Goal: Task Accomplishment & Management: Complete application form

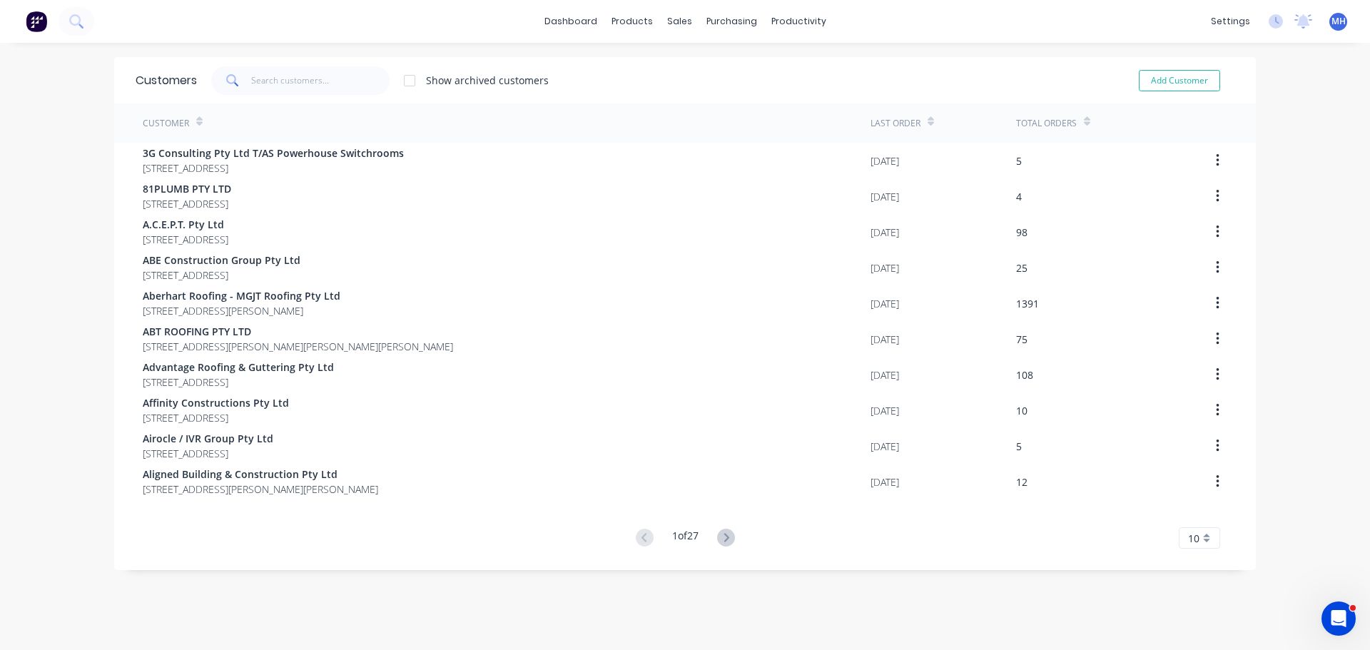
drag, startPoint x: 583, startPoint y: 77, endPoint x: 571, endPoint y: 81, distance: 12.6
click at [583, 77] on div "Show archived customers Add Customer" at bounding box center [715, 80] width 1037 height 29
click at [776, 75] on link "Purchase Orders" at bounding box center [785, 67] width 189 height 29
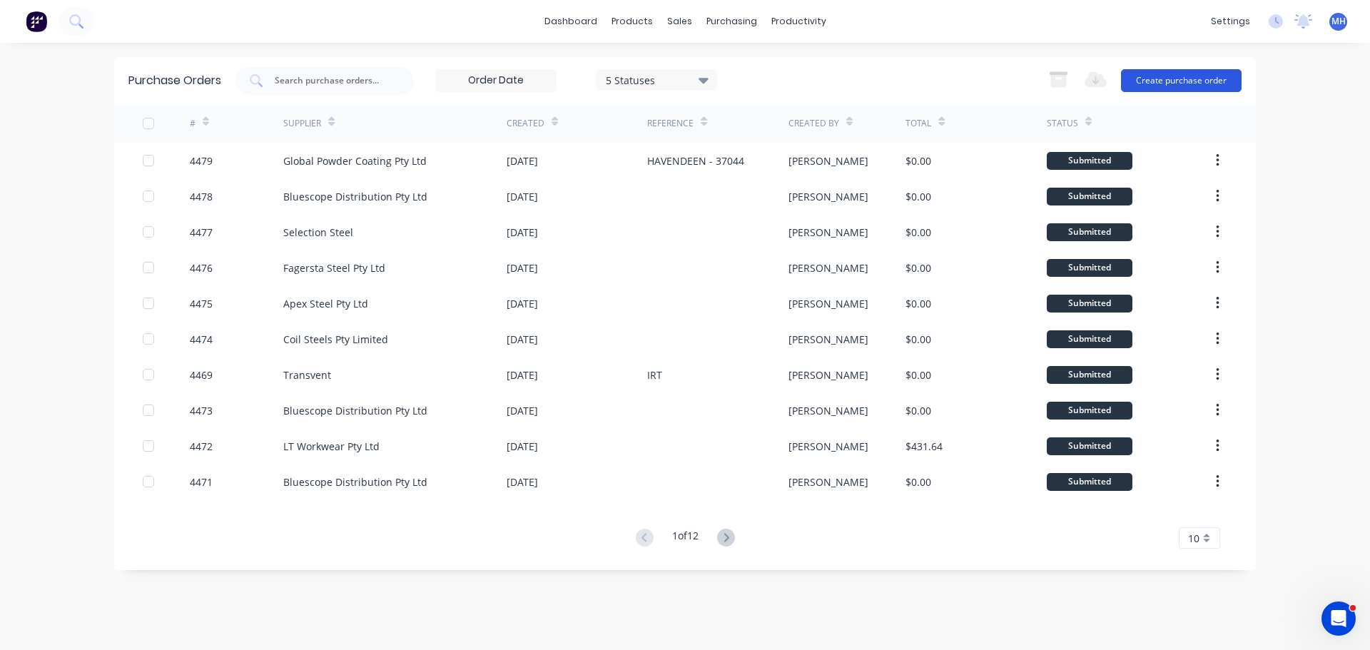
click at [1187, 85] on button "Create purchase order" at bounding box center [1181, 80] width 121 height 23
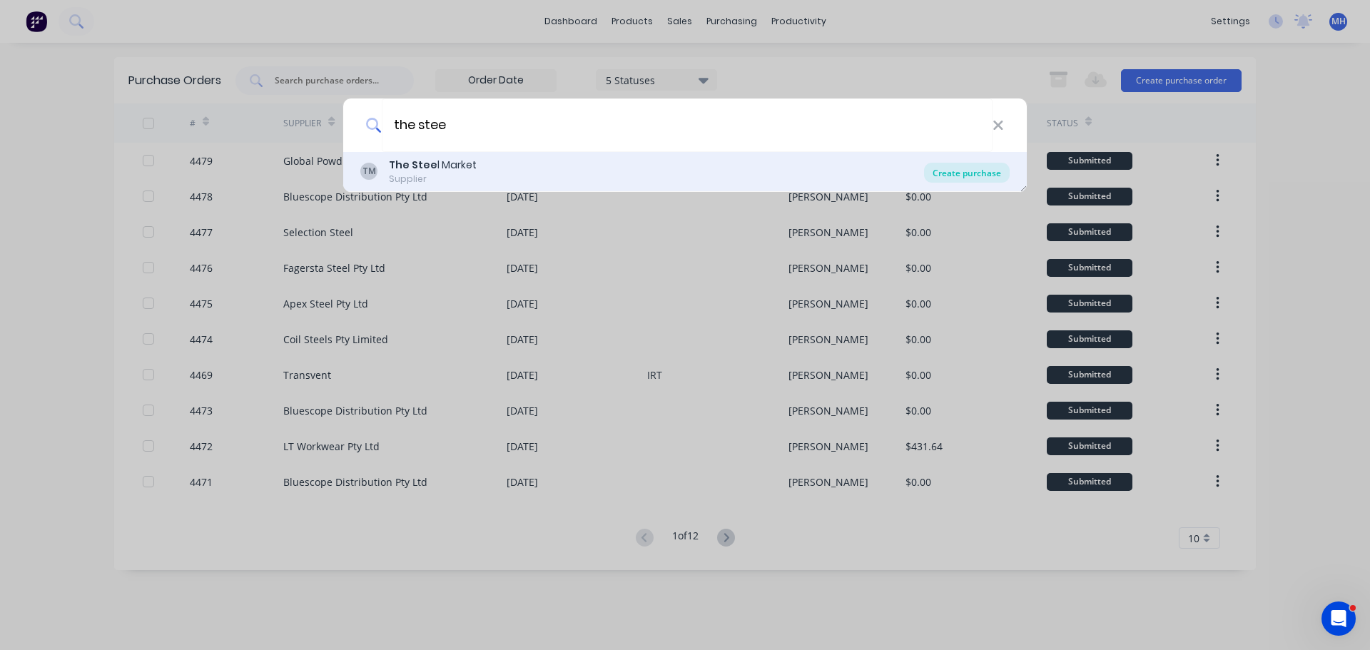
type input "the stee"
click at [964, 175] on div "Create purchase" at bounding box center [967, 173] width 86 height 20
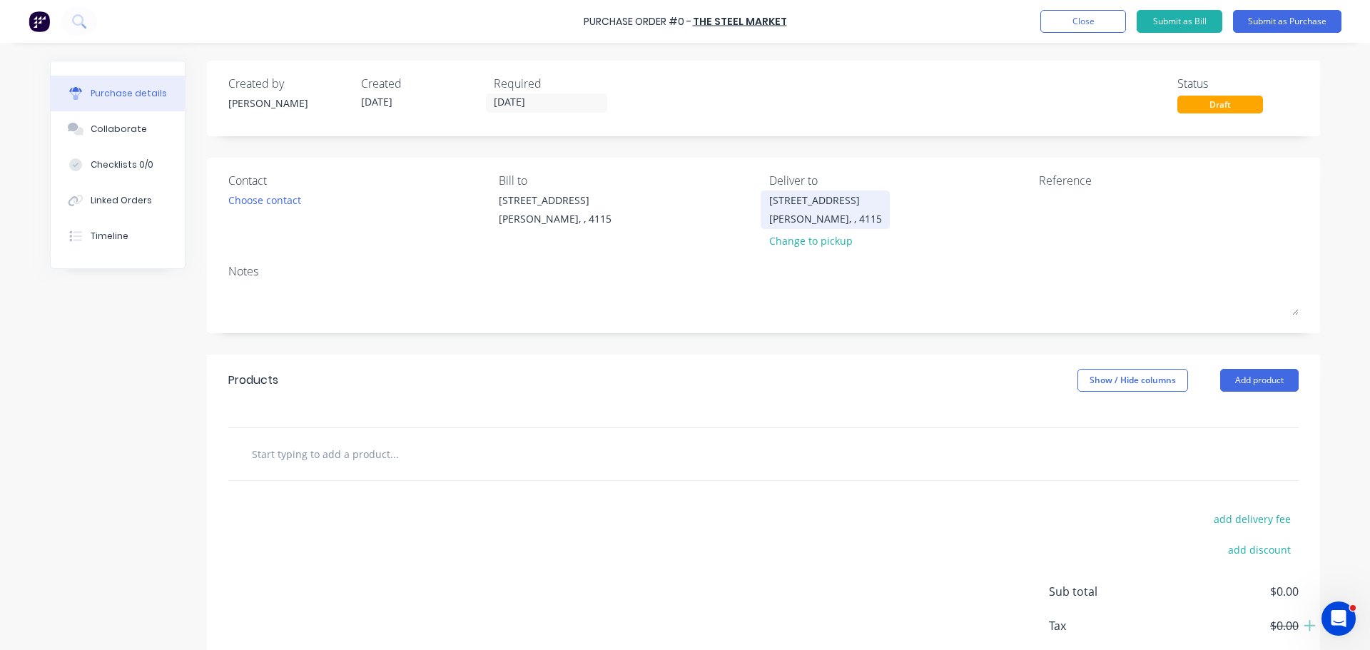
drag, startPoint x: 652, startPoint y: 355, endPoint x: 827, endPoint y: 213, distance: 225.7
click at [653, 355] on div "Products Show / Hide columns Add product" at bounding box center [763, 380] width 1113 height 51
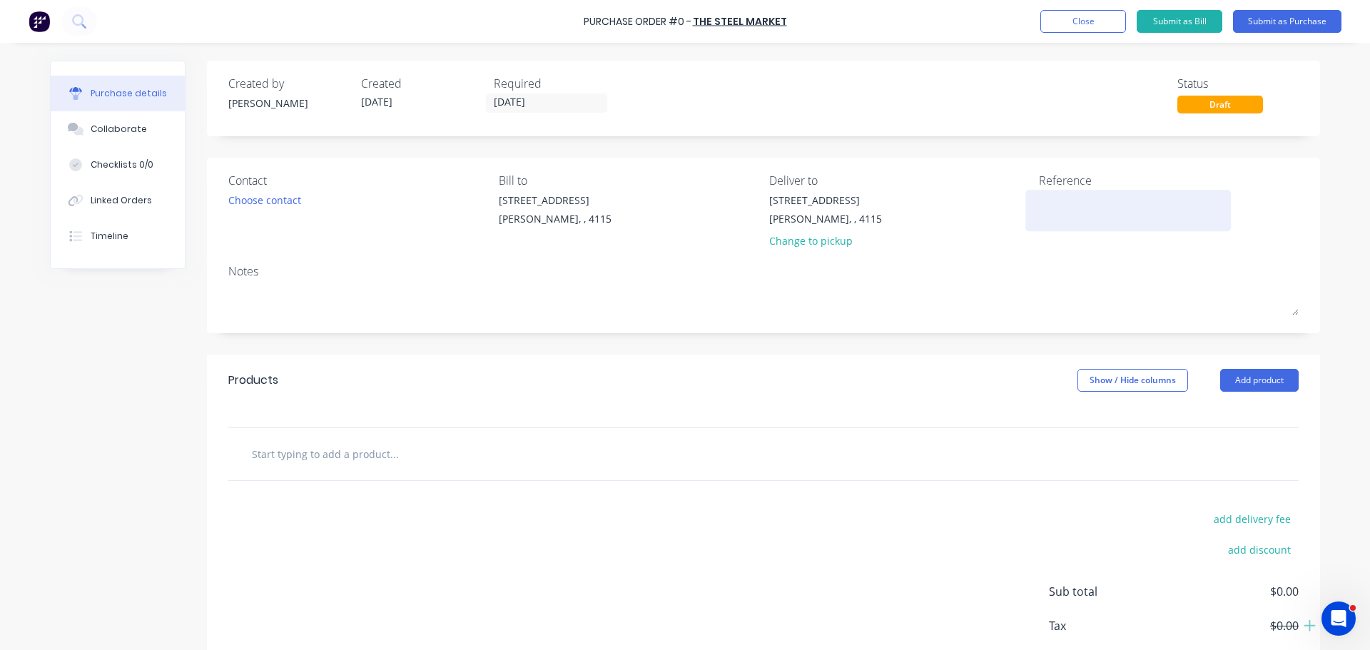
click at [1118, 214] on textarea at bounding box center [1128, 209] width 178 height 32
click at [1061, 219] on textarea at bounding box center [1128, 209] width 178 height 32
drag, startPoint x: 1034, startPoint y: 178, endPoint x: 1101, endPoint y: 180, distance: 66.4
click at [1101, 180] on div "Reference" at bounding box center [1169, 180] width 260 height 17
click at [1096, 174] on div "Reference" at bounding box center [1169, 180] width 260 height 17
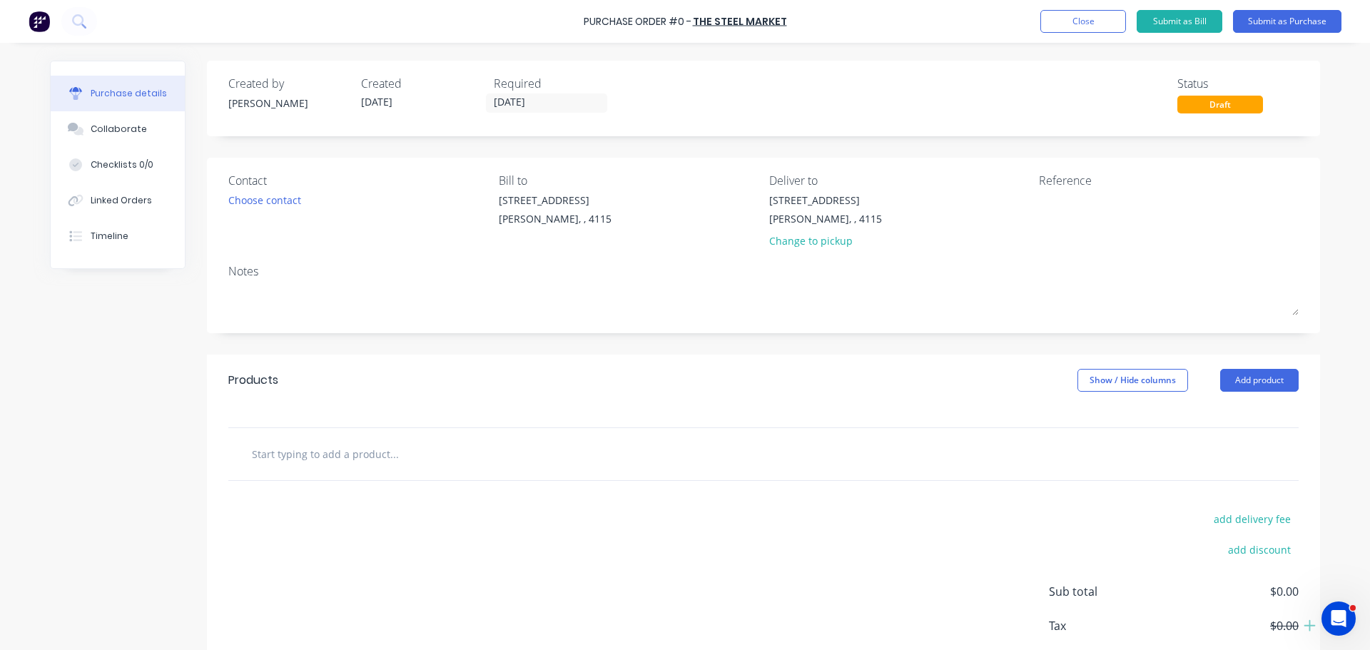
click at [447, 151] on div "Created by [PERSON_NAME] Created [DATE] Required [DATE] Status Draft Contact Ch…" at bounding box center [763, 388] width 1113 height 655
click at [1090, 213] on textarea at bounding box center [1128, 209] width 178 height 32
click at [1079, 210] on textarea at bounding box center [1128, 209] width 178 height 32
click at [1077, 276] on div "Notes" at bounding box center [763, 270] width 1070 height 17
click at [1070, 222] on textarea at bounding box center [1128, 209] width 178 height 32
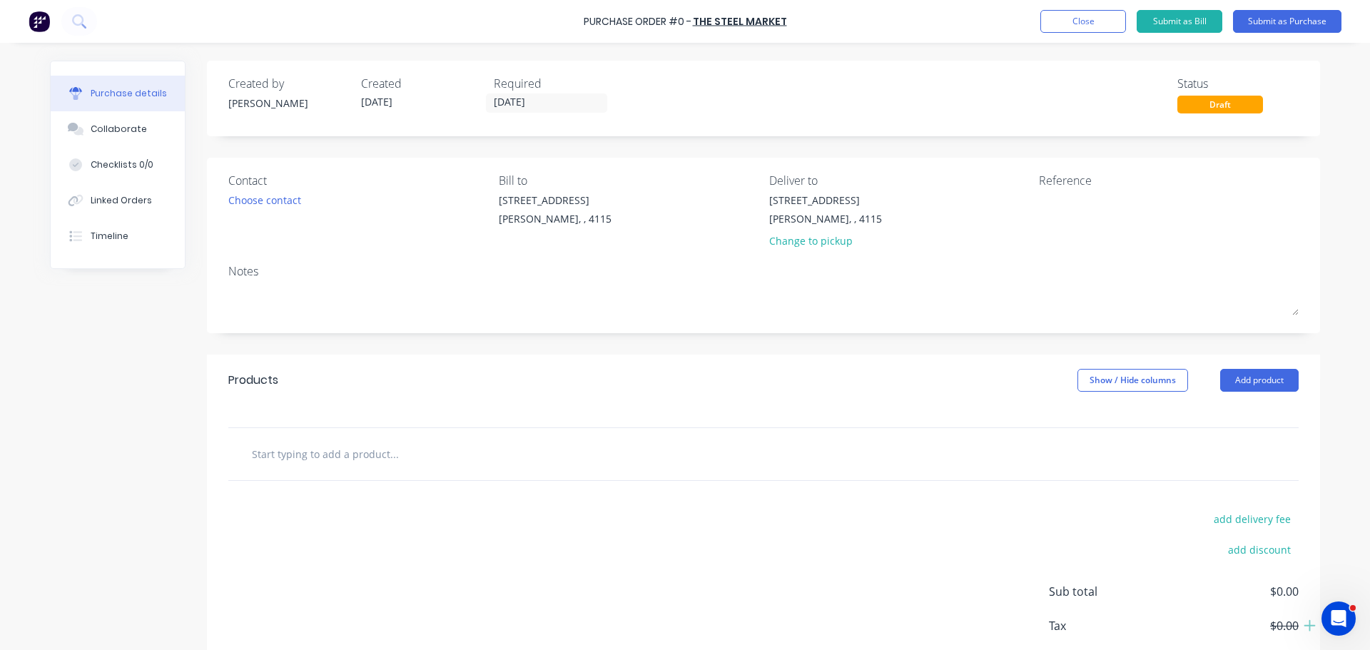
click at [1011, 342] on div "Created by [PERSON_NAME] Created [DATE] Required [DATE] Status Draft Contact Ch…" at bounding box center [763, 388] width 1113 height 655
click at [1225, 372] on button "Add product" at bounding box center [1259, 380] width 78 height 23
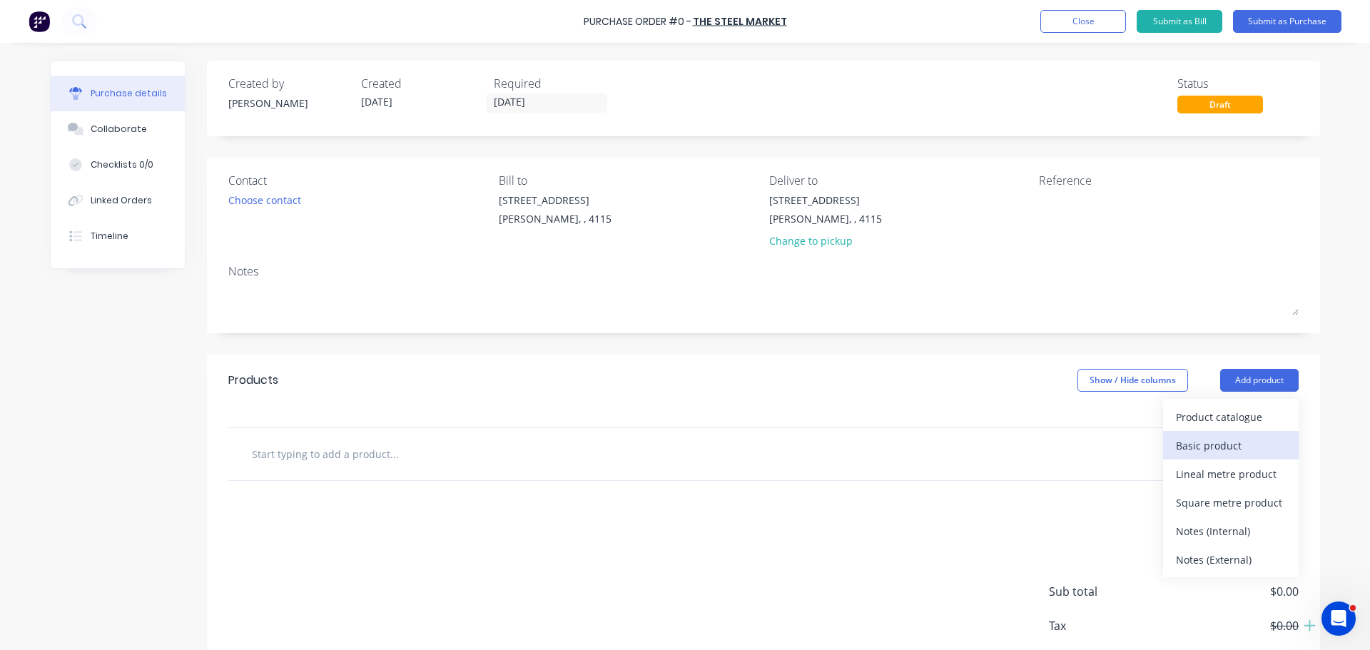
click at [1228, 443] on div "Basic product" at bounding box center [1231, 445] width 110 height 21
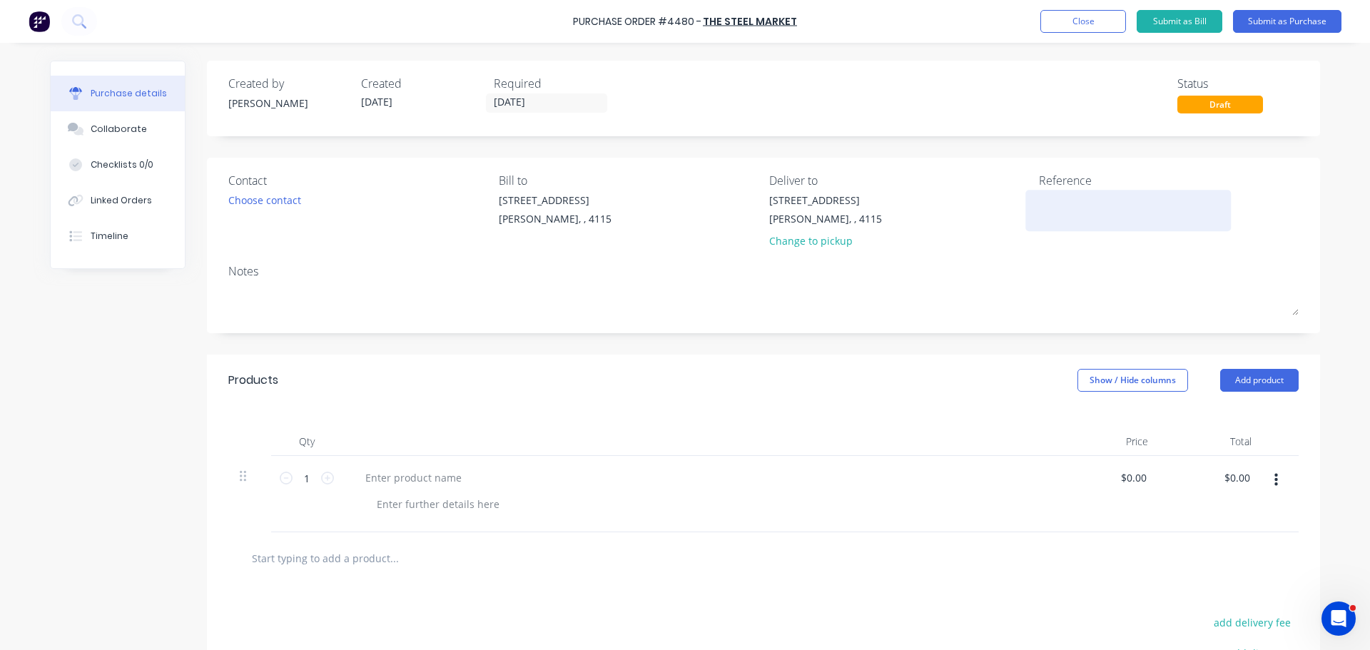
click at [1062, 215] on textarea at bounding box center [1128, 209] width 178 height 32
click at [1061, 205] on textarea at bounding box center [1128, 209] width 178 height 32
drag, startPoint x: 1034, startPoint y: 182, endPoint x: 1104, endPoint y: 185, distance: 70.7
click at [1104, 185] on div "Reference" at bounding box center [1169, 180] width 260 height 17
click at [1103, 174] on div "Reference" at bounding box center [1169, 180] width 260 height 17
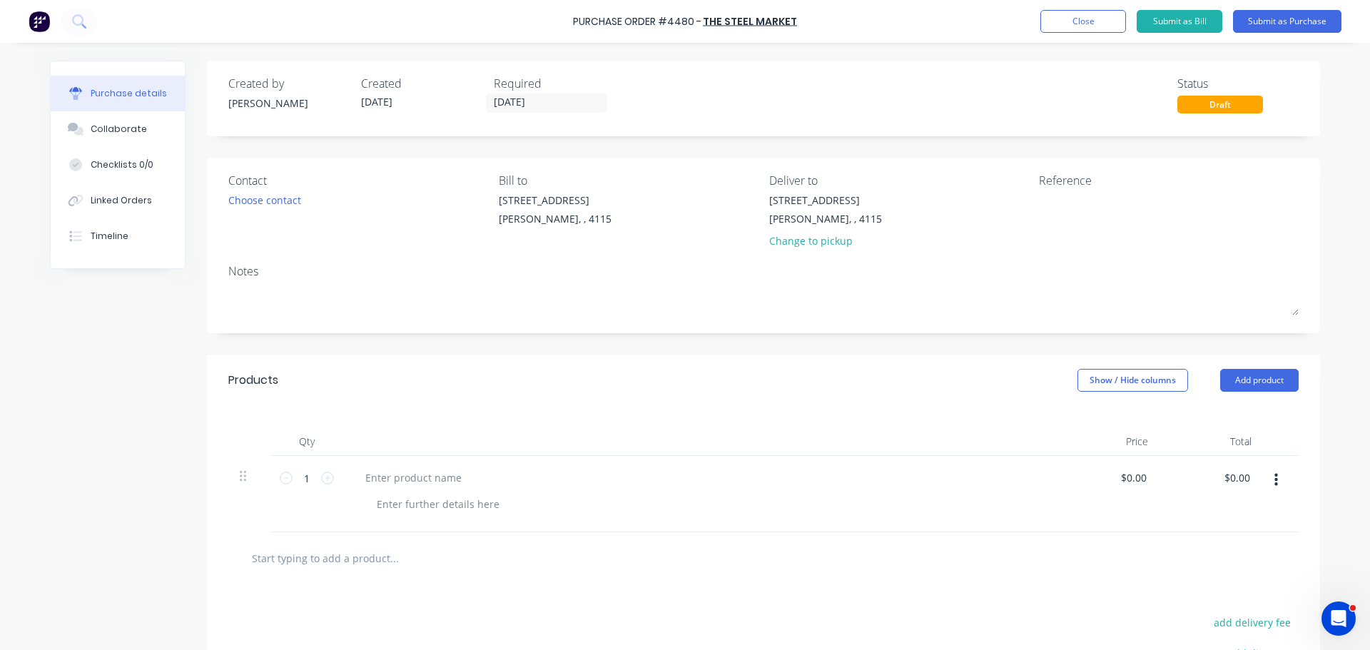
click at [755, 379] on div "Products Show / Hide columns Add product" at bounding box center [763, 380] width 1113 height 51
click at [702, 370] on div "Products Show / Hide columns Add product" at bounding box center [763, 380] width 1113 height 51
click at [469, 344] on div "Created by [PERSON_NAME] Created [DATE] Required [DATE] Status Draft Contact Ch…" at bounding box center [763, 440] width 1113 height 758
click at [415, 481] on div at bounding box center [413, 477] width 119 height 21
click at [427, 362] on div "Products Show / Hide columns Add product" at bounding box center [763, 380] width 1113 height 51
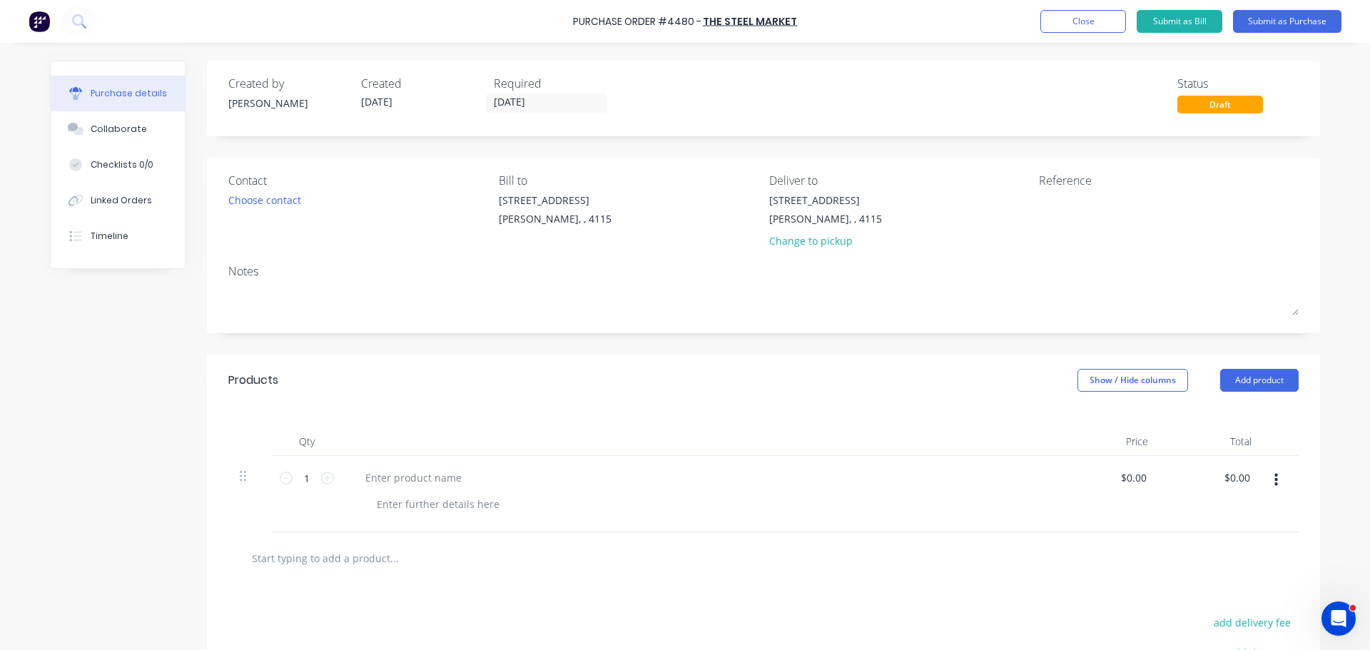
click at [931, 146] on div "Created by [PERSON_NAME] Created [DATE] Required [DATE] Status Draft Contact Ch…" at bounding box center [763, 440] width 1113 height 758
click at [1078, 225] on div at bounding box center [1128, 211] width 178 height 36
click at [1071, 208] on textarea at bounding box center [1128, 209] width 178 height 32
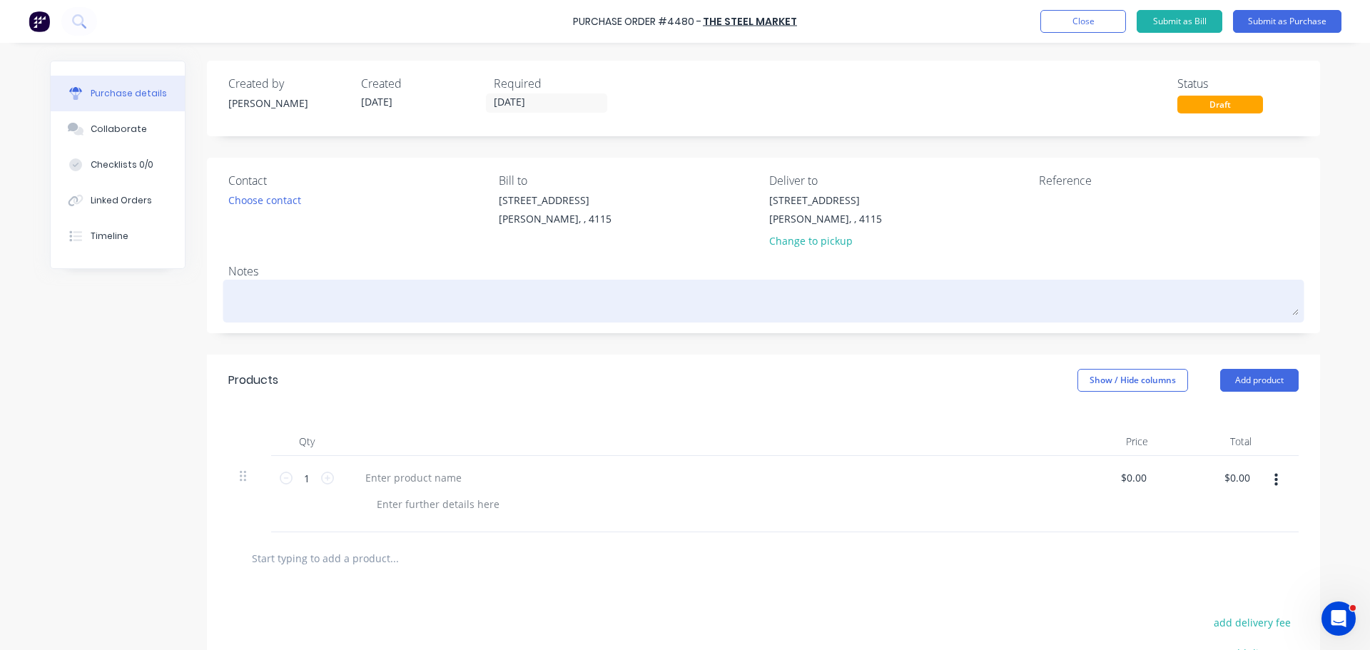
type textarea "x"
type textarea "H"
type textarea "x"
type textarea "H/"
type textarea "x"
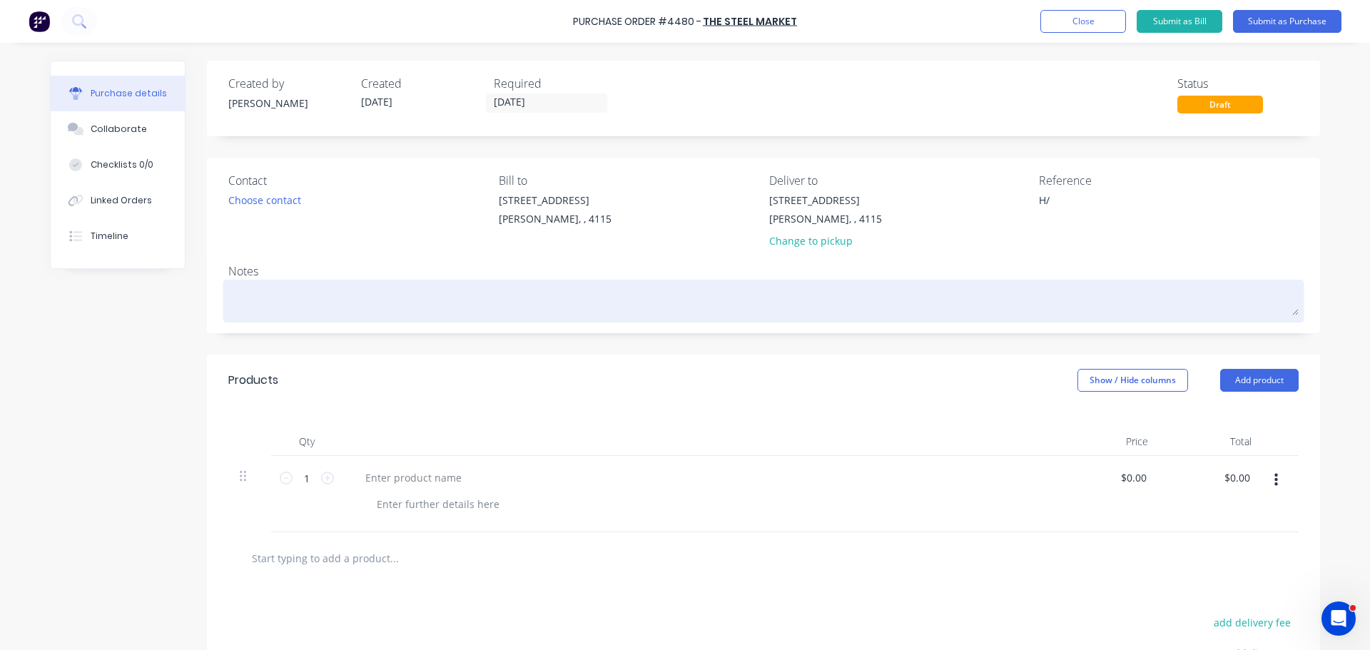
type textarea "H/D"
type textarea "x"
type textarea "H/DE"
type textarea "x"
type textarea "H/DEE"
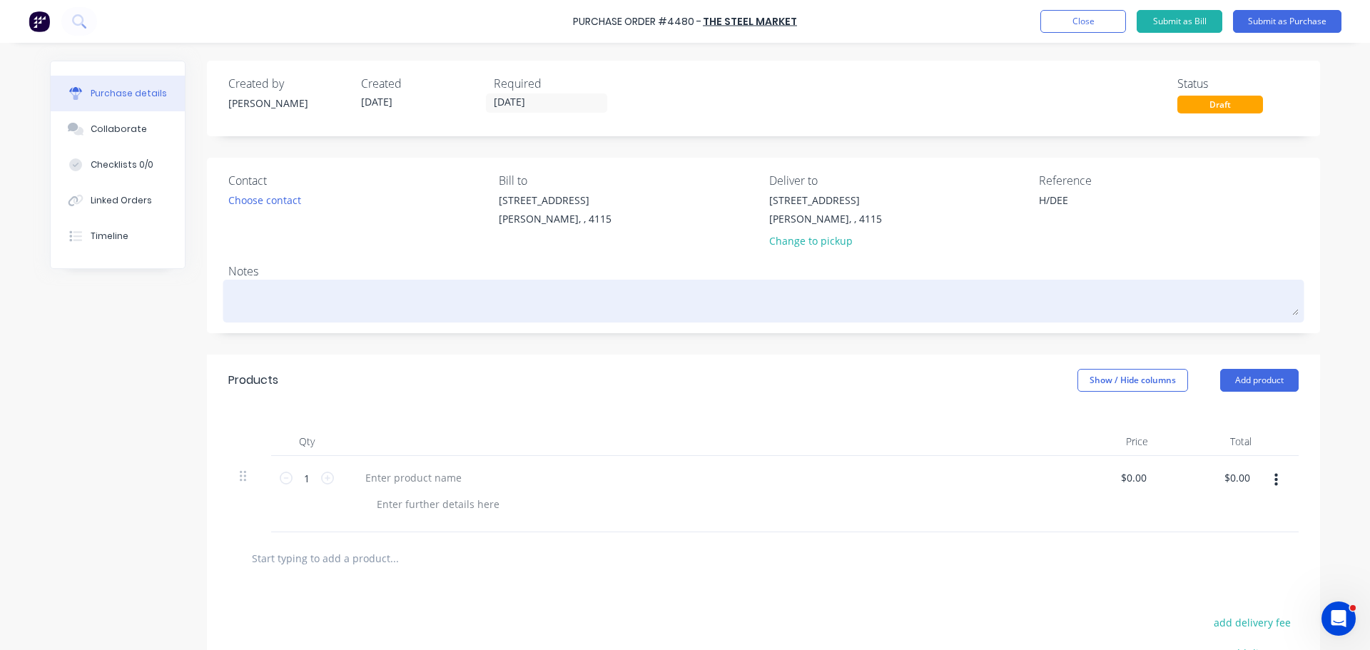
type textarea "x"
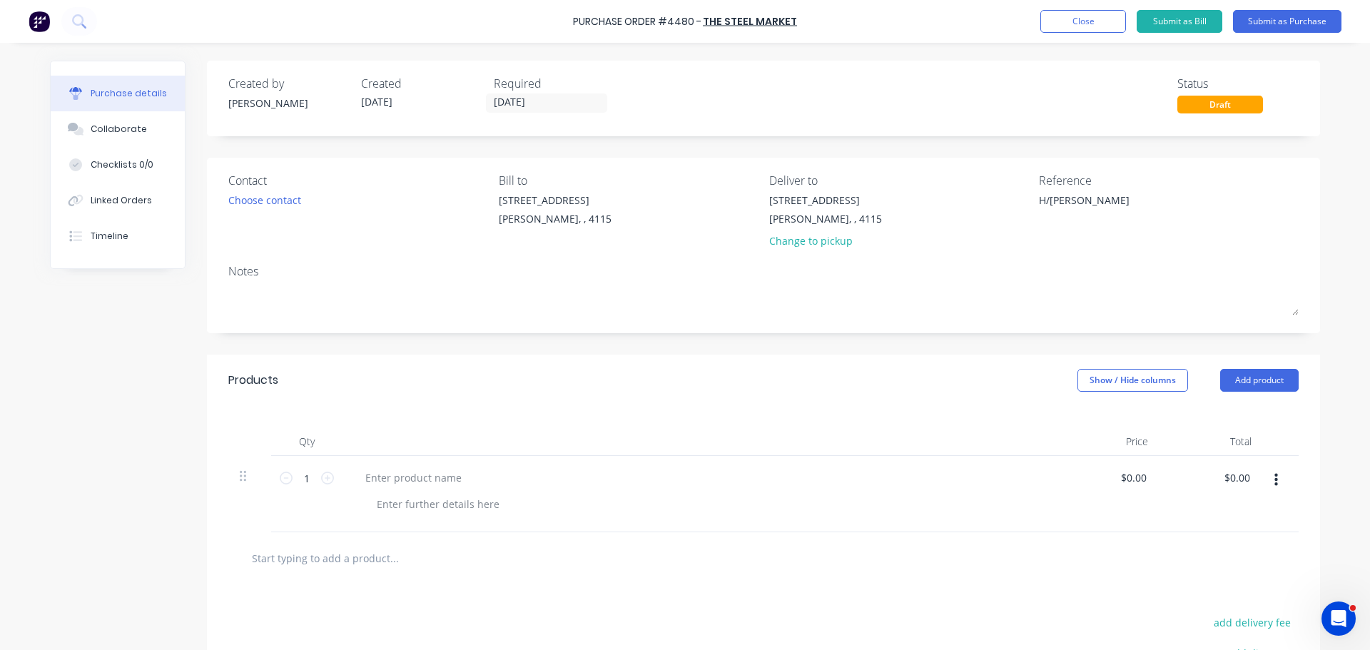
type textarea "H/[PERSON_NAME]"
type textarea "x"
type textarea "H/[PERSON_NAME]"
click at [921, 358] on div "Products Show / Hide columns Add product" at bounding box center [763, 380] width 1113 height 51
type textarea "x"
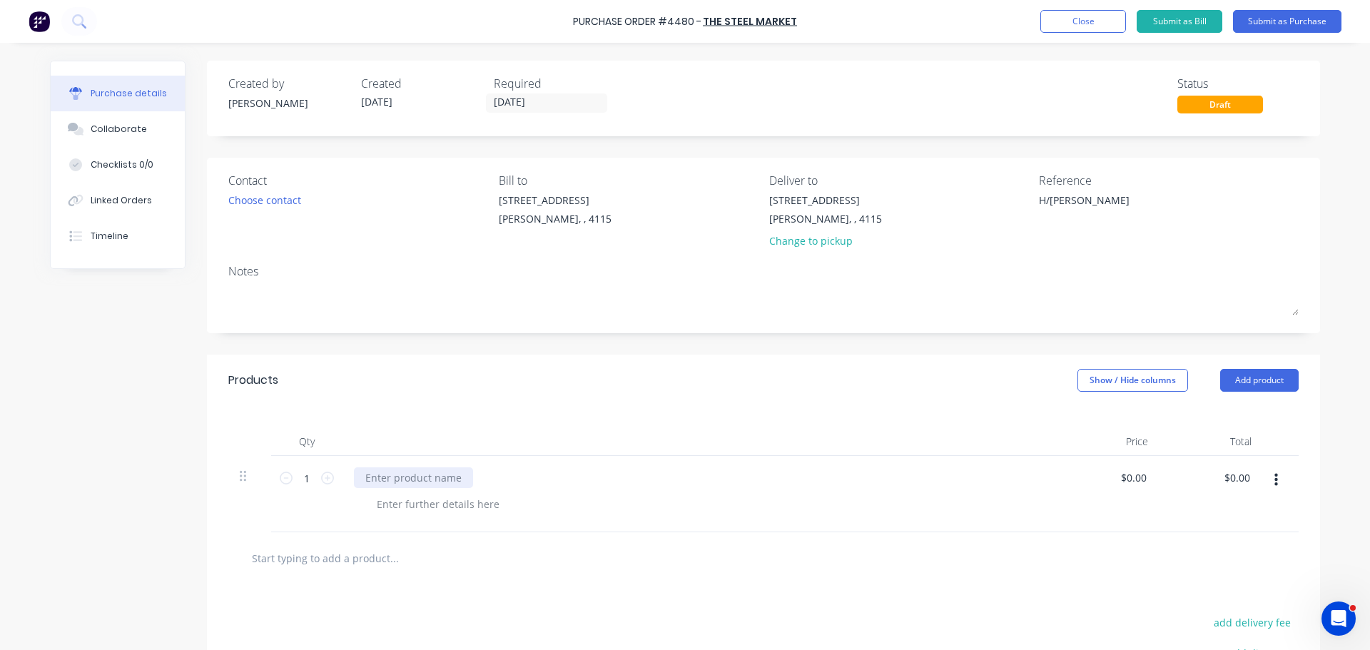
click at [386, 473] on div at bounding box center [413, 477] width 119 height 21
click at [636, 417] on div "Qty Price Total 1 1 52 x 1200x3000x3.0mm Aluminium Sheet $0.00 $0.00 $0.00 $0.00" at bounding box center [763, 469] width 1113 height 126
click at [1271, 18] on button "Submit as Purchase" at bounding box center [1287, 21] width 108 height 23
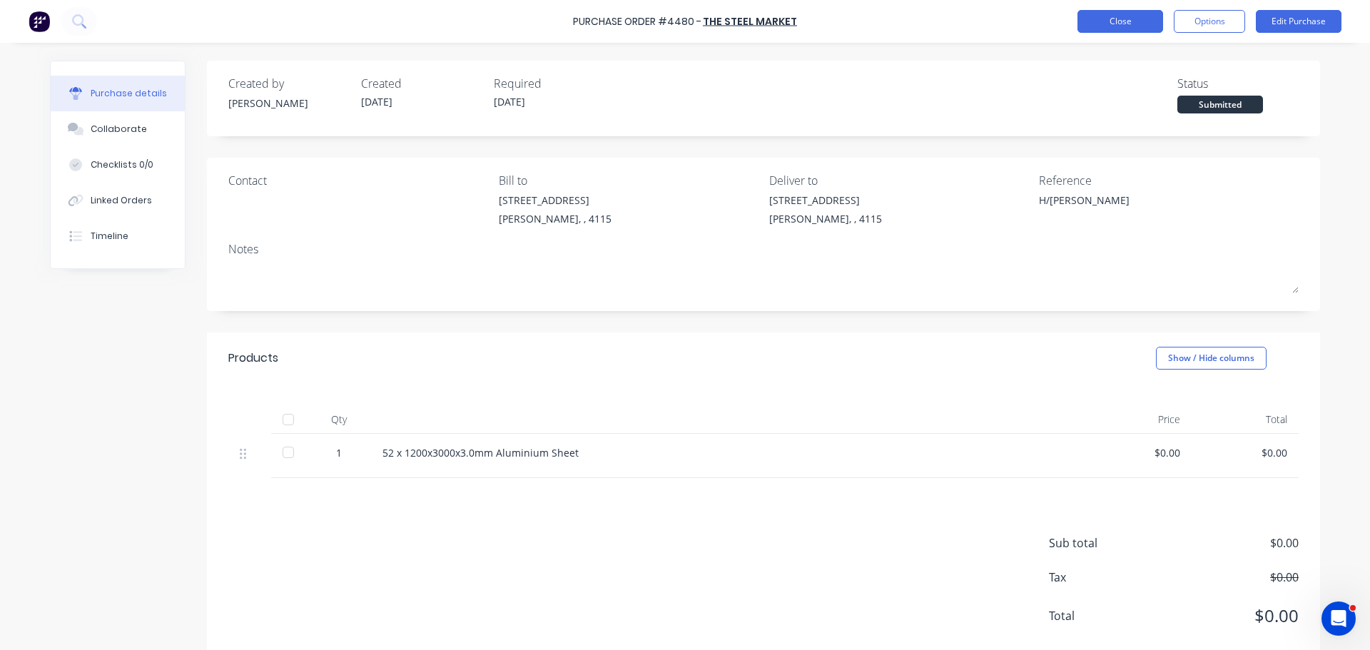
click at [1126, 19] on button "Close" at bounding box center [1120, 21] width 86 height 23
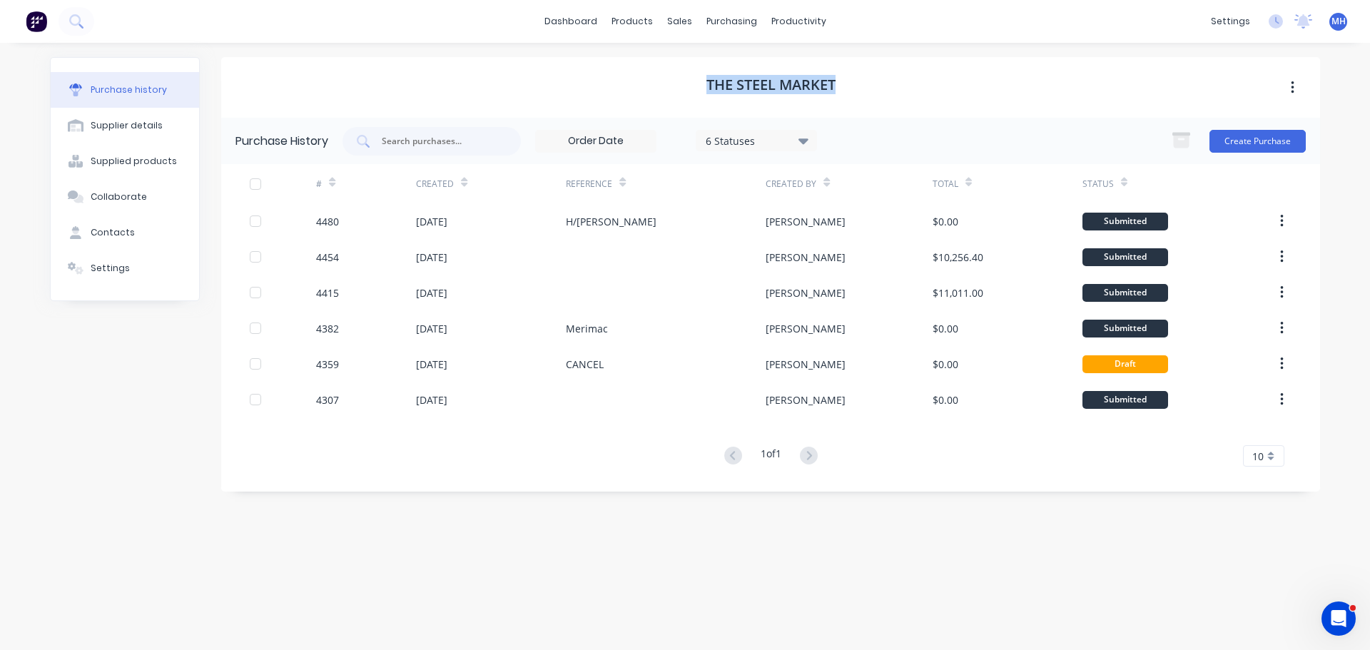
drag, startPoint x: 841, startPoint y: 86, endPoint x: 693, endPoint y: 78, distance: 148.5
click at [693, 78] on div "The Steel Market" at bounding box center [770, 87] width 1098 height 61
click at [692, 79] on div "The Steel Market" at bounding box center [770, 87] width 1098 height 61
drag, startPoint x: 693, startPoint y: 82, endPoint x: 883, endPoint y: 83, distance: 190.5
click at [882, 83] on div "The Steel Market" at bounding box center [770, 87] width 1098 height 61
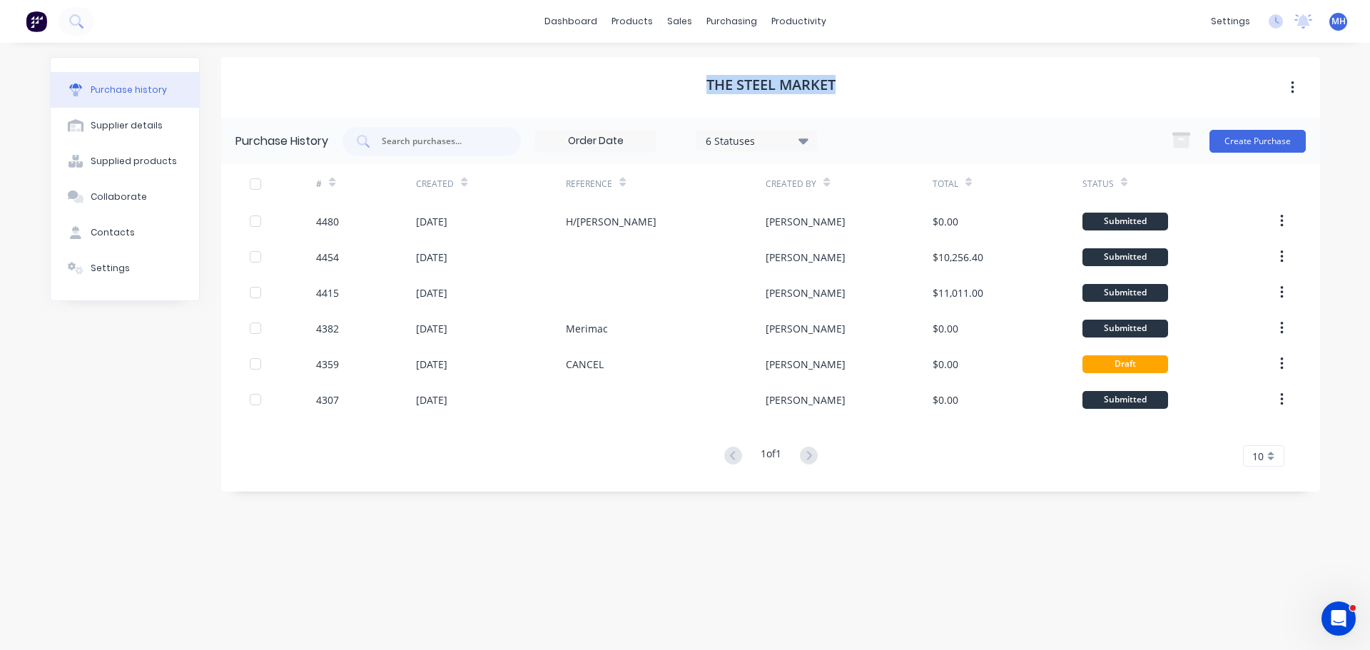
click at [883, 82] on div "The Steel Market" at bounding box center [770, 87] width 1098 height 61
click at [815, 86] on h1 "The Steel Market" at bounding box center [770, 84] width 129 height 17
click at [713, 91] on h1 "The Steel Market" at bounding box center [770, 84] width 129 height 17
drag, startPoint x: 700, startPoint y: 82, endPoint x: 878, endPoint y: 89, distance: 177.8
click at [877, 89] on div "The Steel Market" at bounding box center [770, 87] width 1098 height 61
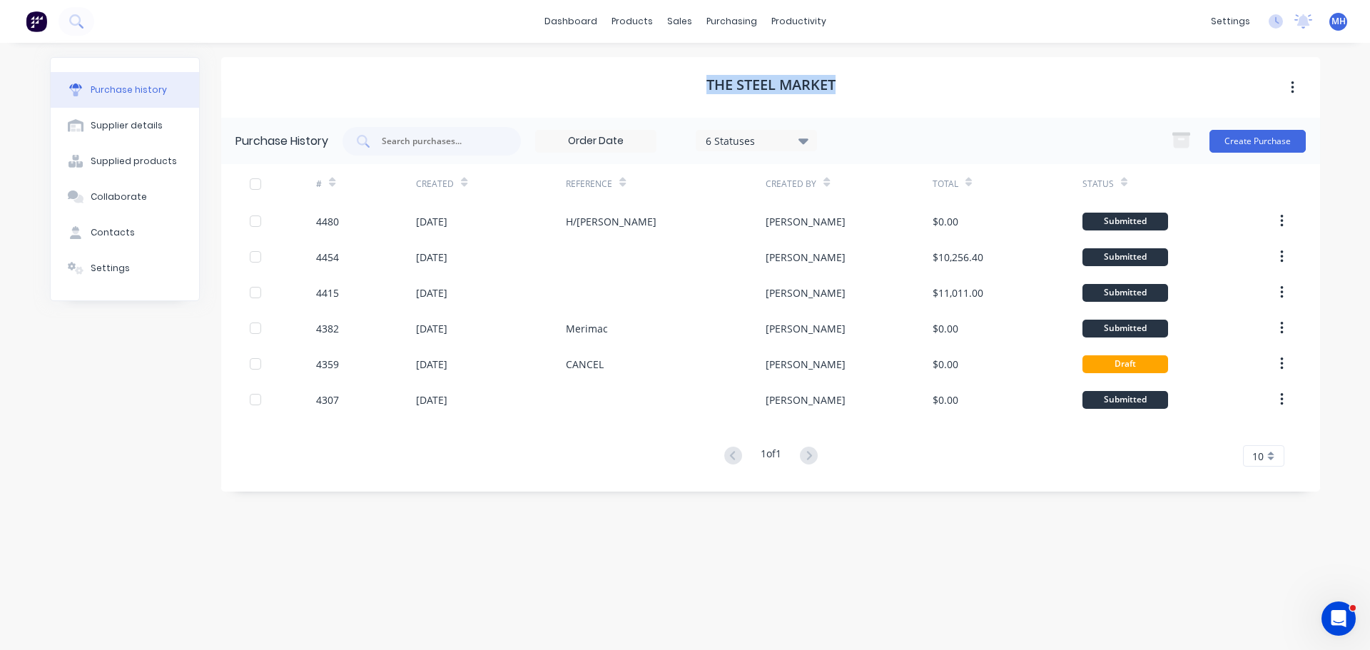
click at [878, 89] on div "The Steel Market" at bounding box center [770, 87] width 1098 height 61
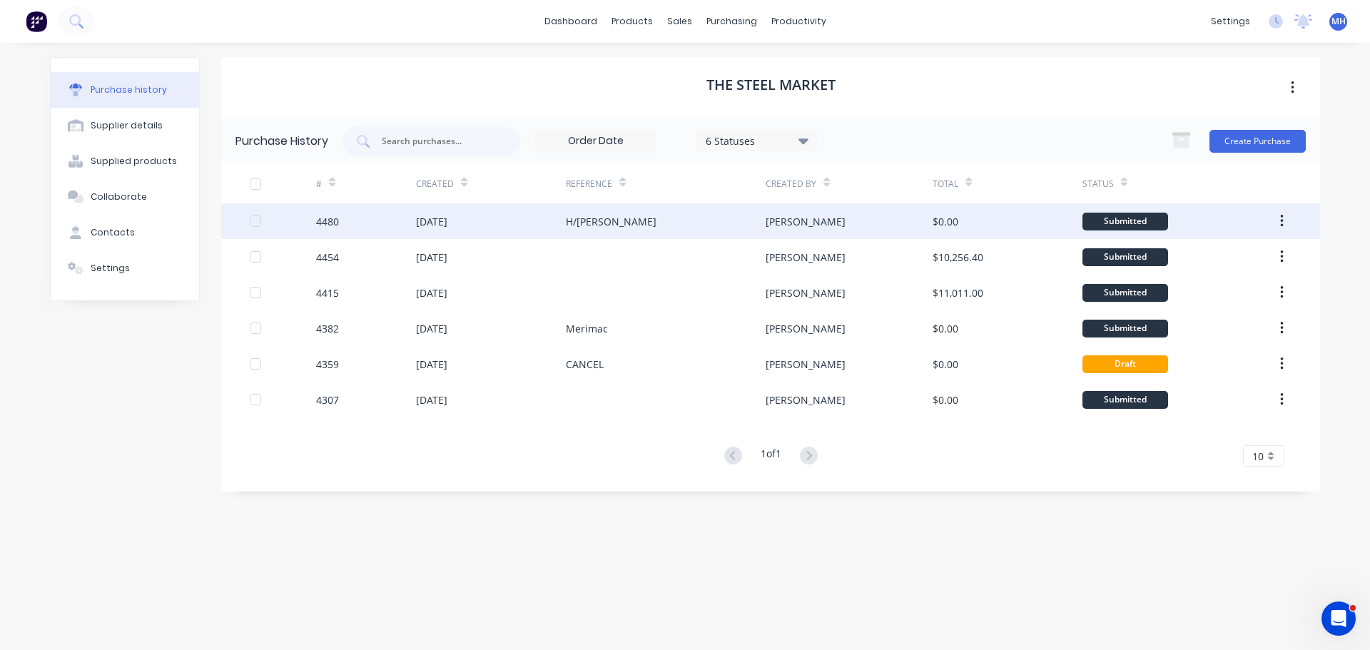
click at [660, 220] on div "H/[PERSON_NAME]" at bounding box center [666, 221] width 200 height 36
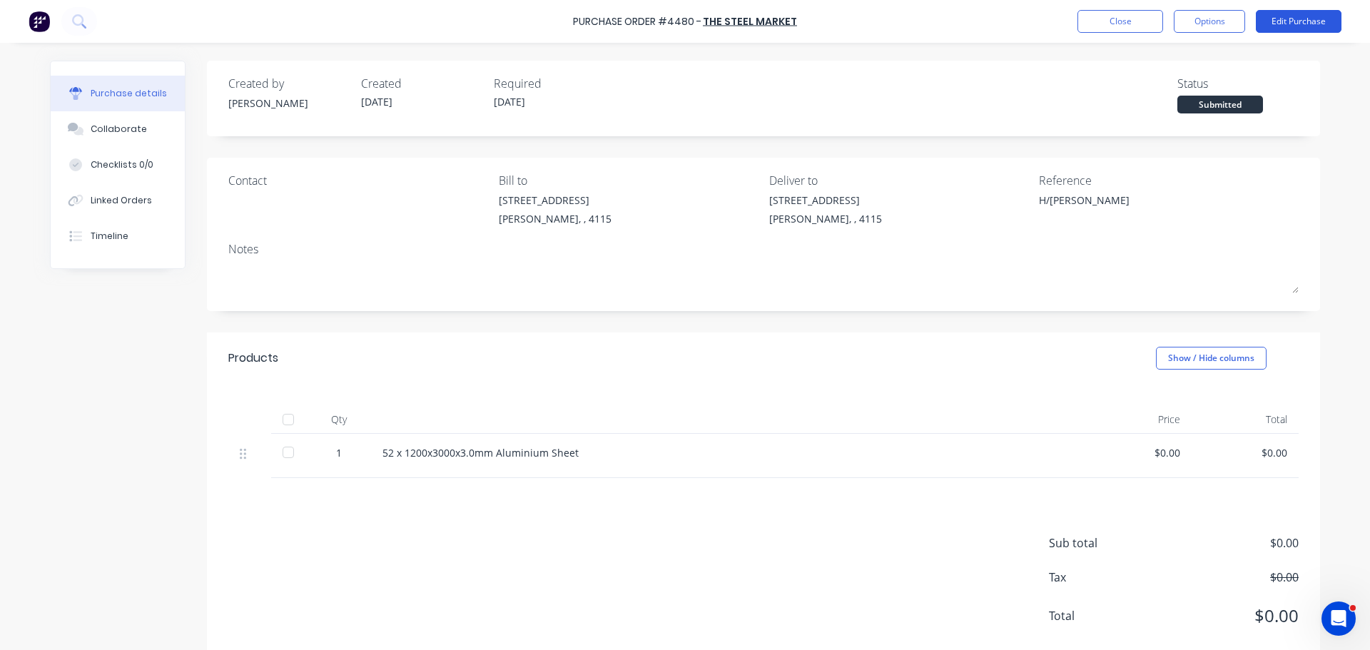
click at [1298, 21] on button "Edit Purchase" at bounding box center [1298, 21] width 86 height 23
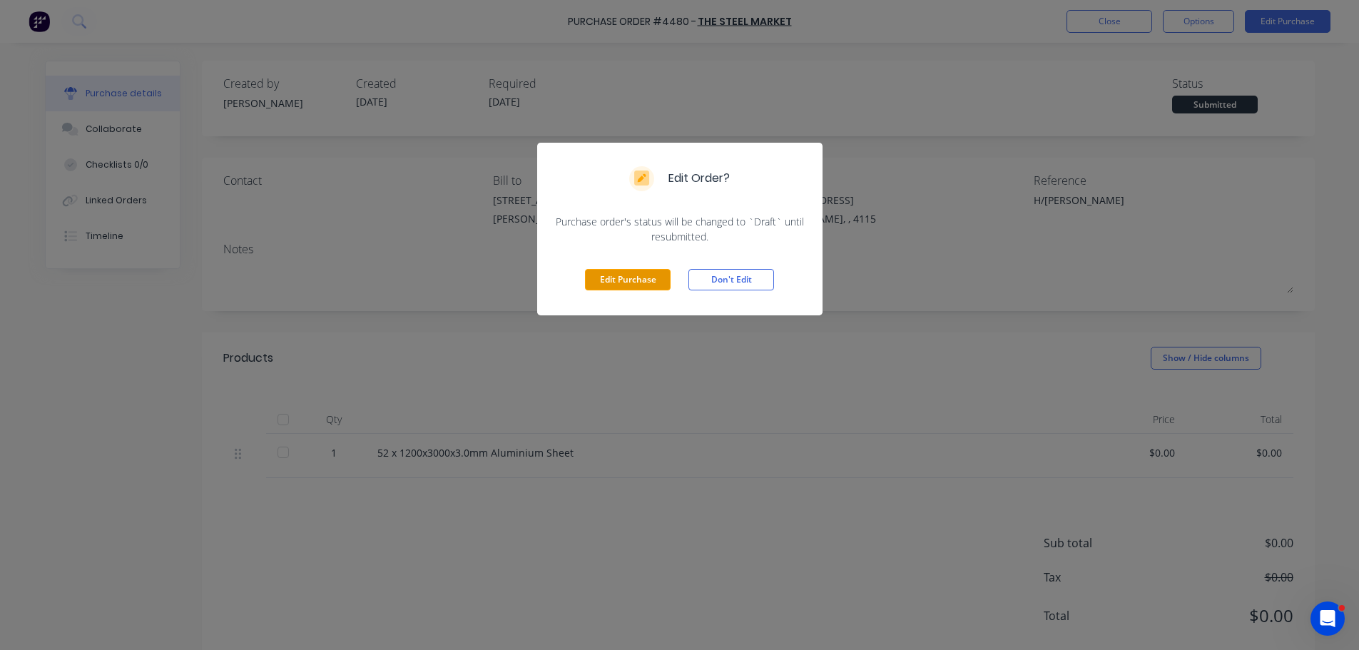
click at [645, 276] on button "Edit Purchase" at bounding box center [628, 279] width 86 height 21
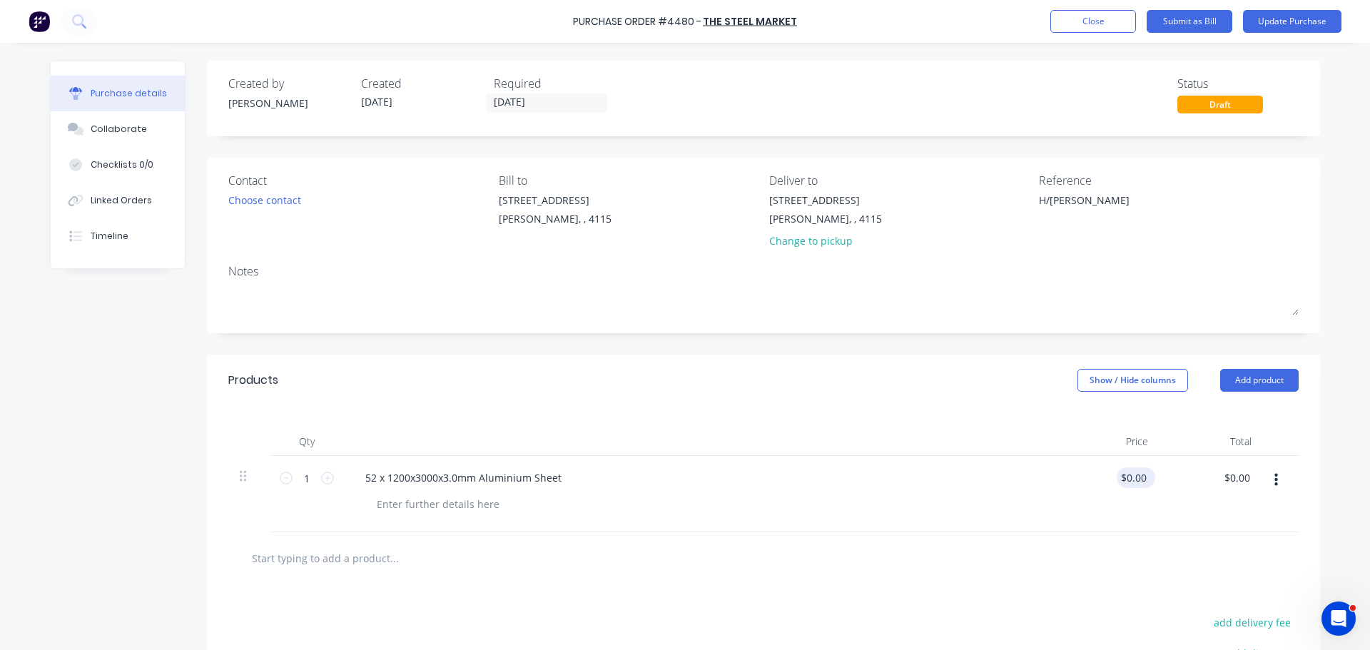
type textarea "x"
click at [1132, 475] on input "0.00" at bounding box center [1132, 477] width 33 height 21
type input "0"
type input "187"
type textarea "x"
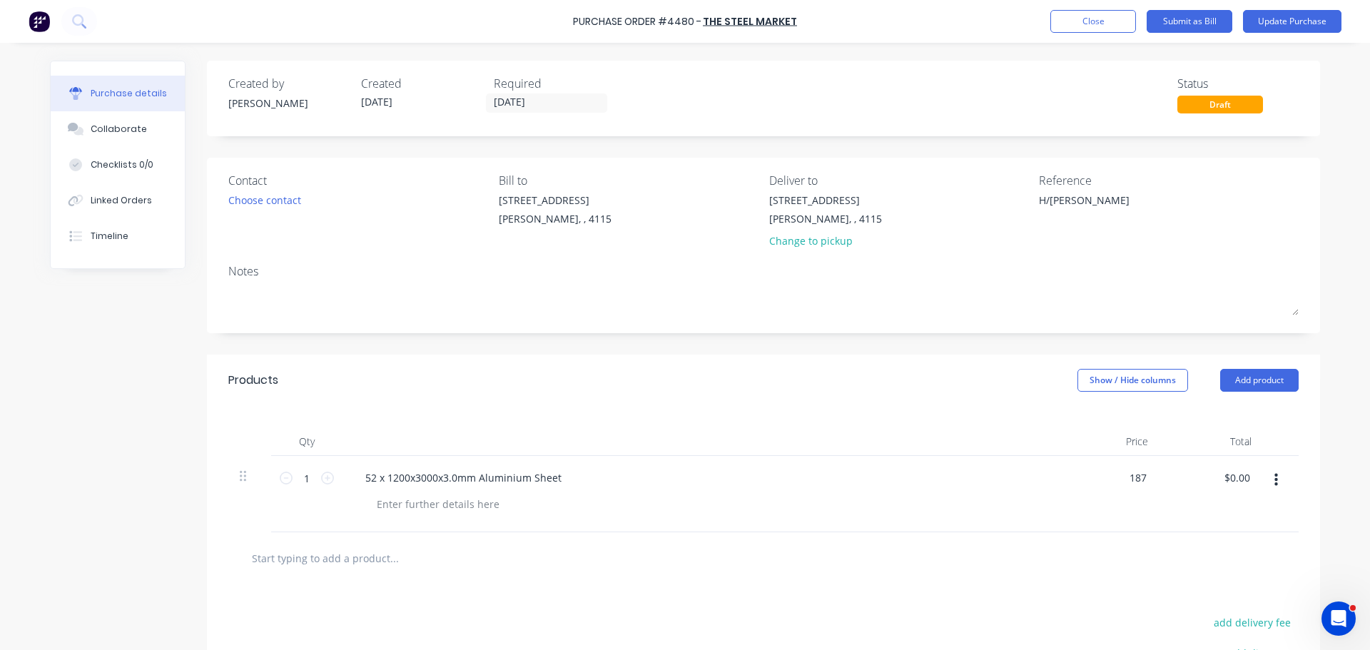
type input "$187.00"
click at [976, 417] on div "Qty Price Total 1 1 52 x 1200x3000x3.0mm Aluminium Sheet $187.00 $187.00 $187.0…" at bounding box center [763, 469] width 1113 height 126
click at [1306, 25] on button "Update Purchase" at bounding box center [1292, 21] width 98 height 23
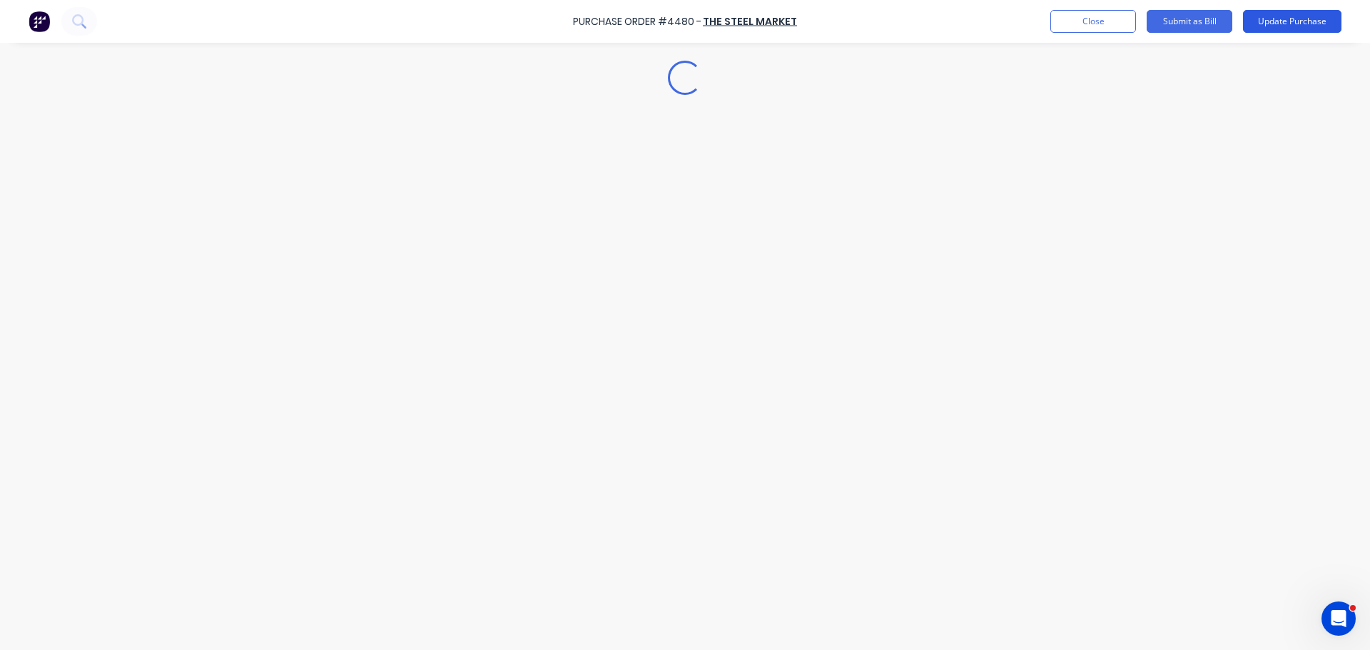
type textarea "x"
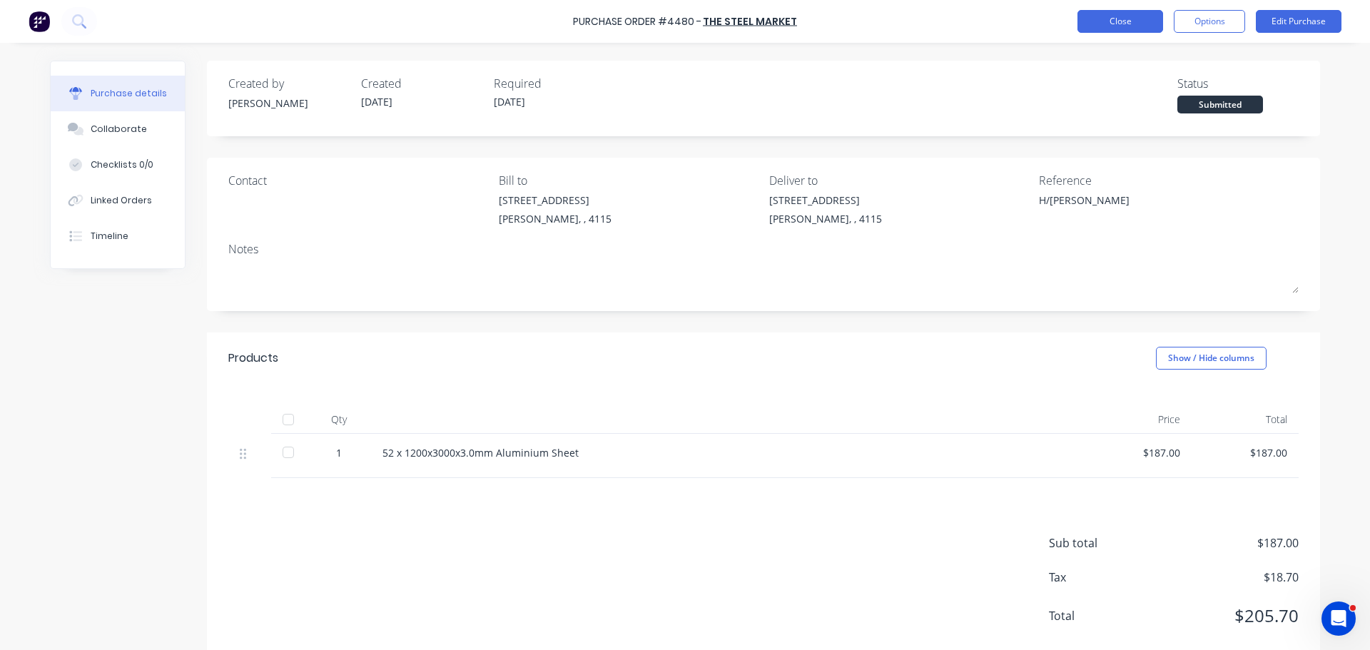
click at [1136, 16] on button "Close" at bounding box center [1120, 21] width 86 height 23
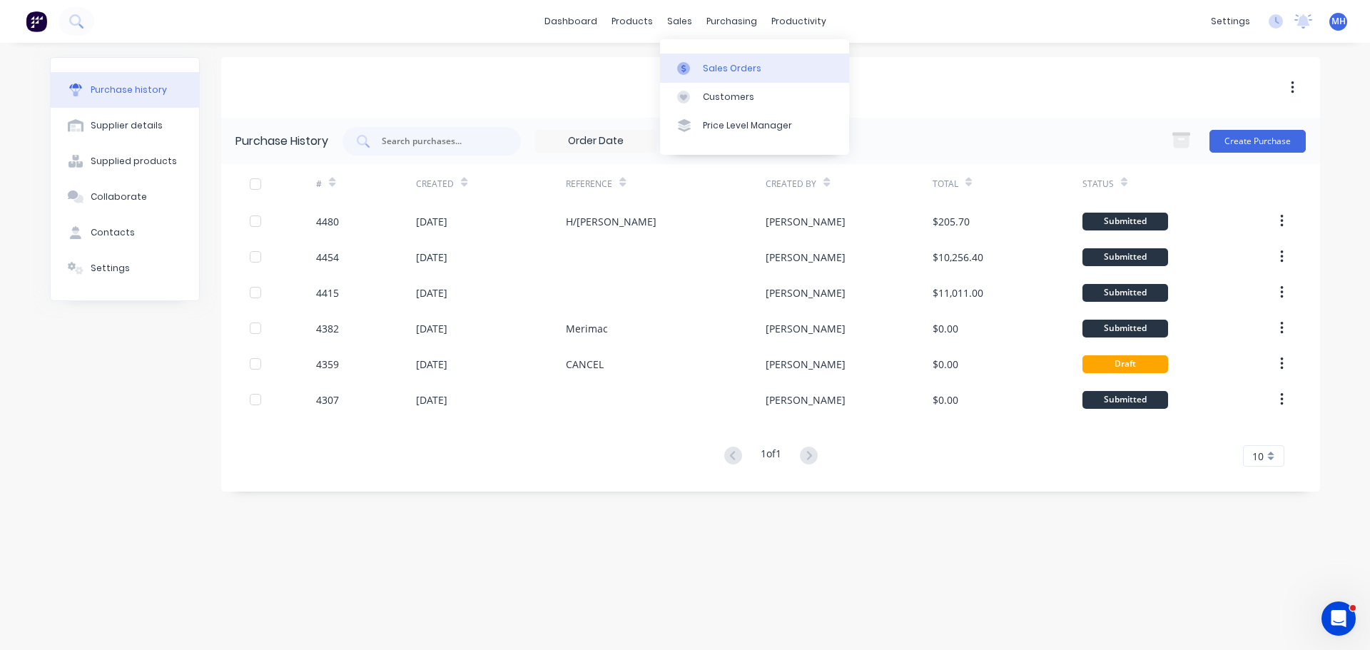
click at [709, 73] on div "Sales Orders" at bounding box center [732, 68] width 58 height 13
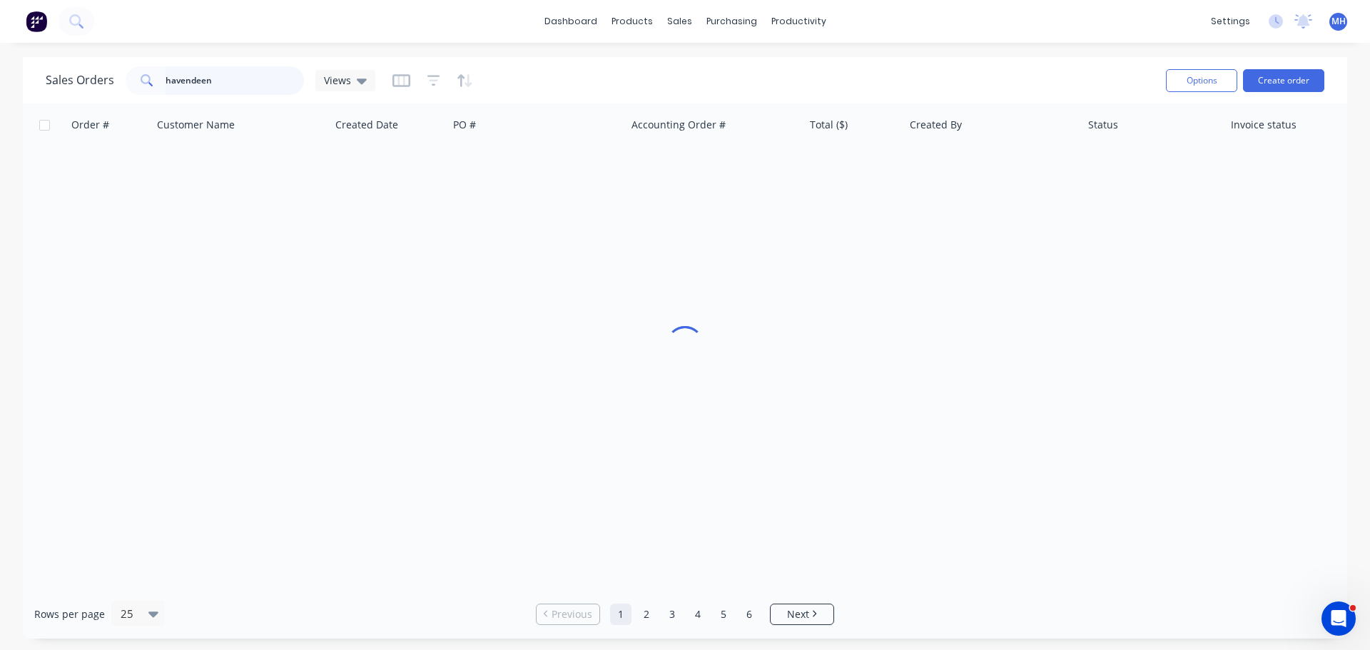
click at [287, 77] on input "havendeen" at bounding box center [234, 80] width 139 height 29
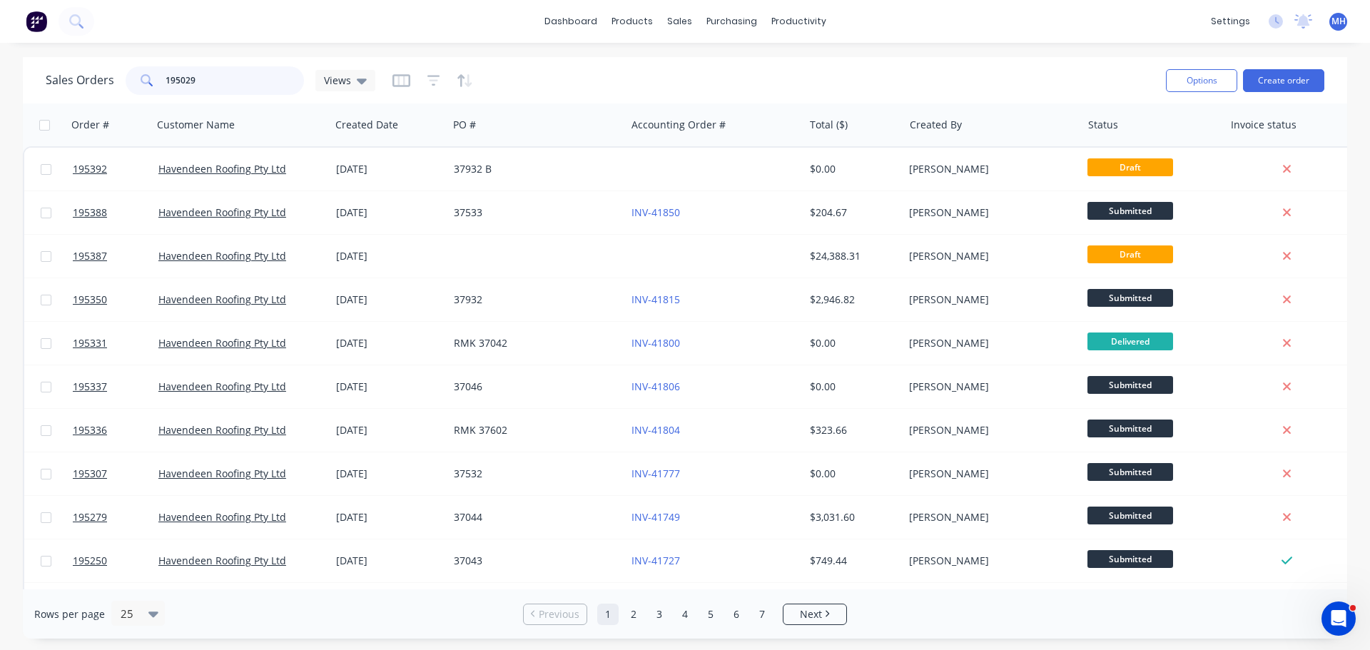
type input "195029"
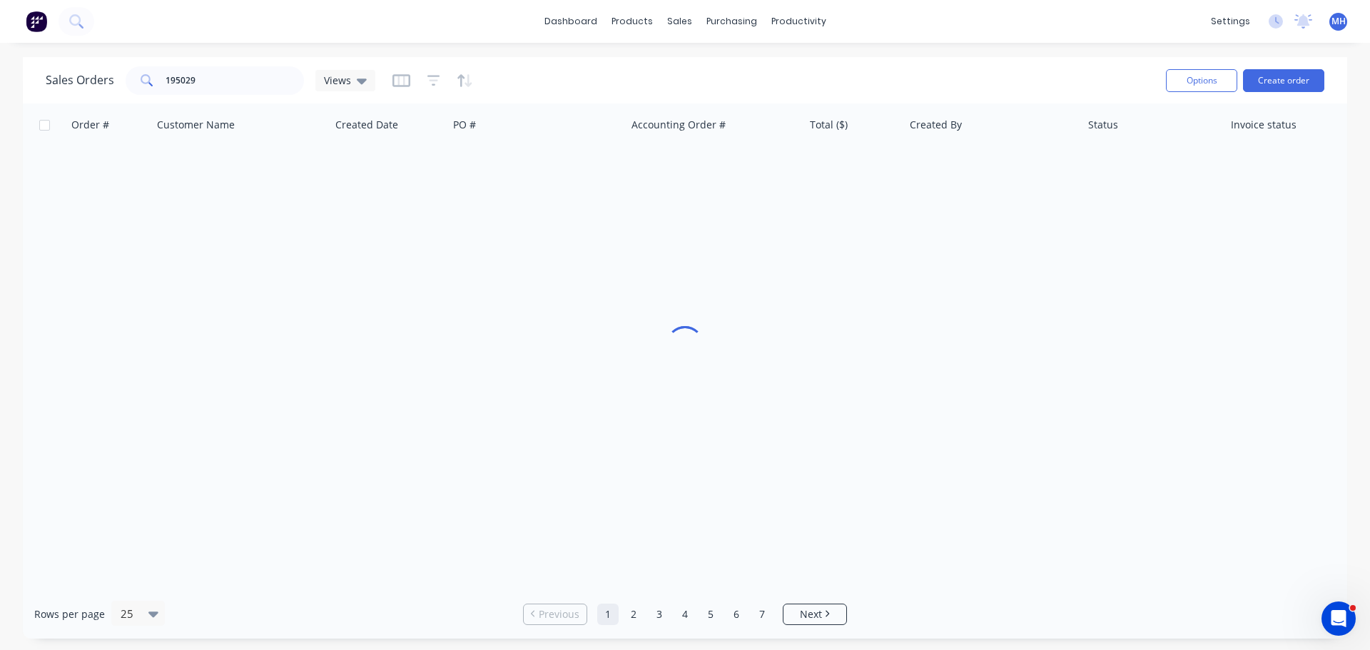
click at [564, 74] on div "Sales Orders 195029 Views" at bounding box center [600, 80] width 1108 height 35
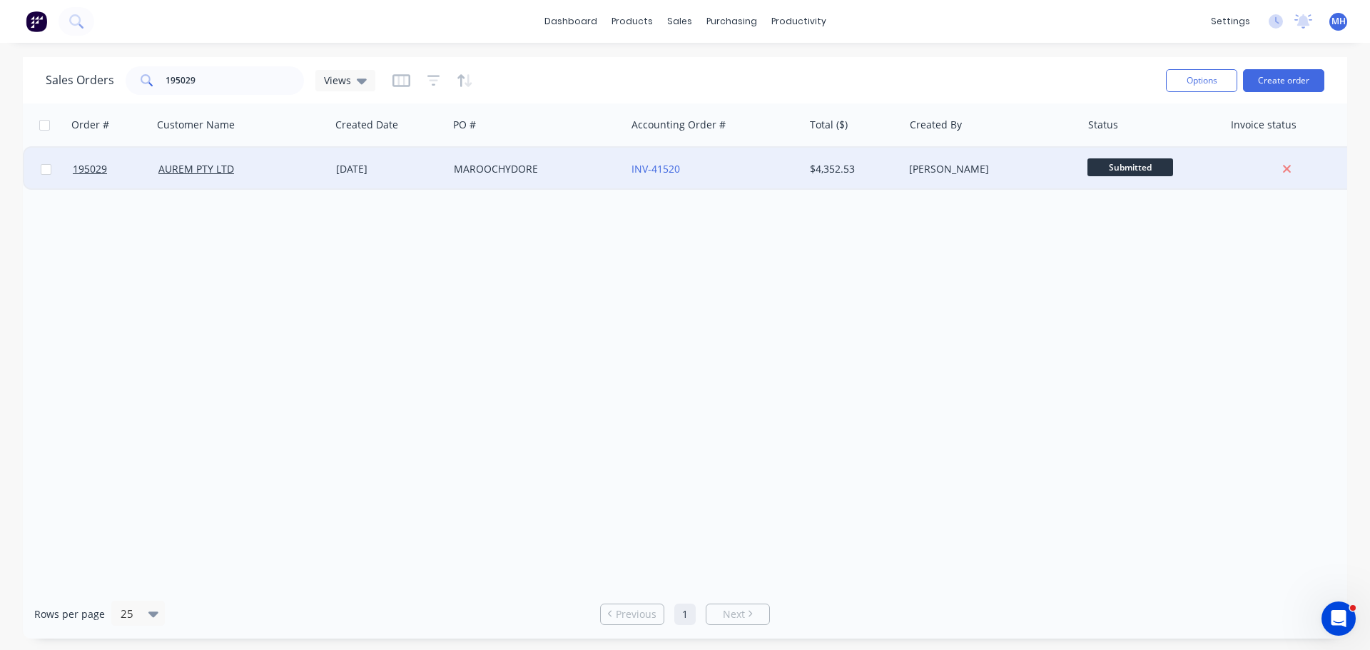
click at [405, 173] on div "[DATE]" at bounding box center [389, 169] width 106 height 14
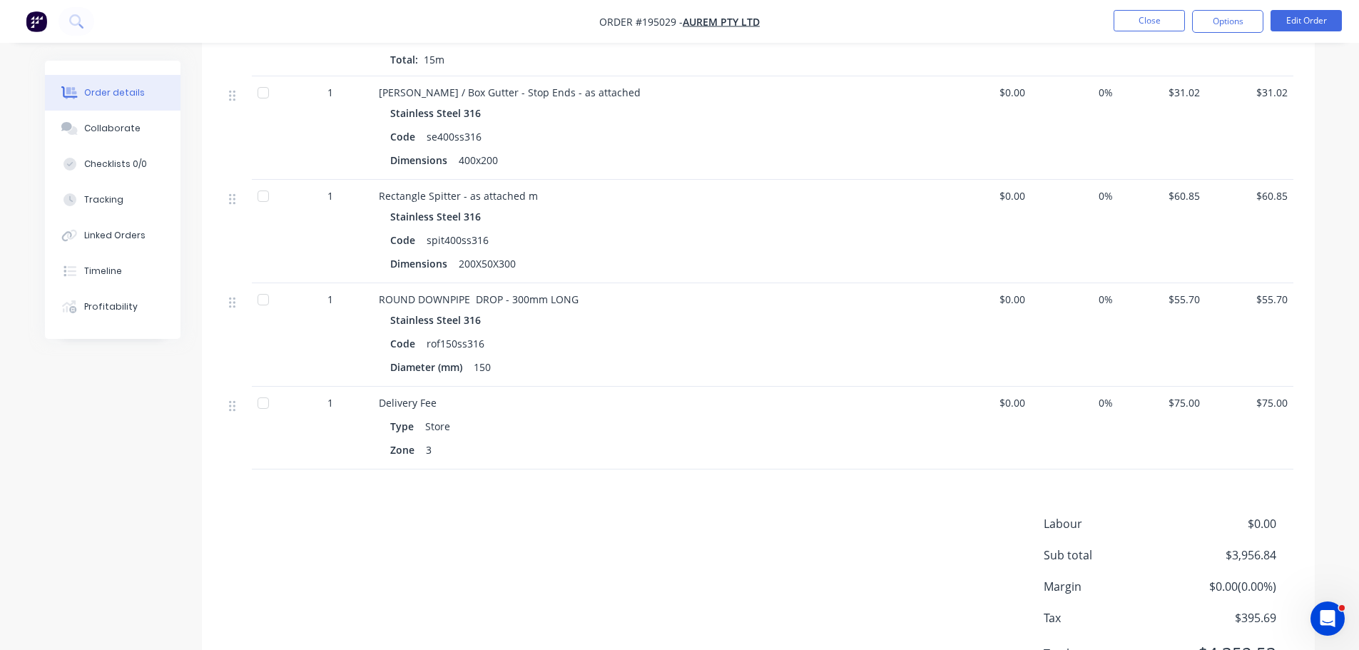
scroll to position [1141, 0]
click at [1283, 22] on button "Edit Order" at bounding box center [1305, 20] width 71 height 21
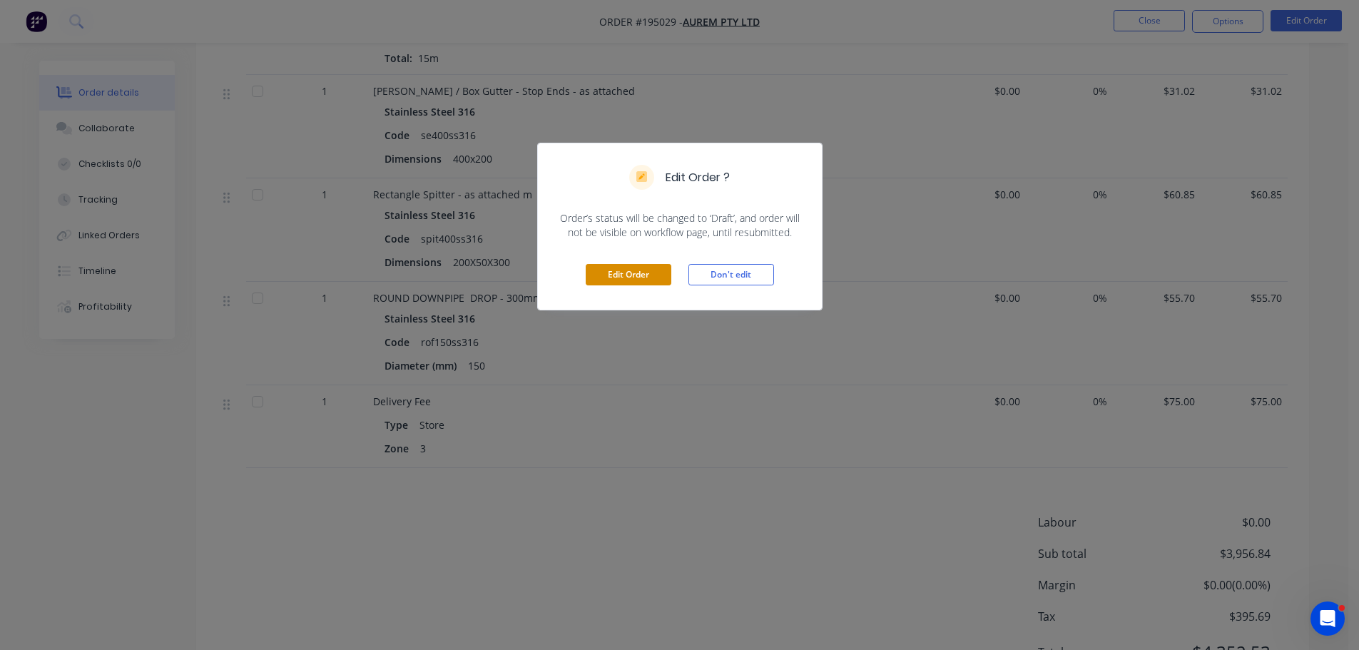
click at [621, 272] on button "Edit Order" at bounding box center [629, 274] width 86 height 21
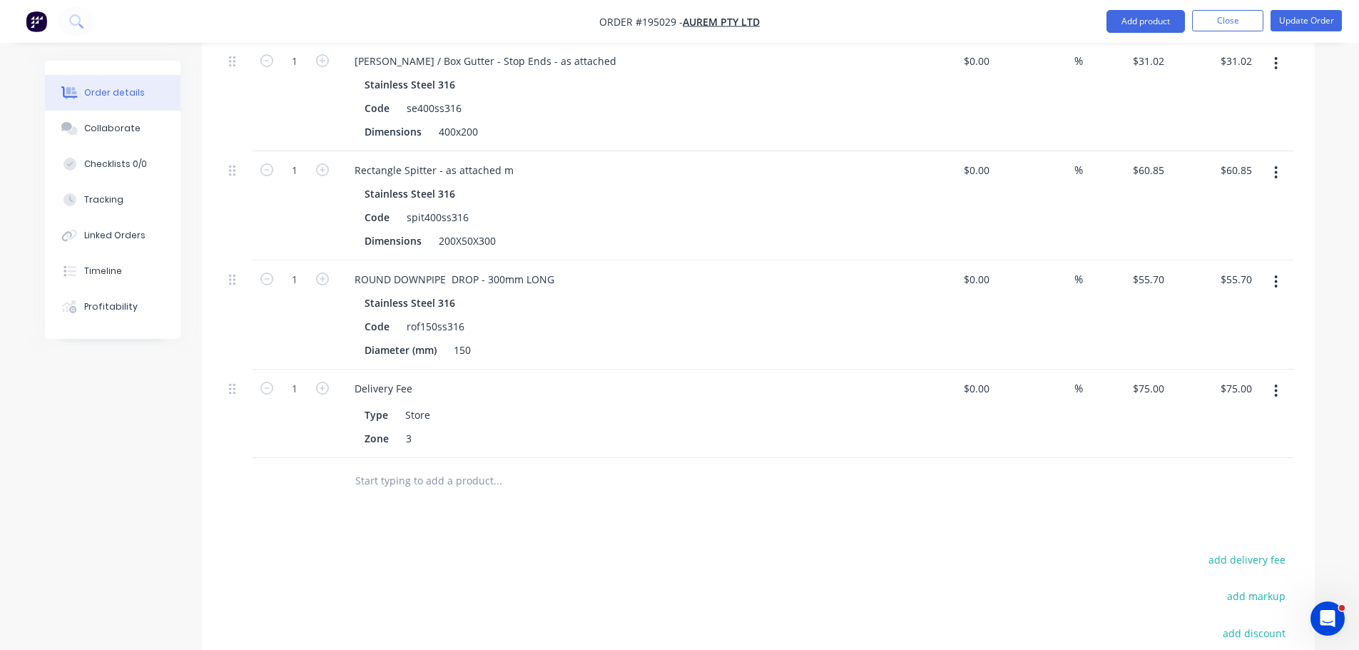
scroll to position [1284, 0]
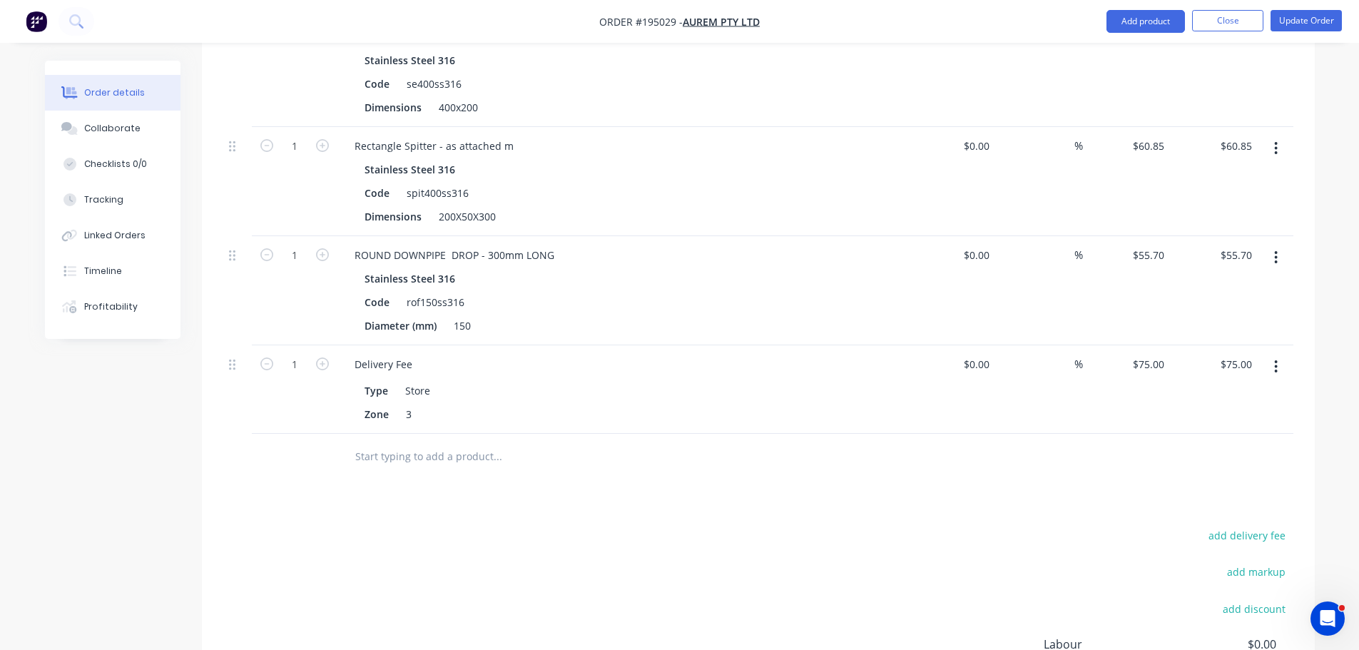
click at [1270, 245] on button "button" at bounding box center [1276, 258] width 34 height 26
click at [1122, 19] on button "Add product" at bounding box center [1145, 21] width 78 height 23
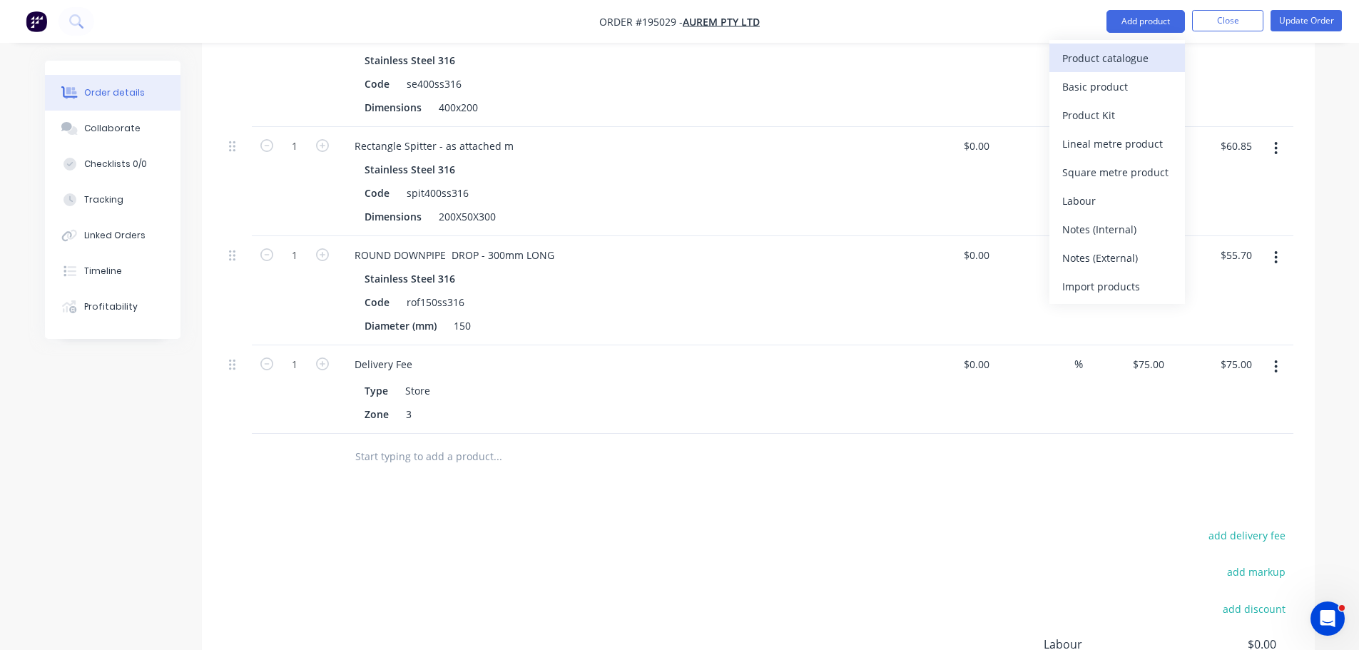
click at [1109, 58] on div "Product catalogue" at bounding box center [1117, 58] width 110 height 21
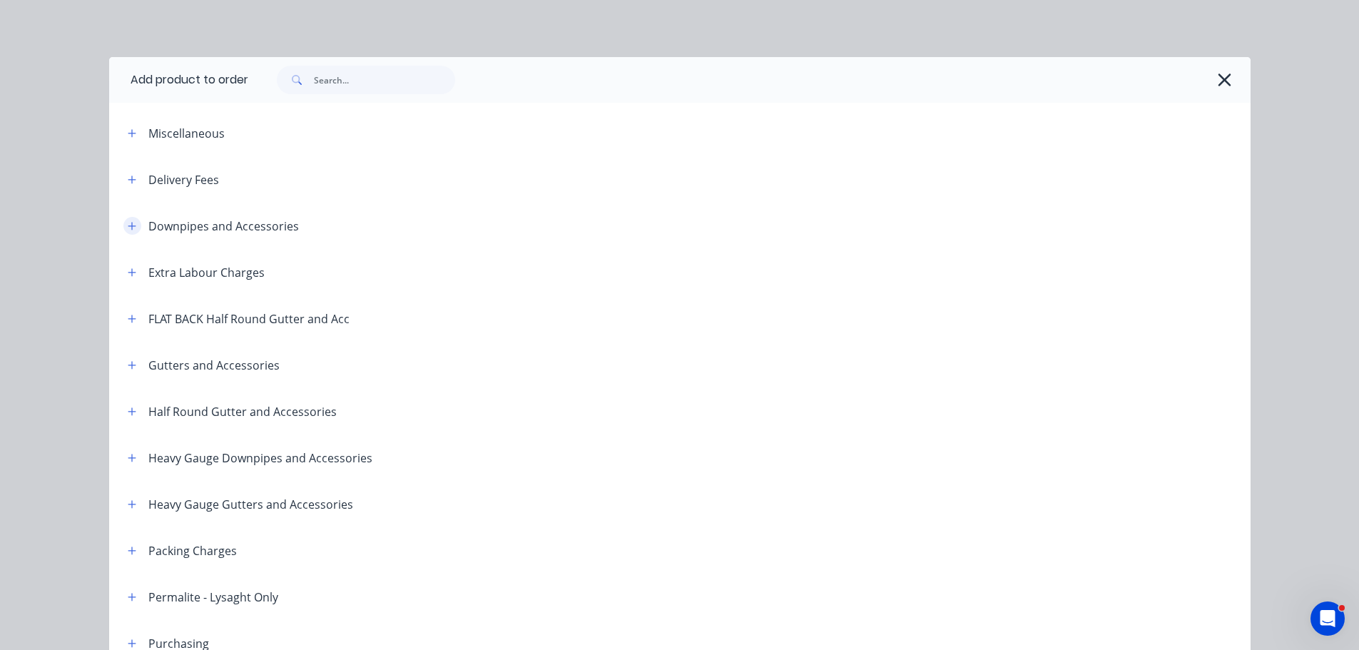
click at [128, 223] on icon "button" at bounding box center [132, 226] width 9 height 10
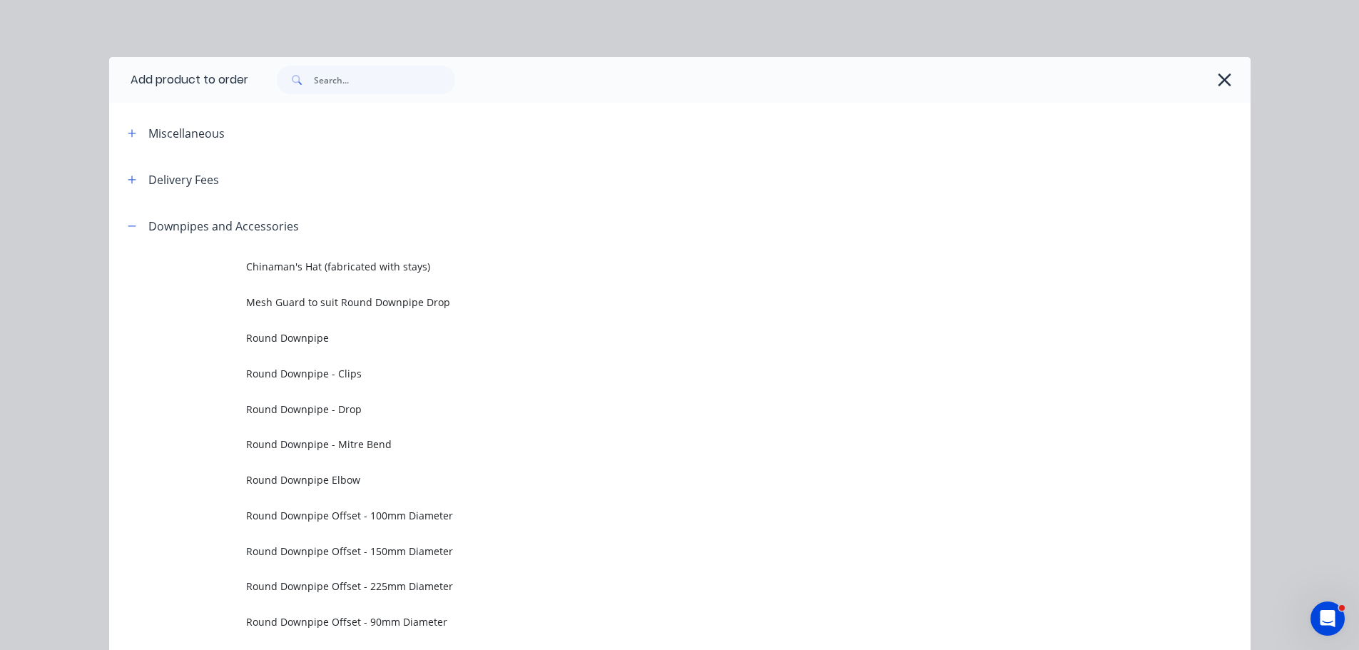
click at [395, 415] on span "Round Downpipe - Drop" at bounding box center [647, 409] width 803 height 15
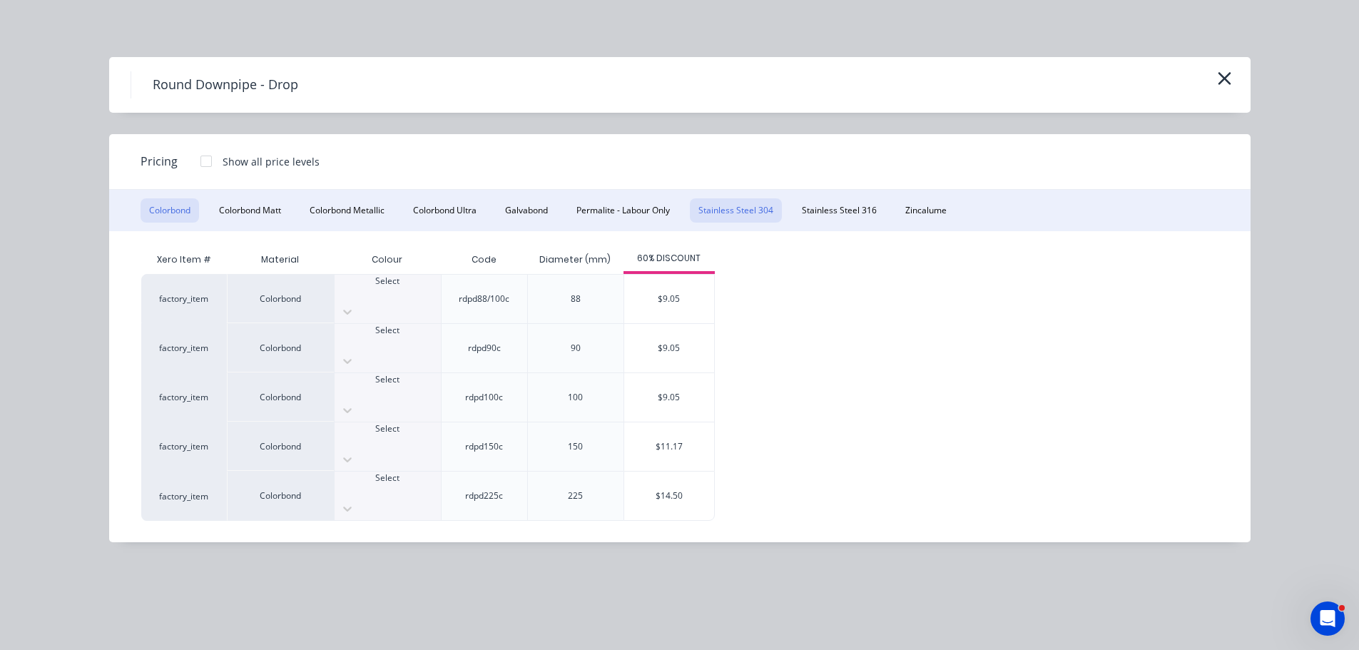
click at [748, 207] on button "Stainless Steel 304" at bounding box center [736, 210] width 92 height 24
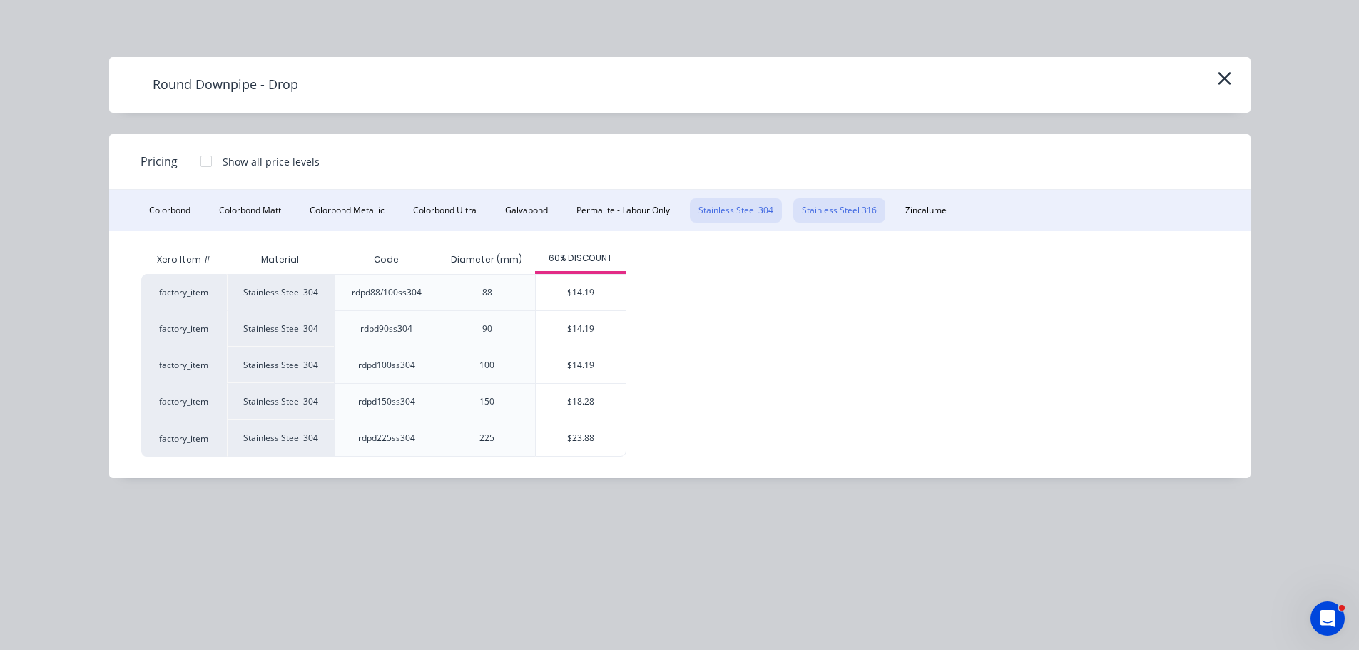
click at [825, 205] on button "Stainless Steel 316" at bounding box center [839, 210] width 92 height 24
click at [587, 433] on div "$27.72" at bounding box center [581, 438] width 90 height 36
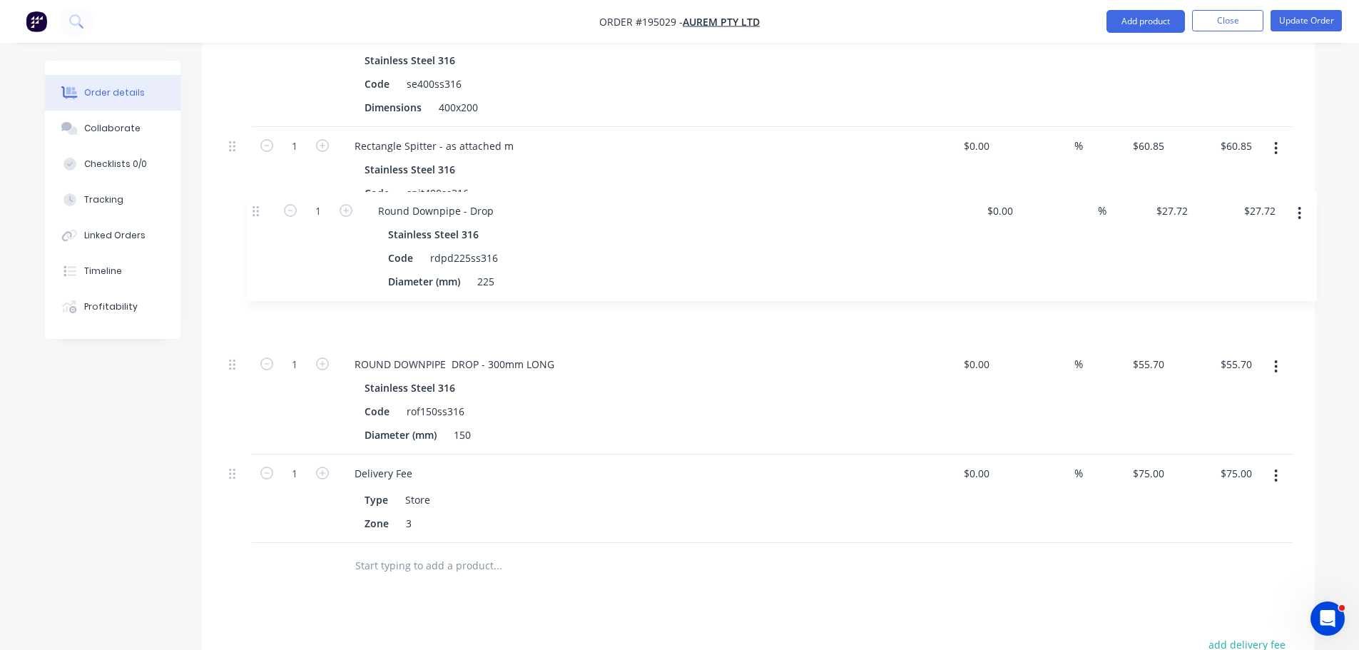
drag, startPoint x: 232, startPoint y: 412, endPoint x: 258, endPoint y: 206, distance: 207.1
click at [258, 206] on div "Box Gutter Board - 350 wide - 30 high Zincalume Code bgbd350 Dimensions up to 3…" at bounding box center [758, 179] width 1070 height 728
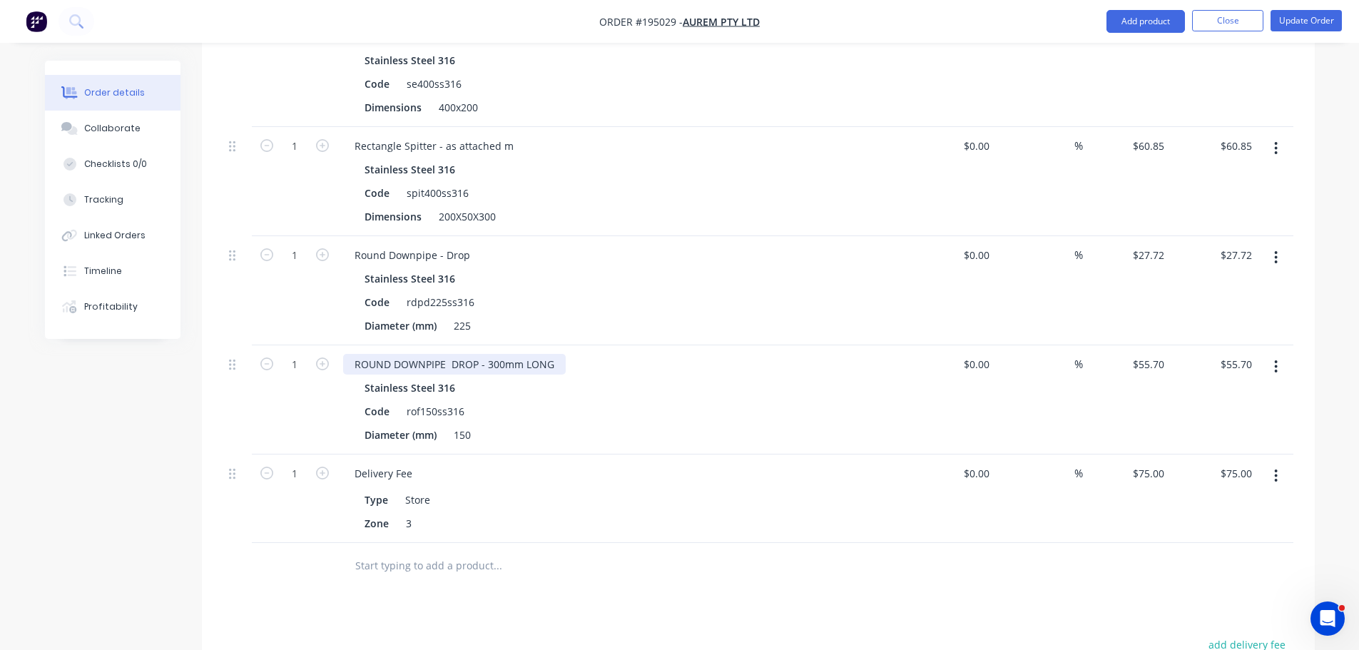
click at [524, 354] on div "ROUND DOWNPIPE DROP - 300mm LONG" at bounding box center [454, 364] width 223 height 21
copy div "ROUND DOWNPIPE DROP - 300mm LONG"
click at [434, 245] on div "Round Downpipe - Drop" at bounding box center [412, 255] width 138 height 21
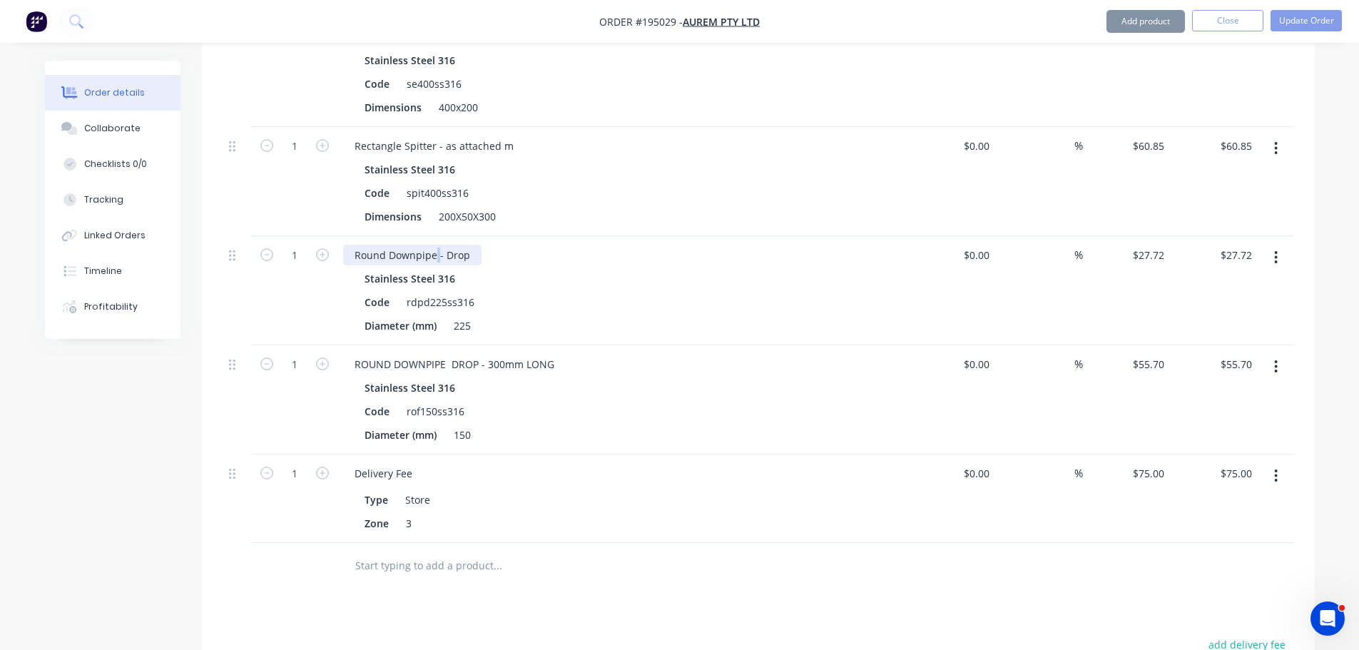
click at [434, 245] on div "Round Downpipe - Drop" at bounding box center [412, 255] width 138 height 21
paste div
click at [1278, 359] on icon "button" at bounding box center [1276, 367] width 4 height 16
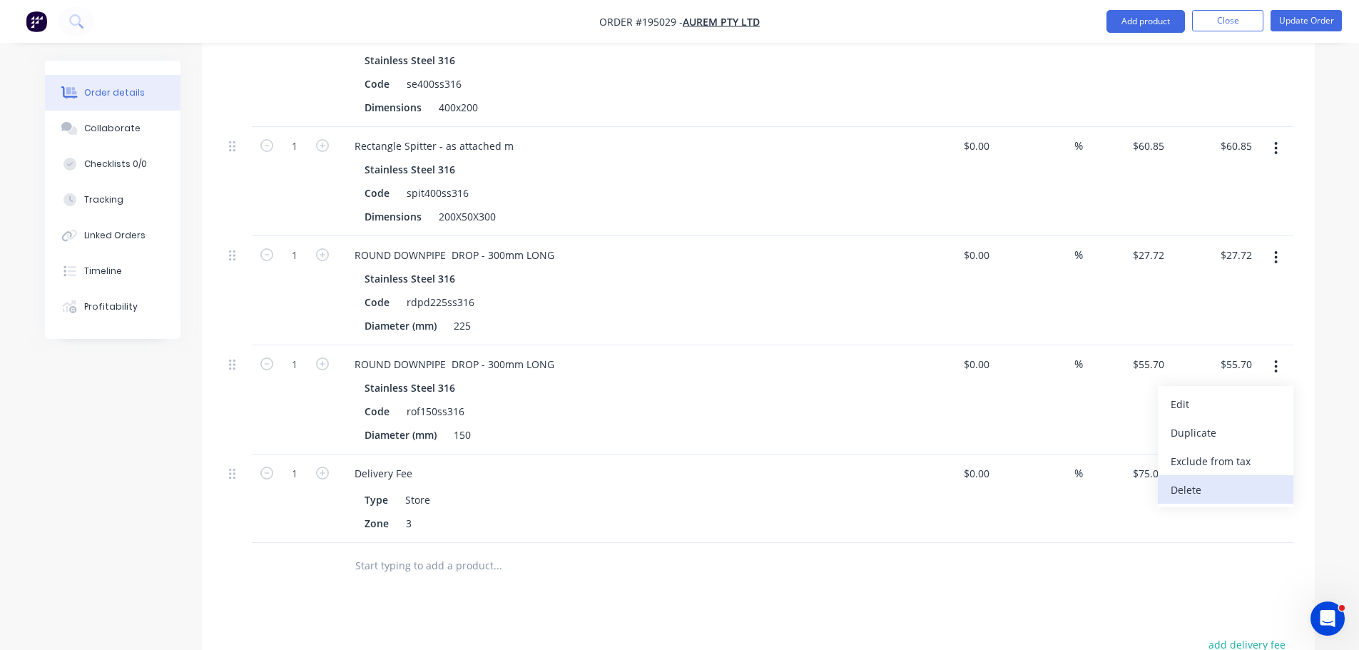
click at [1218, 479] on div "Delete" at bounding box center [1226, 489] width 110 height 21
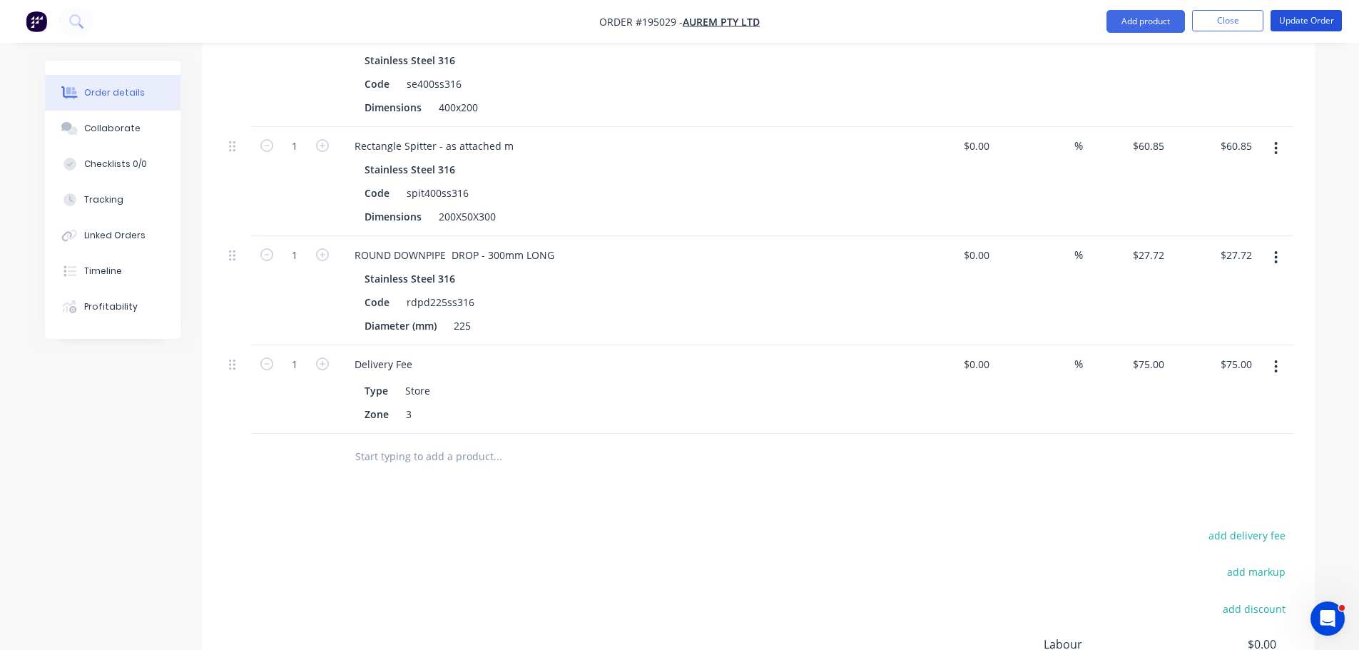
click at [1287, 19] on button "Update Order" at bounding box center [1305, 20] width 71 height 21
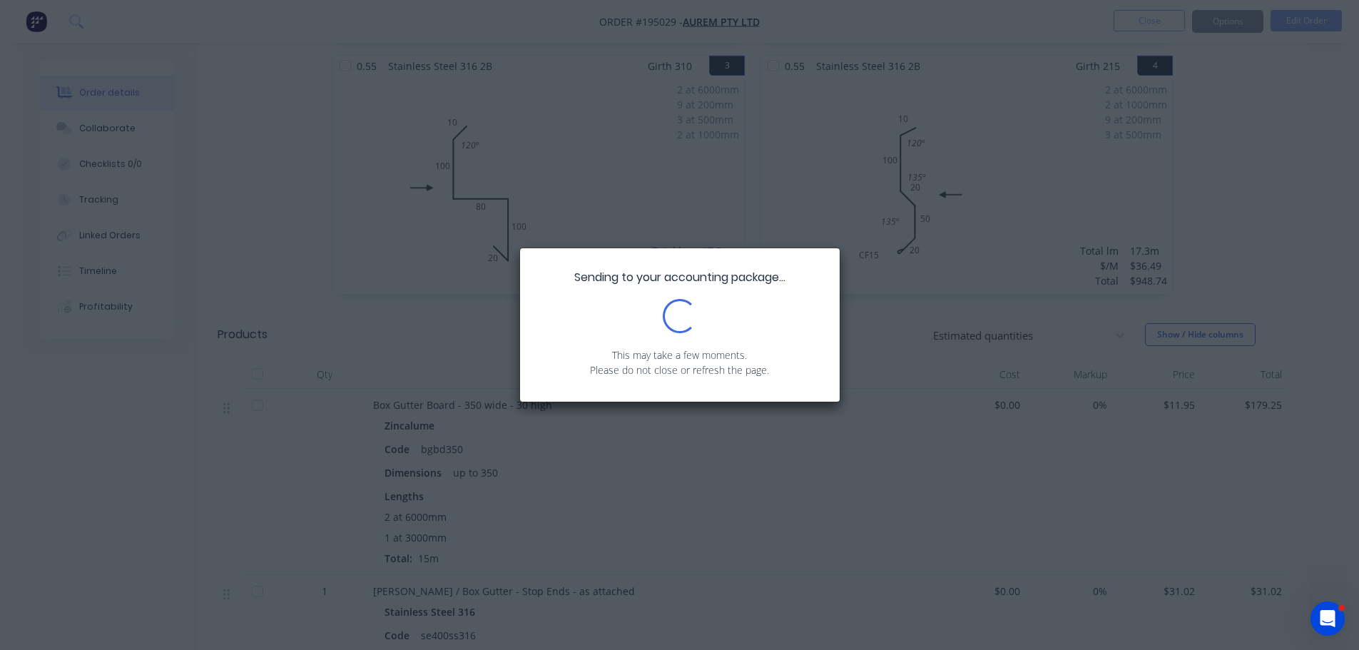
scroll to position [642, 0]
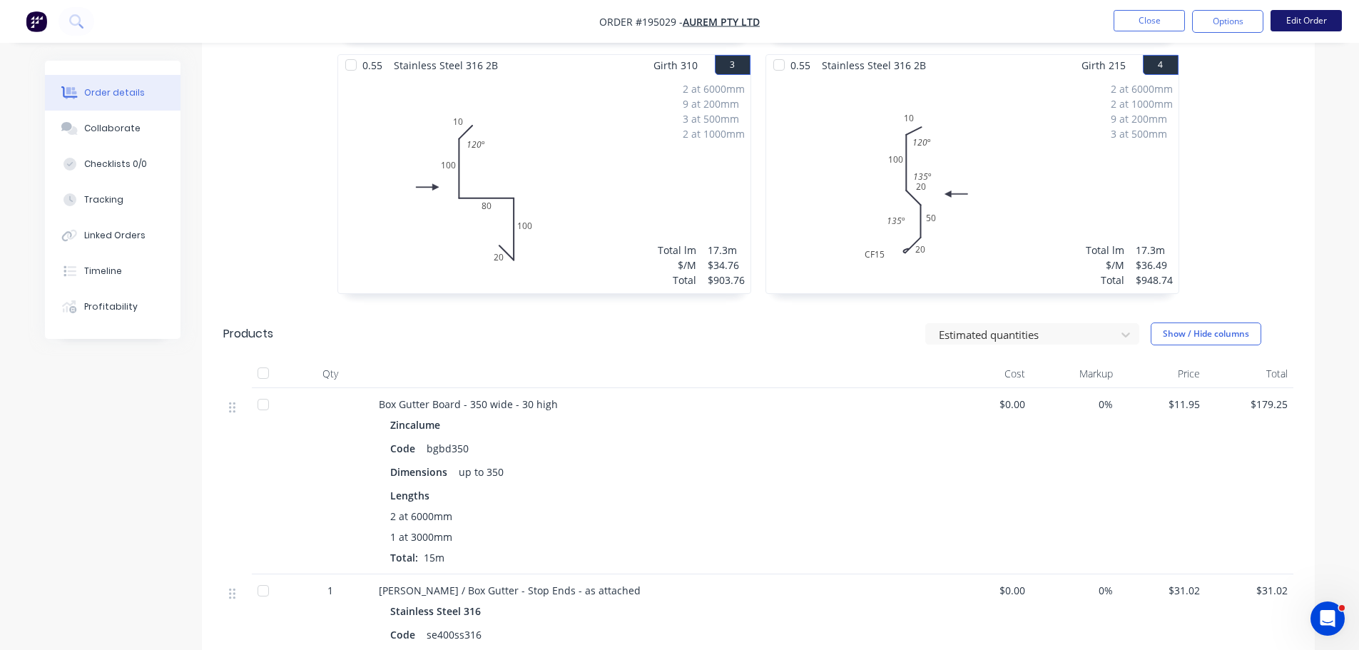
click at [1297, 21] on button "Edit Order" at bounding box center [1305, 20] width 71 height 21
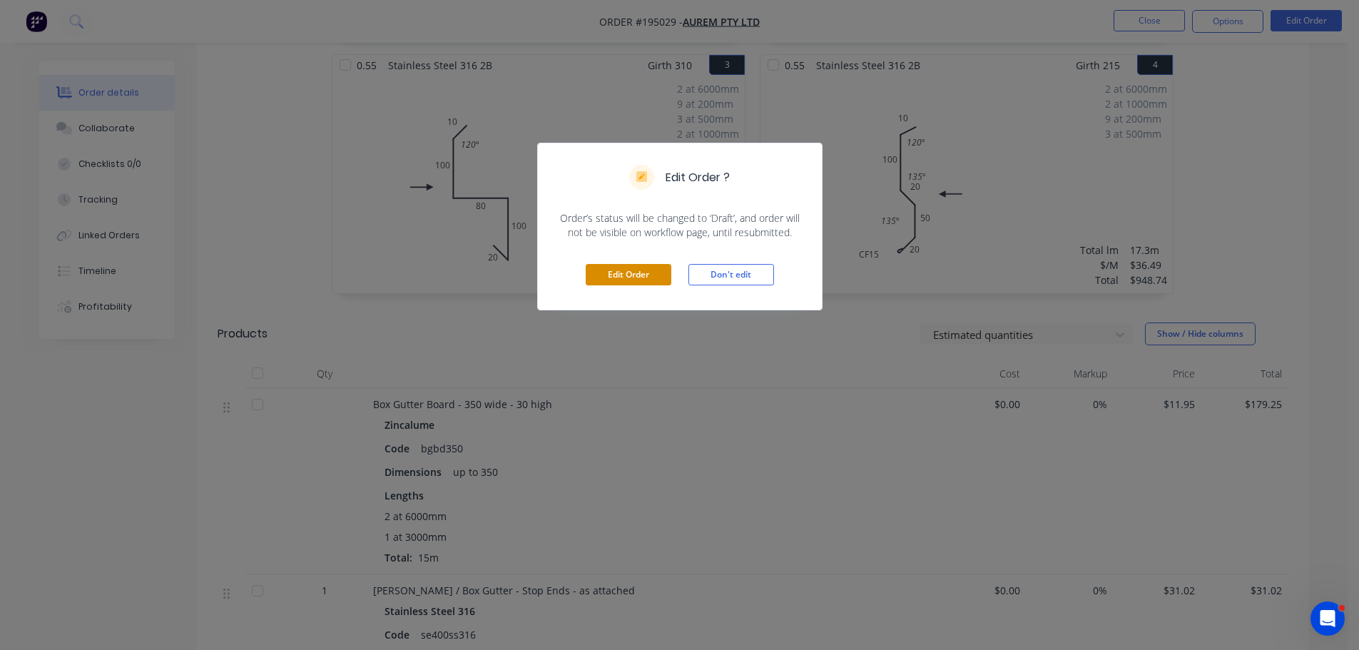
click at [643, 271] on button "Edit Order" at bounding box center [629, 274] width 86 height 21
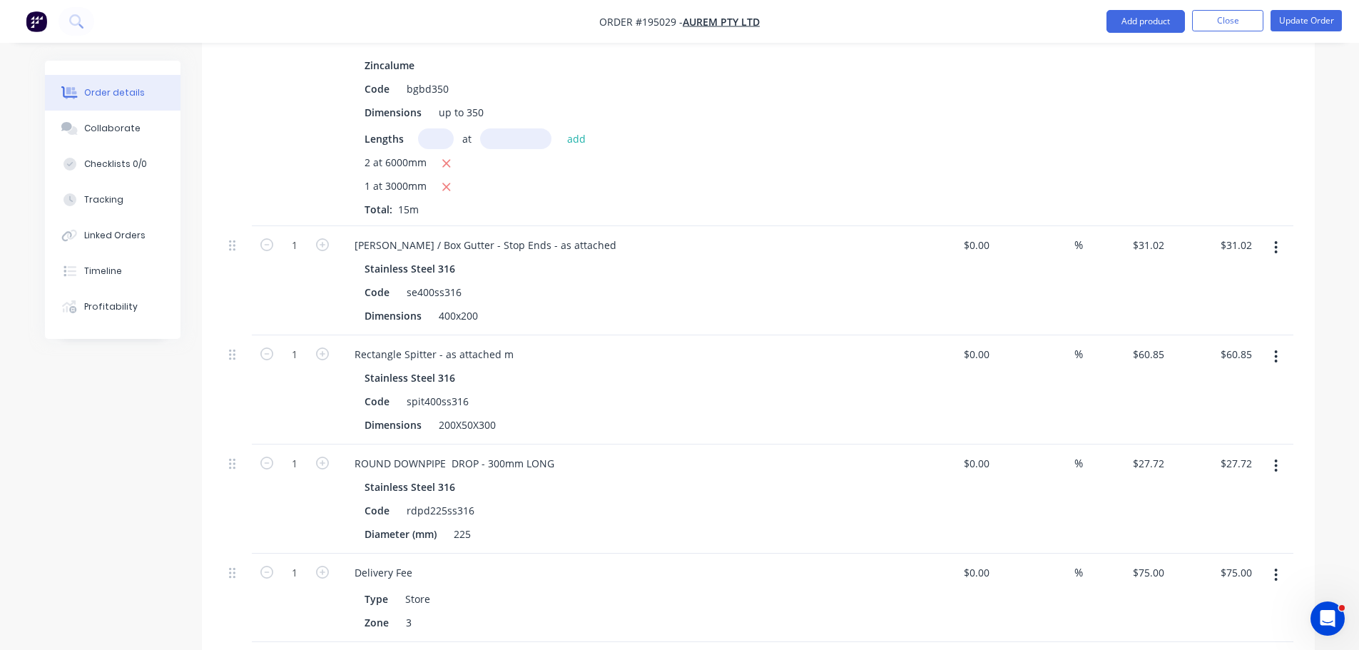
scroll to position [1141, 0]
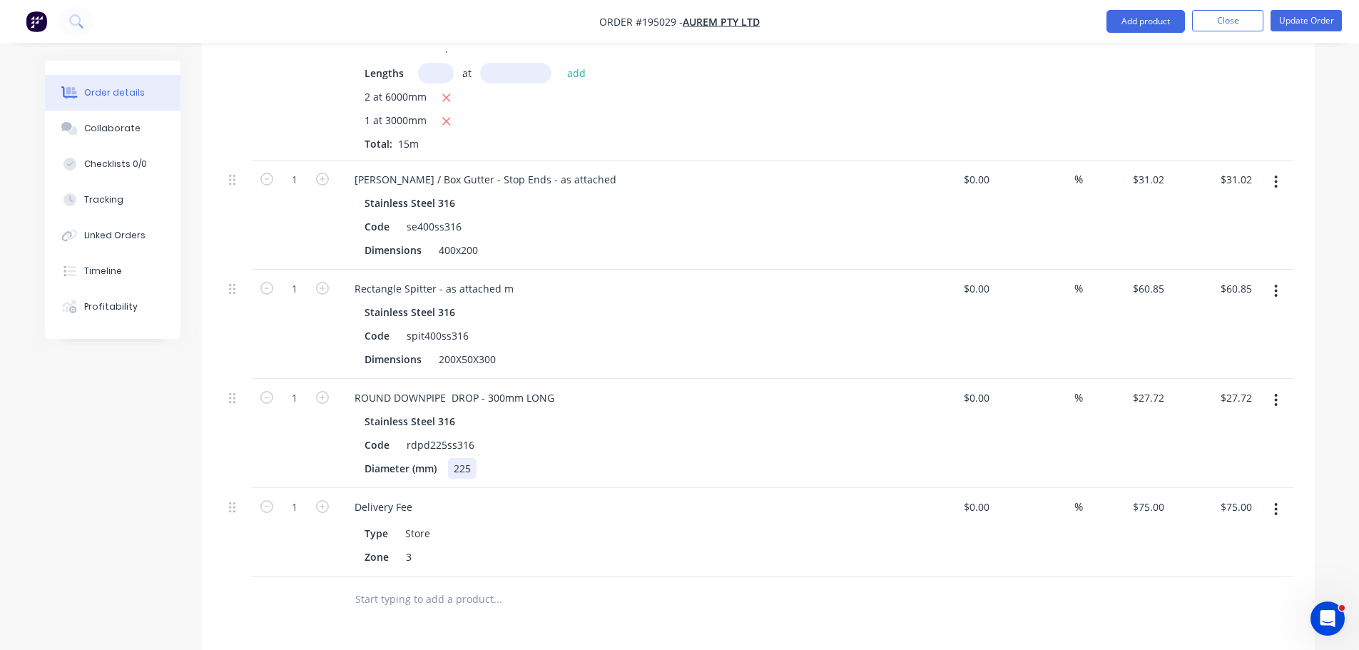
click at [466, 458] on div "225" at bounding box center [462, 468] width 29 height 21
click at [1324, 17] on button "Update Order" at bounding box center [1305, 20] width 71 height 21
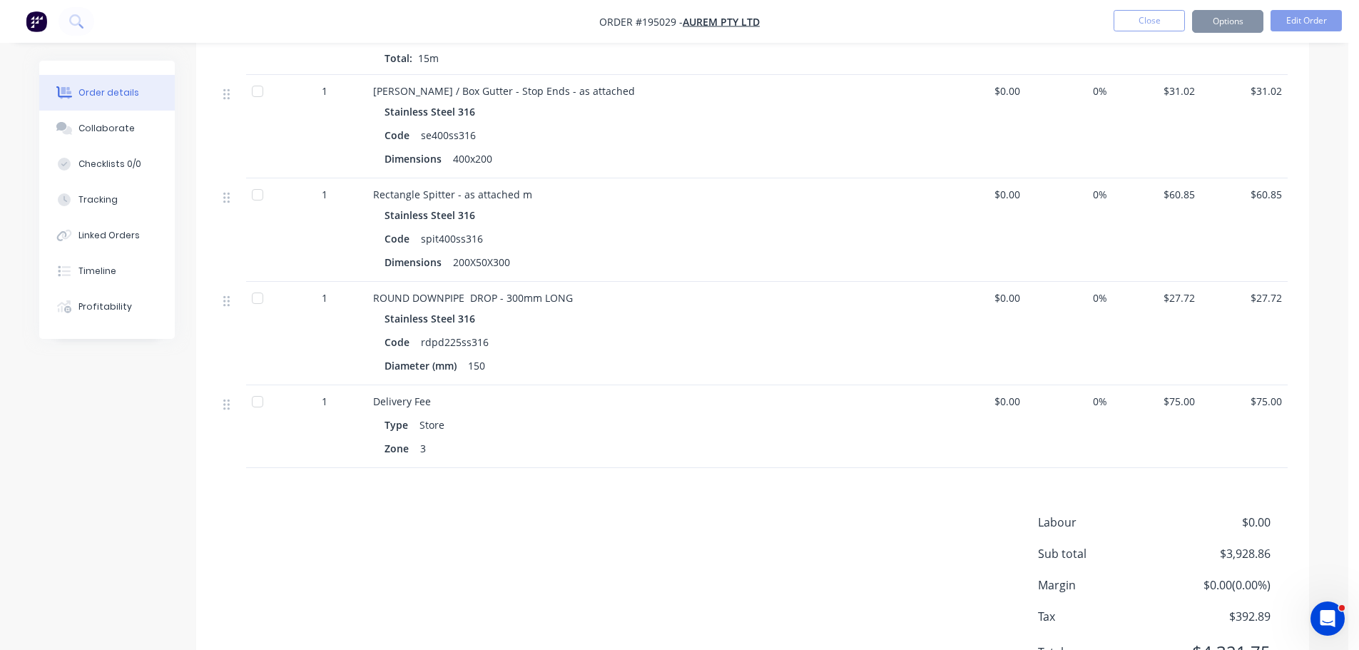
scroll to position [0, 0]
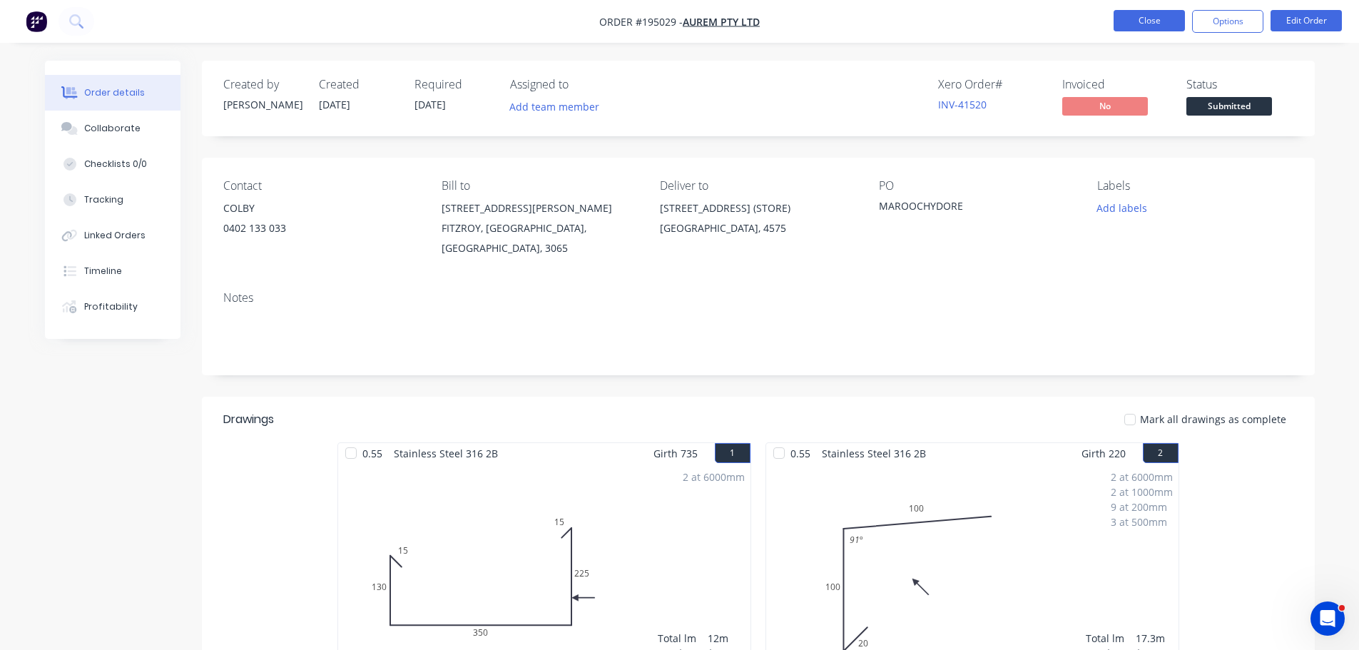
click at [1156, 16] on button "Close" at bounding box center [1148, 20] width 71 height 21
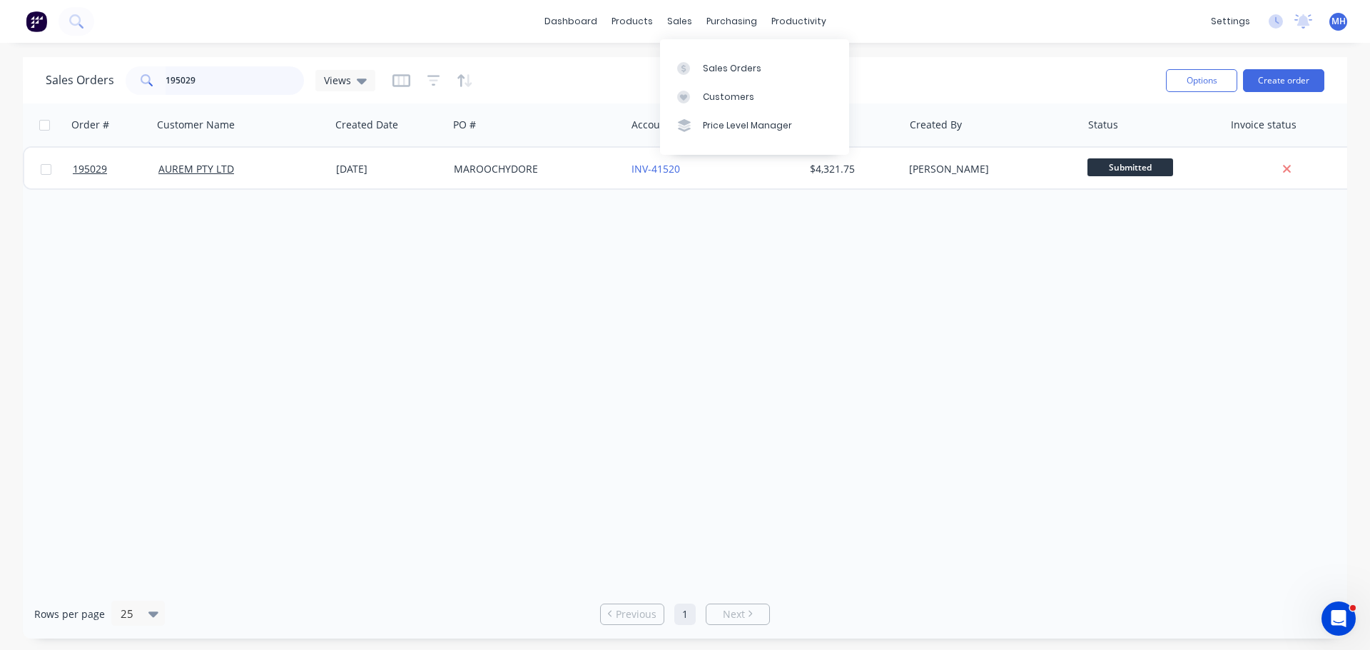
click at [232, 83] on input "195029" at bounding box center [234, 80] width 139 height 29
type input "ctl"
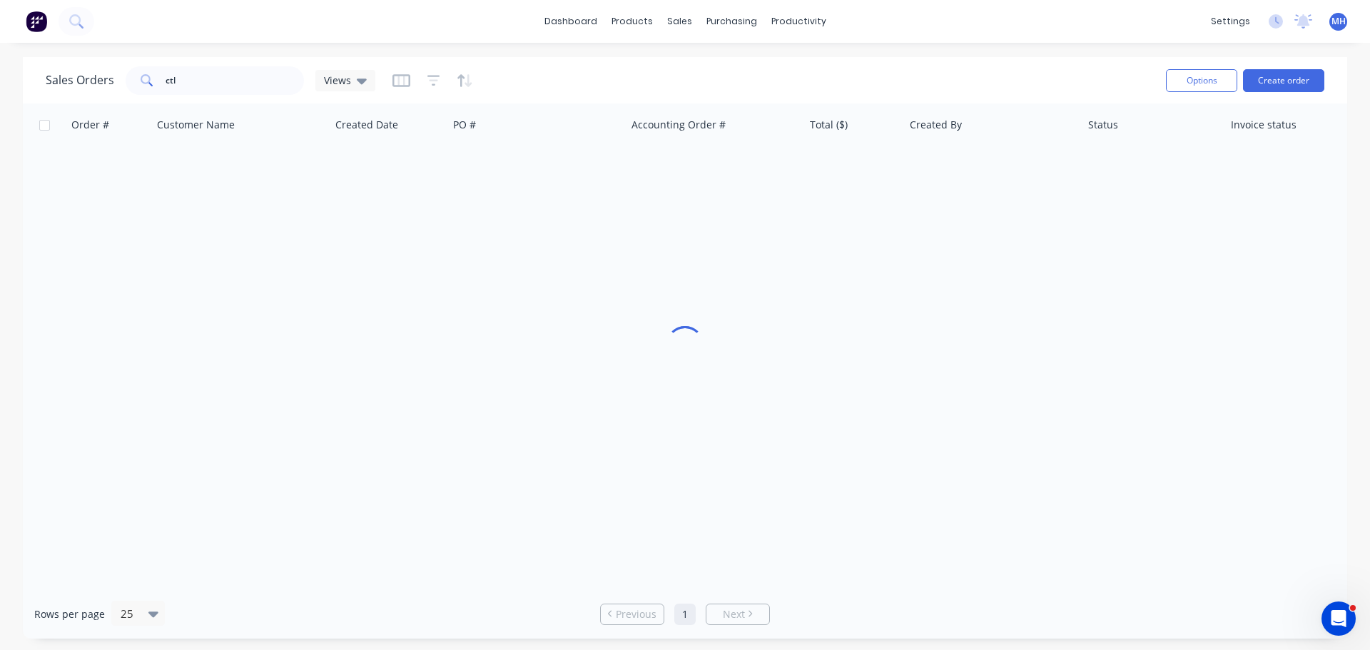
click at [564, 64] on div "Sales Orders ctl Views" at bounding box center [600, 80] width 1108 height 35
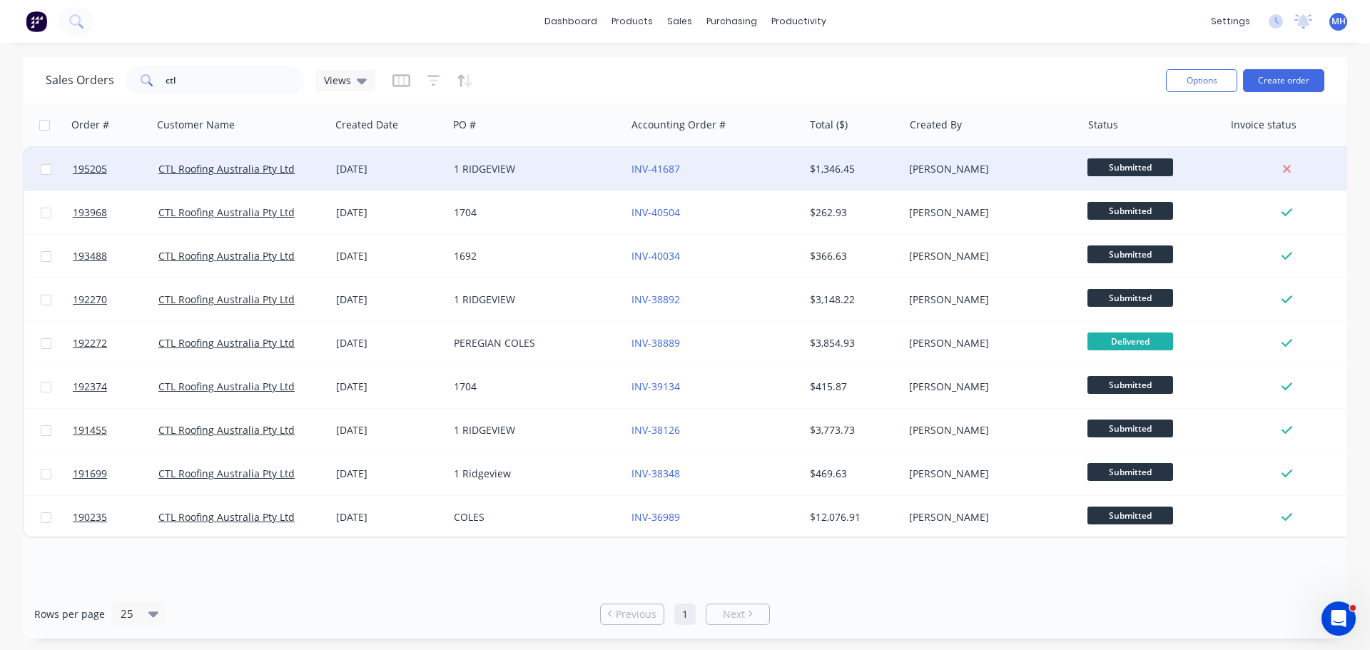
click at [491, 159] on div "1 RIDGEVIEW" at bounding box center [537, 169] width 178 height 43
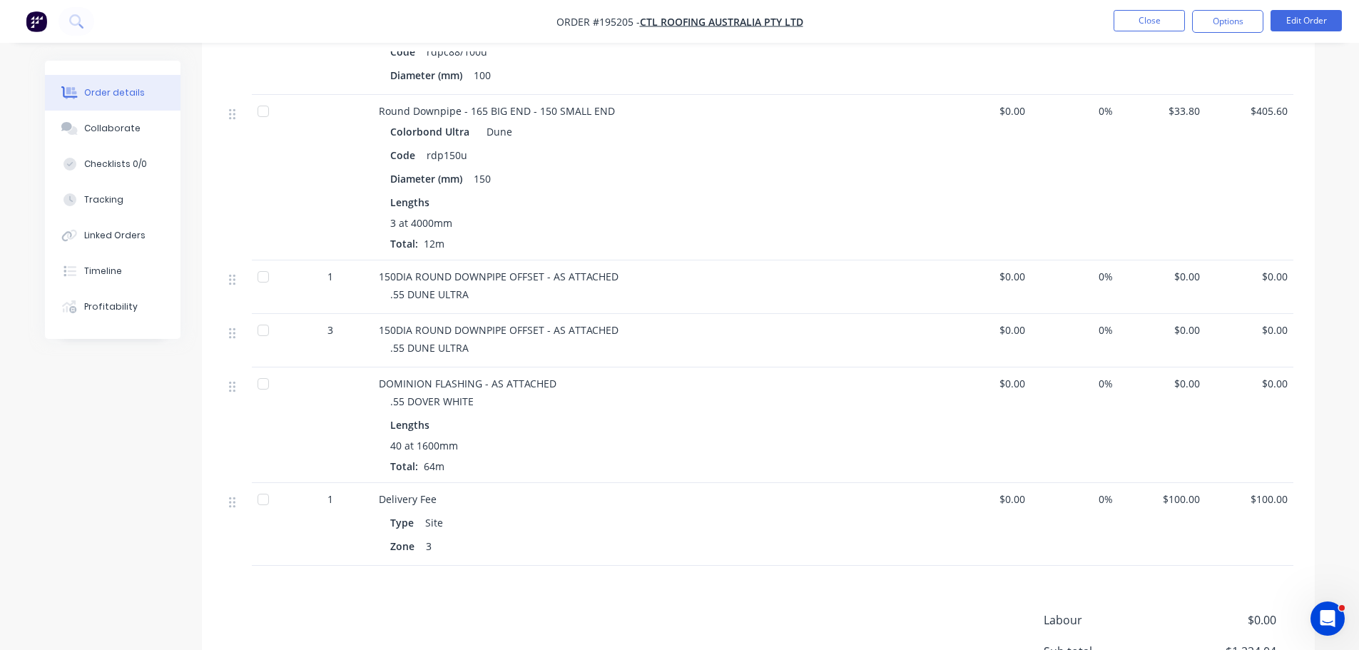
scroll to position [1141, 0]
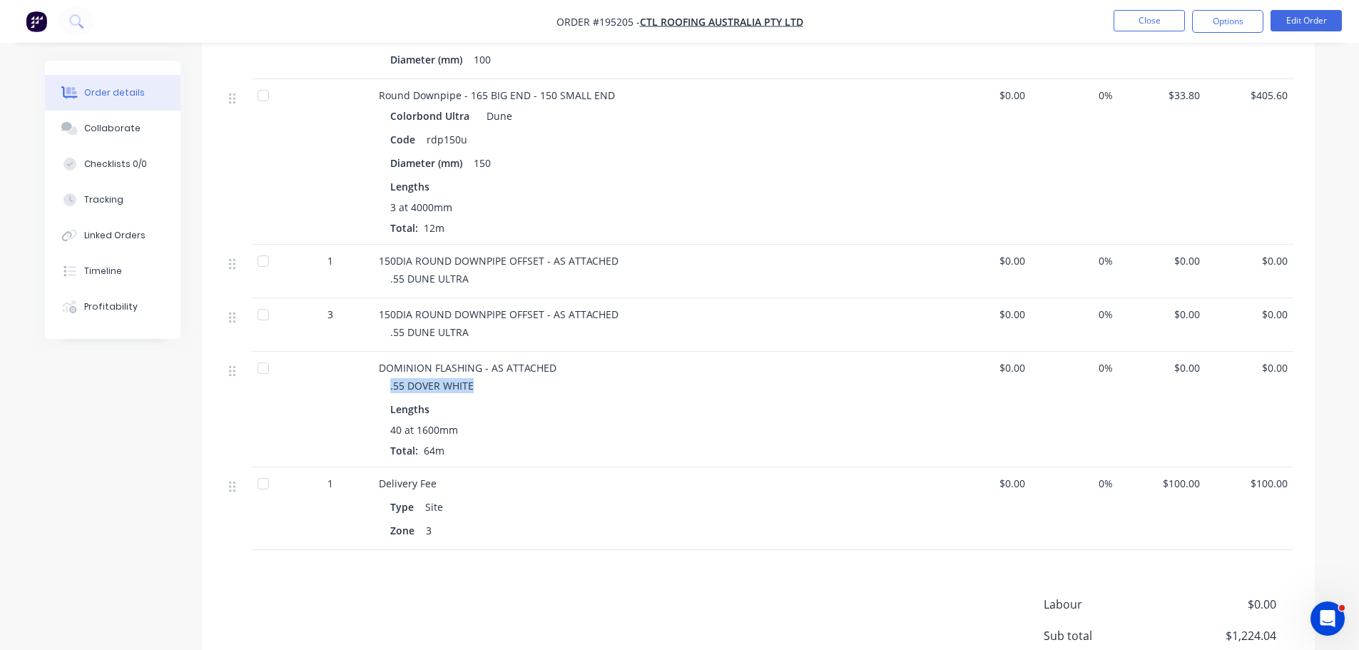
drag, startPoint x: 474, startPoint y: 367, endPoint x: 361, endPoint y: 368, distance: 112.7
click at [376, 371] on div "DOMINION FLASHING - AS ATTACHED .55 DOVER WHITE Lengths 40 at 1600mm Total: 64m" at bounding box center [658, 410] width 571 height 116
click at [93, 127] on div "Collaborate" at bounding box center [112, 128] width 56 height 13
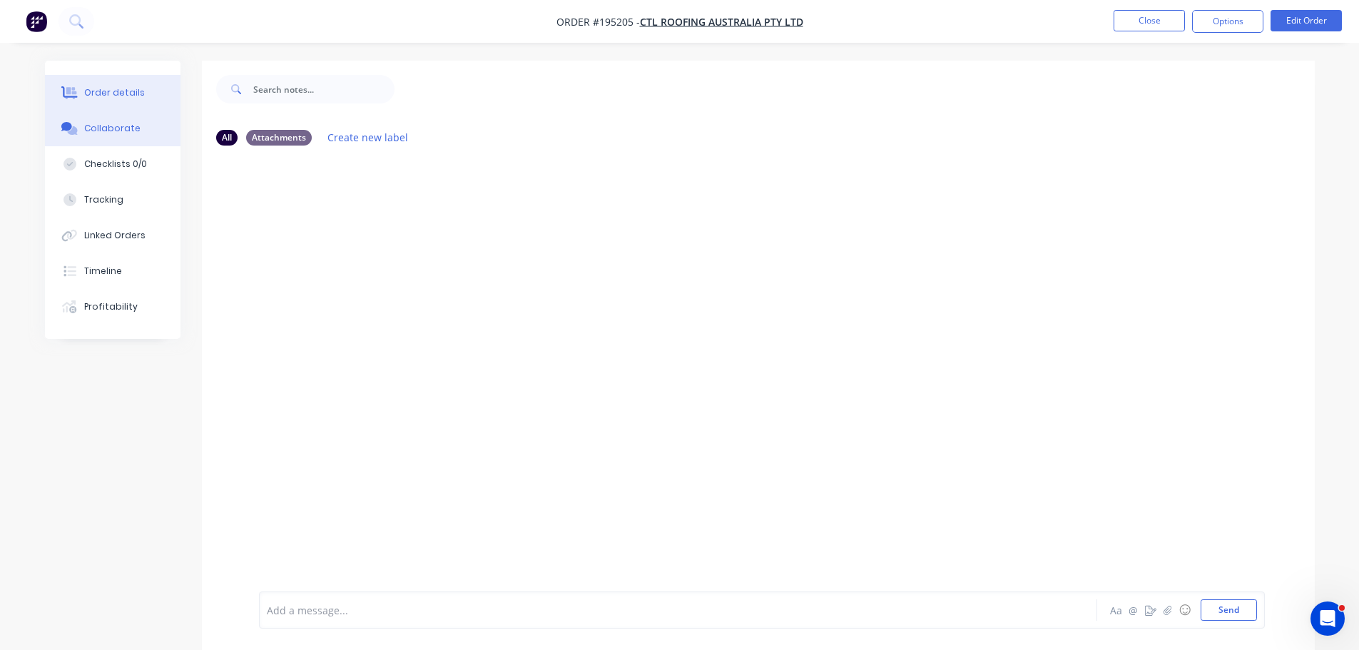
click at [123, 92] on div "Order details" at bounding box center [114, 92] width 61 height 13
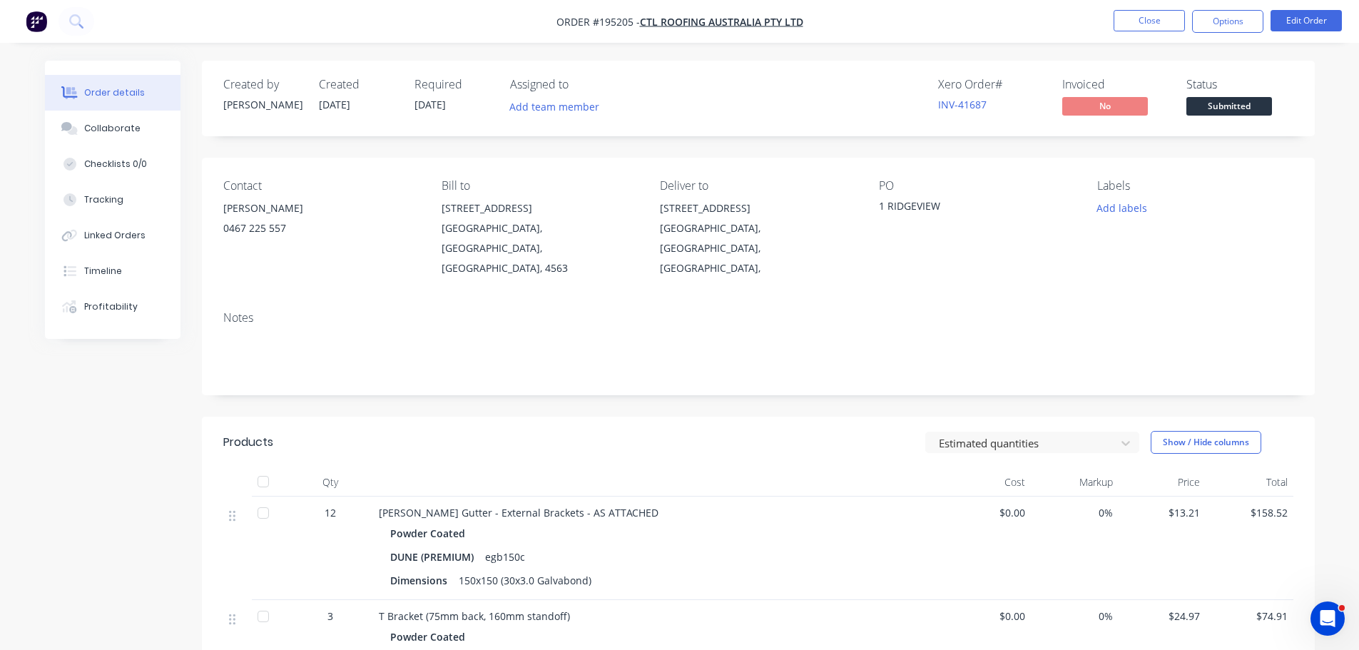
click at [708, 468] on div at bounding box center [658, 482] width 571 height 29
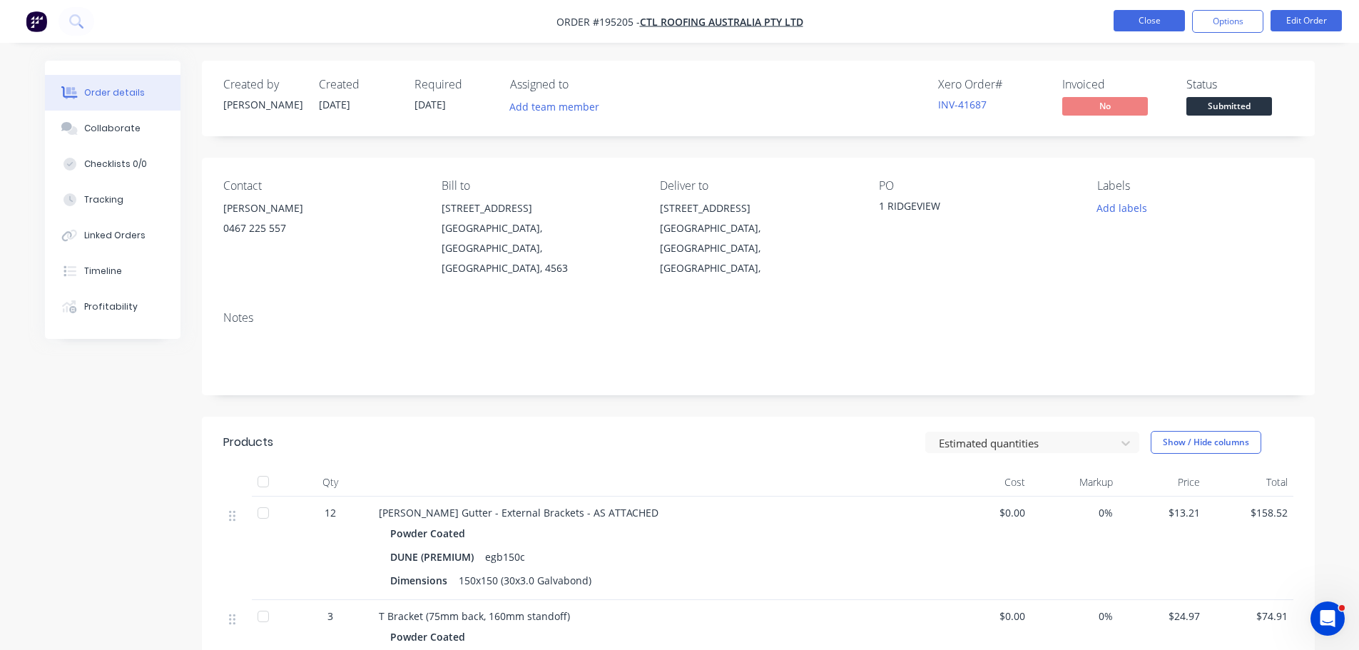
click at [1153, 18] on button "Close" at bounding box center [1148, 20] width 71 height 21
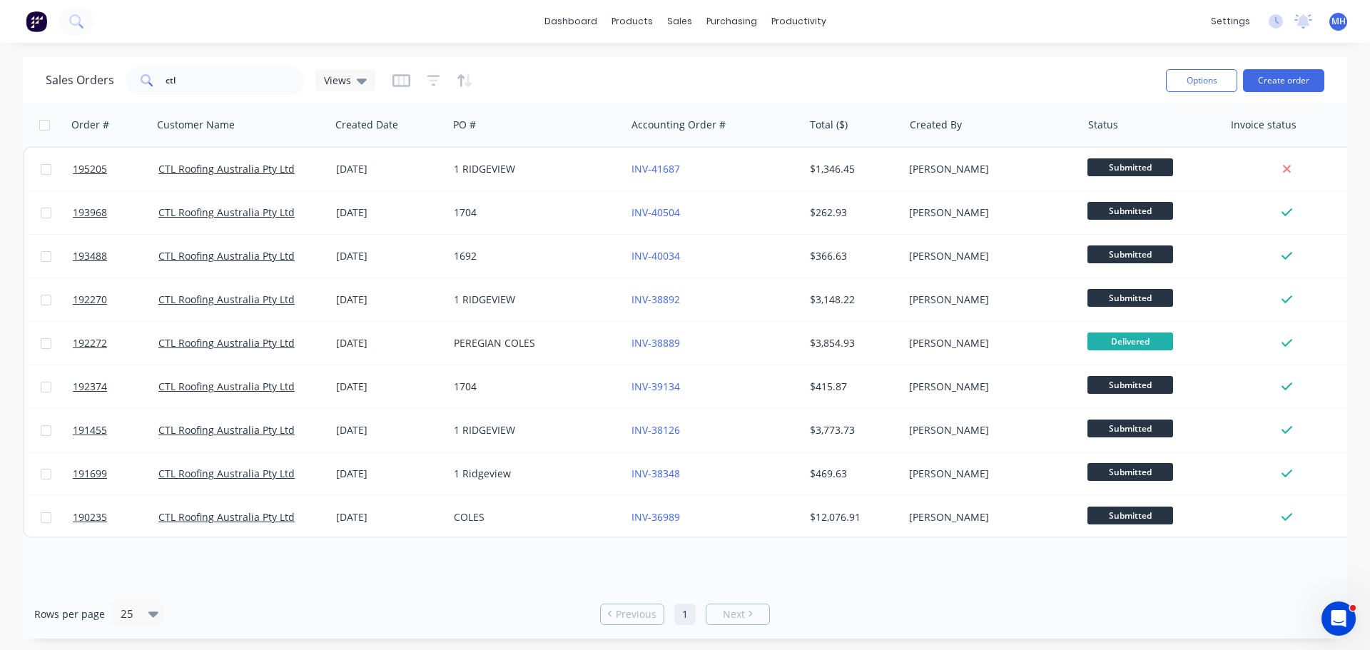
click at [570, 78] on div "Sales Orders ctl Views" at bounding box center [600, 80] width 1108 height 35
click at [538, 68] on div "Sales Orders ctl Views" at bounding box center [600, 80] width 1108 height 35
click at [553, 72] on div "Sales Orders ctl Views" at bounding box center [600, 80] width 1108 height 35
click at [571, 79] on div "Sales Orders ctl Views" at bounding box center [600, 80] width 1108 height 35
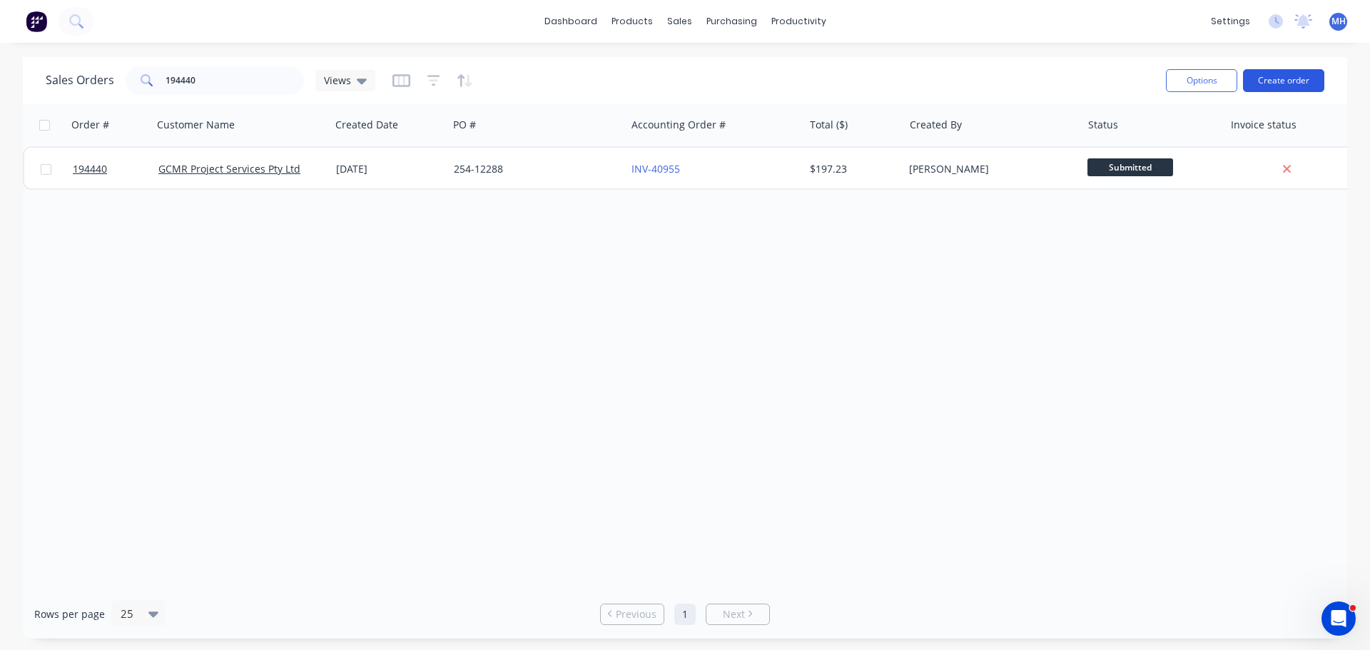
click at [1292, 80] on button "Create order" at bounding box center [1283, 80] width 81 height 23
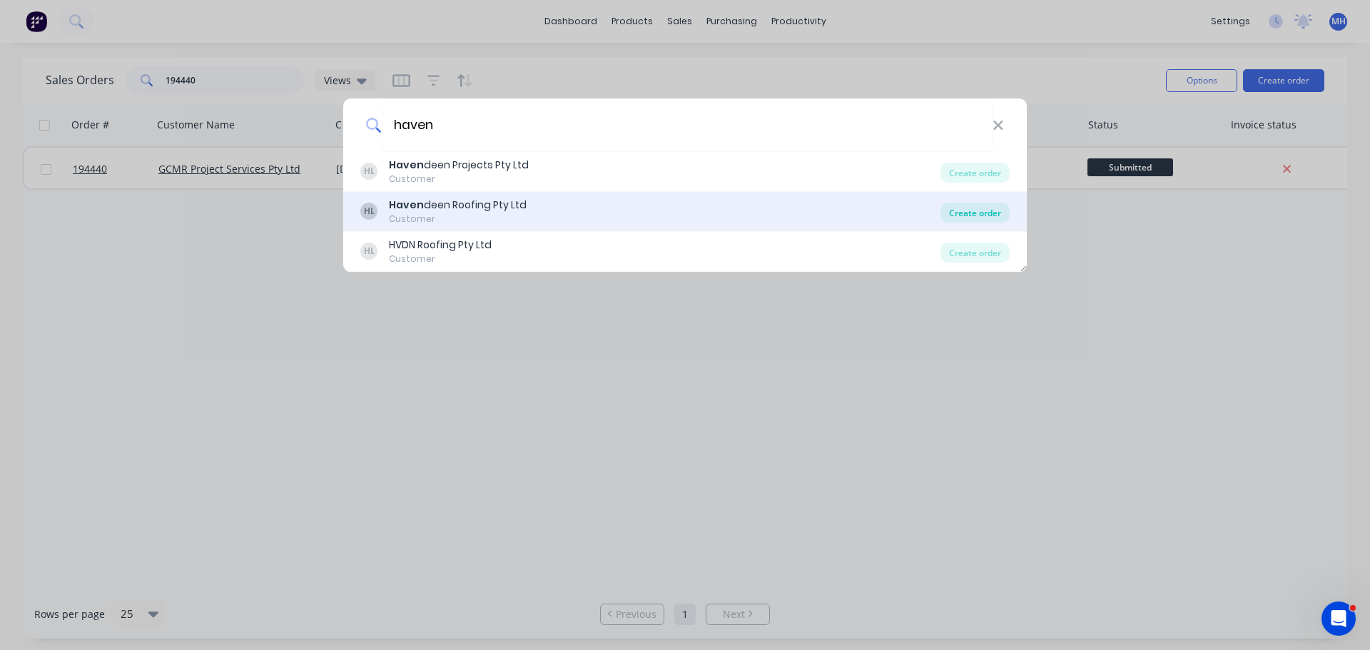
type input "haven"
click at [979, 217] on div "Create order" at bounding box center [974, 213] width 69 height 20
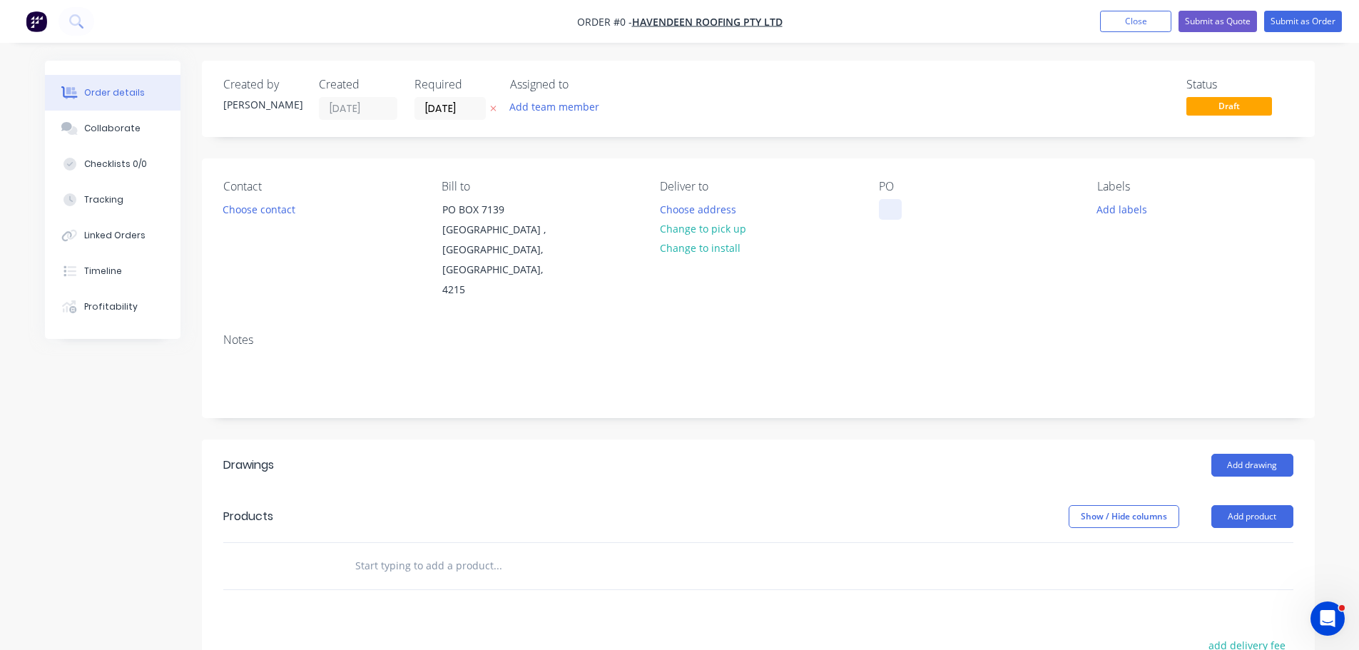
click at [884, 208] on div at bounding box center [890, 209] width 23 height 21
click at [492, 106] on icon "button" at bounding box center [493, 108] width 6 height 9
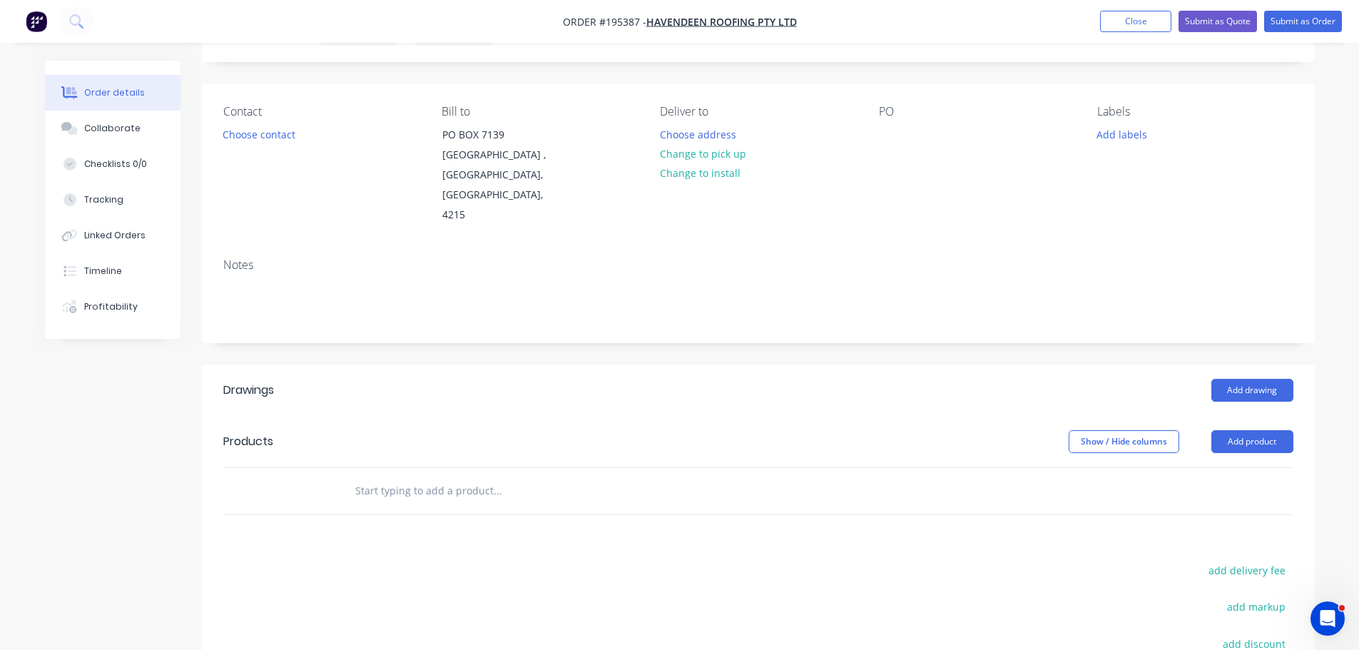
scroll to position [143, 0]
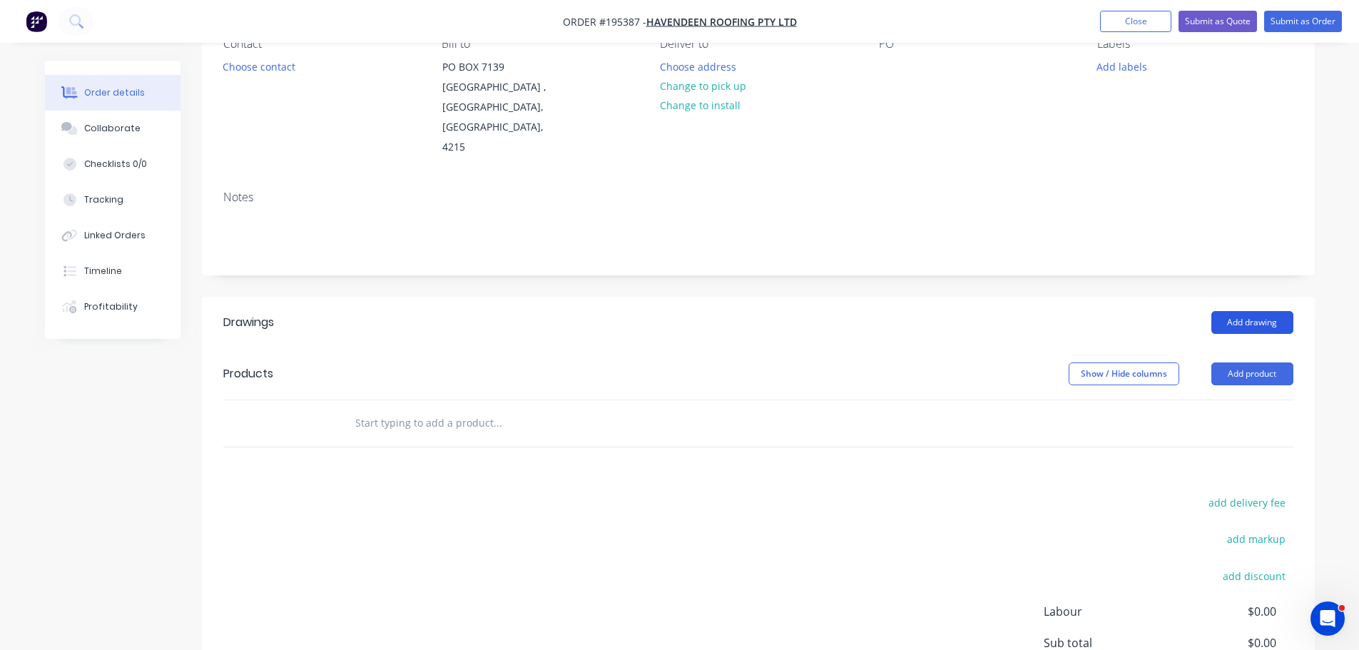
click at [1269, 311] on button "Add drawing" at bounding box center [1252, 322] width 82 height 23
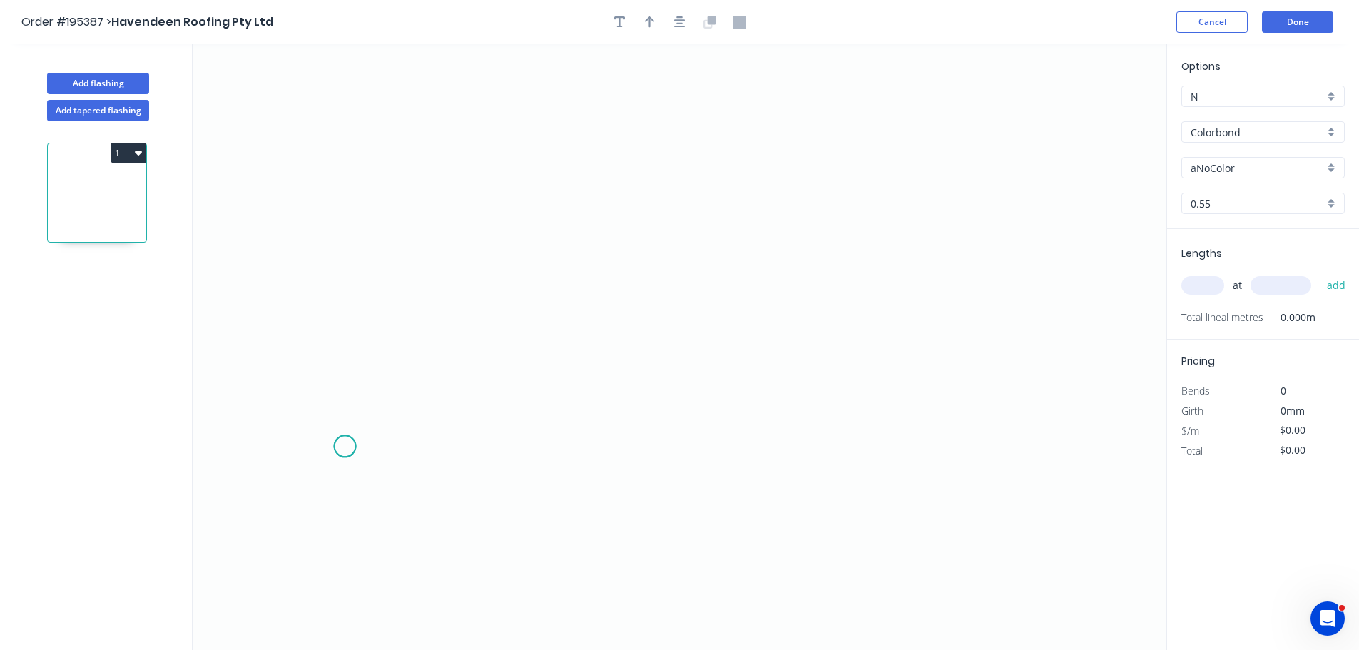
click at [345, 447] on icon "0" at bounding box center [680, 347] width 974 height 606
click at [352, 294] on icon "0" at bounding box center [680, 347] width 974 height 606
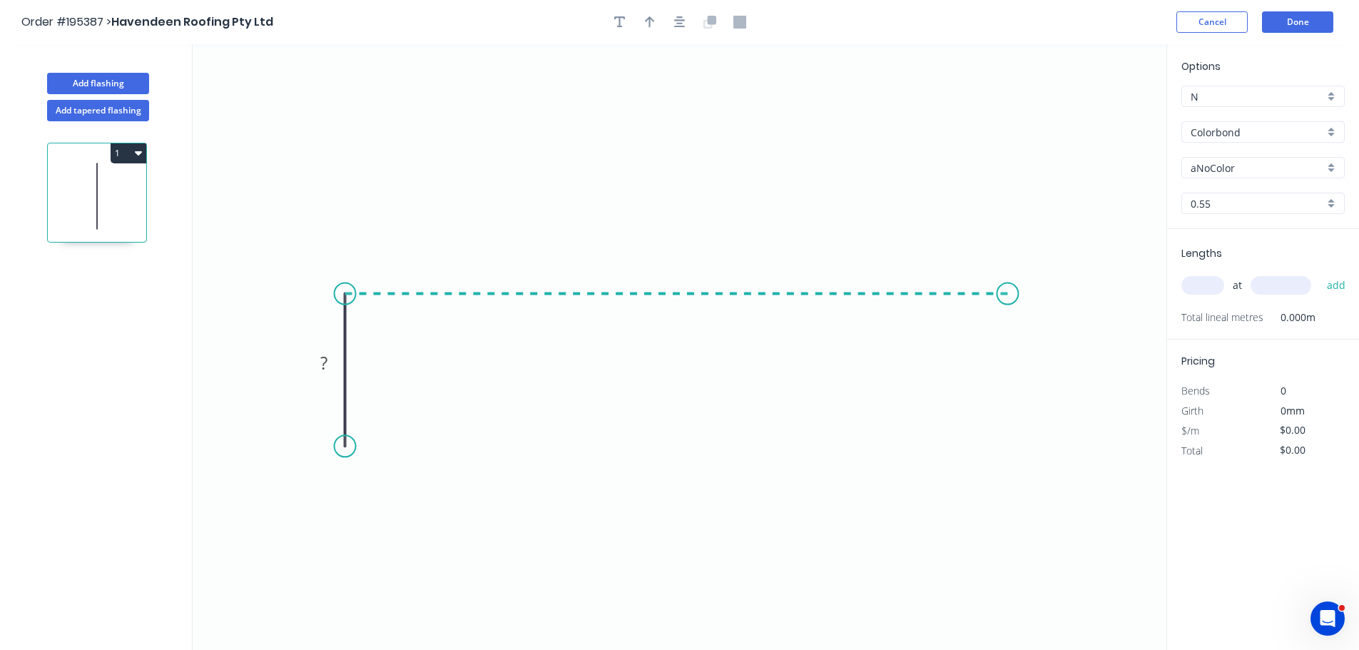
click at [1024, 300] on icon "0 ?" at bounding box center [680, 347] width 974 height 606
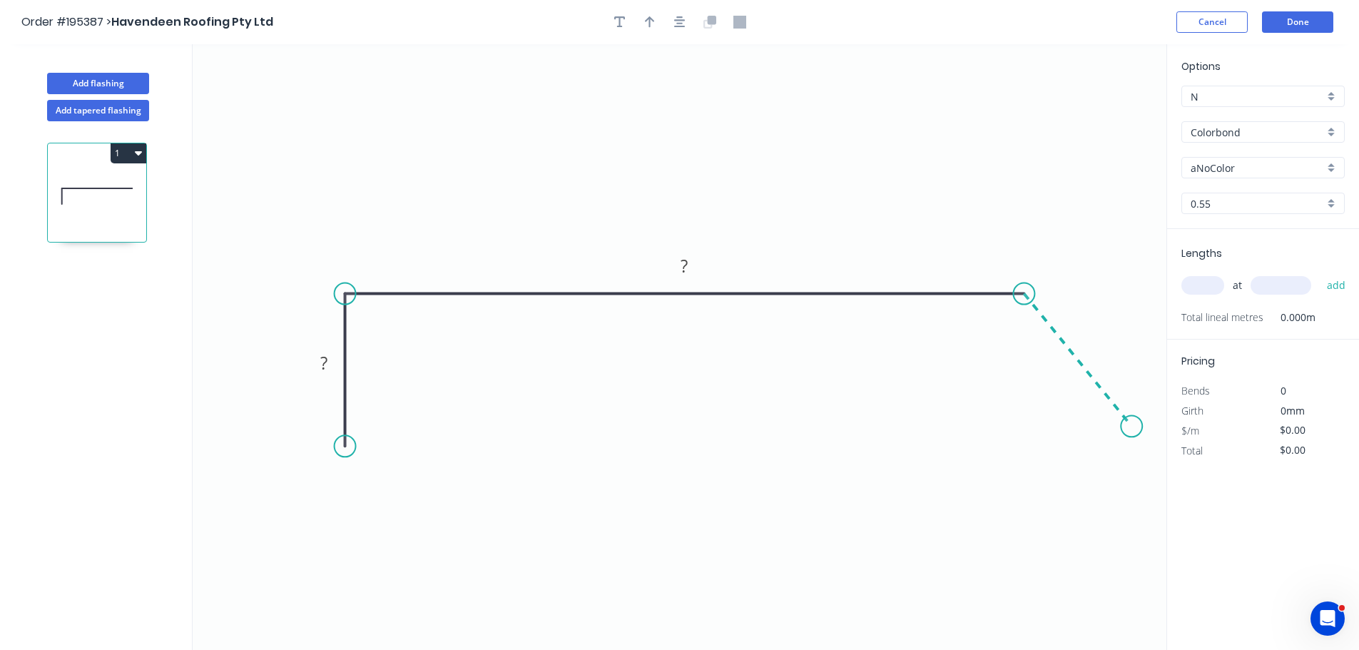
click at [1132, 427] on icon "0 ? ?" at bounding box center [680, 347] width 974 height 606
click at [669, 21] on button "button" at bounding box center [679, 21] width 21 height 21
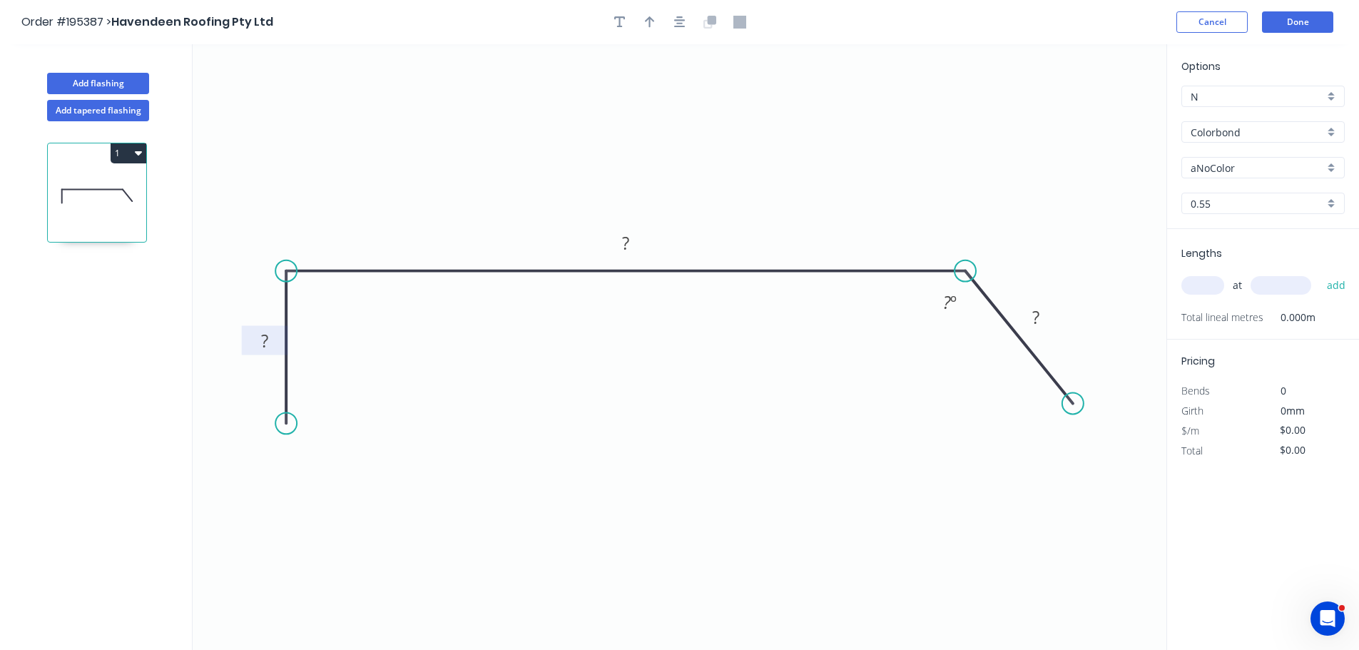
click at [274, 349] on rect at bounding box center [264, 342] width 29 height 20
type input "$20.61"
click at [1237, 138] on input "Colorbond" at bounding box center [1256, 132] width 133 height 15
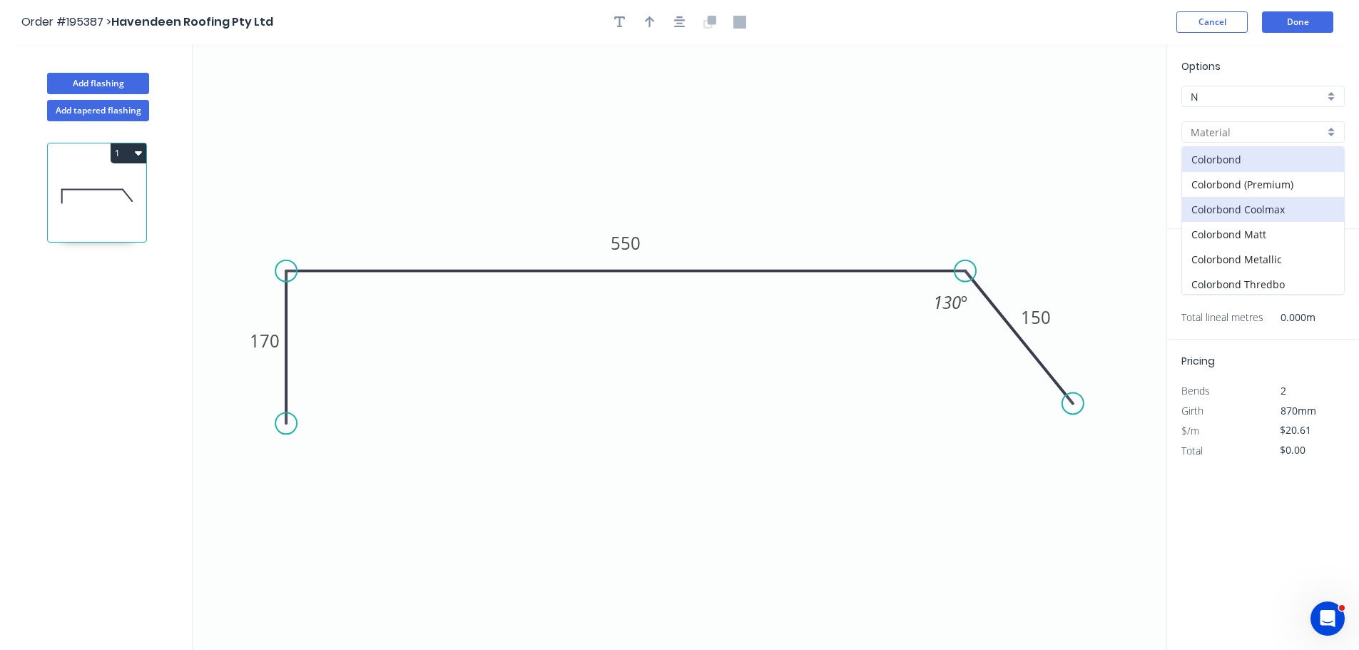
scroll to position [302, 0]
click at [1243, 281] on div "zAluminium" at bounding box center [1263, 281] width 162 height 25
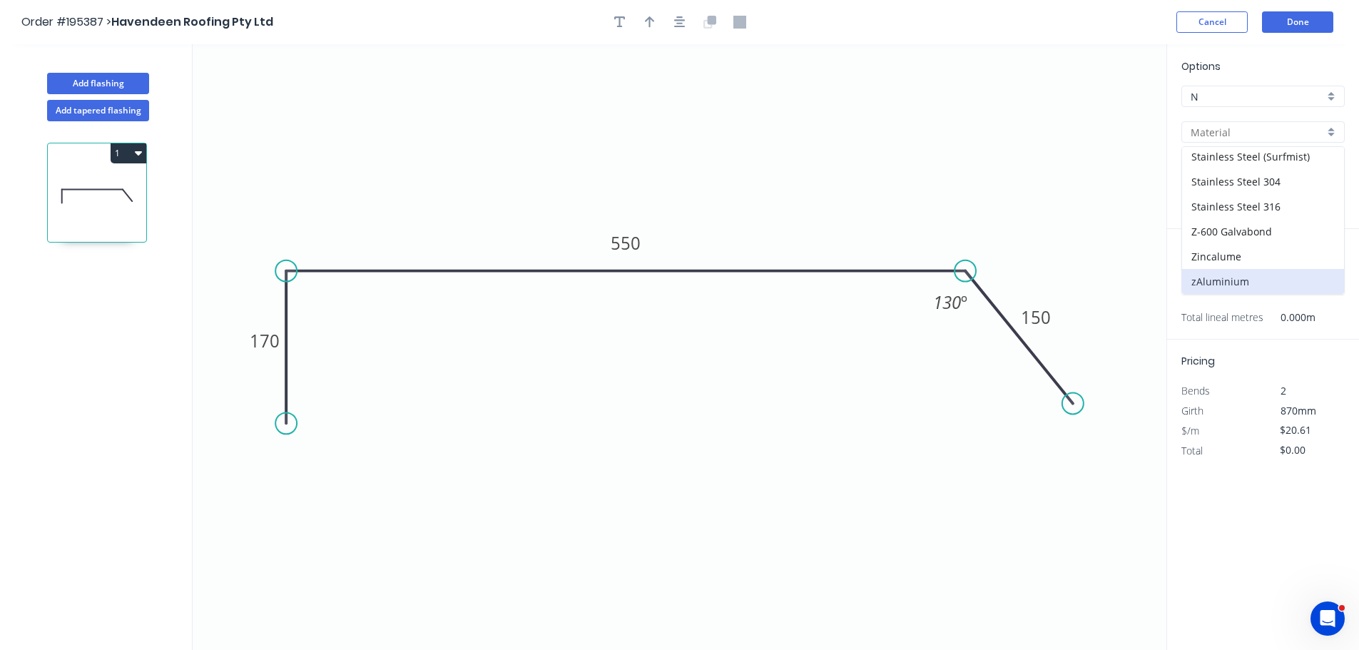
type input "zAluminium"
type input "Mill"
type input "0.8"
type input "$0.01"
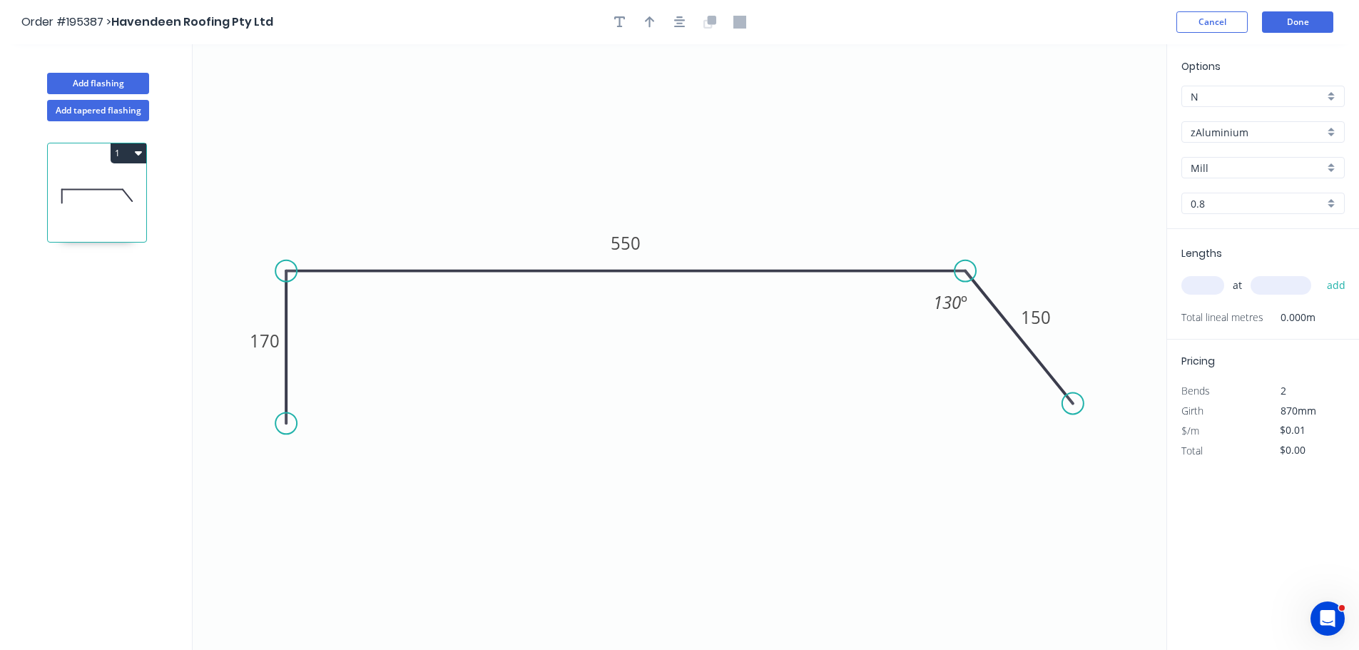
click at [1240, 208] on input "0.8" at bounding box center [1256, 203] width 133 height 15
click at [1238, 260] on div "1.2" at bounding box center [1263, 255] width 162 height 25
type input "1.2"
type input "$56.93"
click at [1218, 208] on input "1.2" at bounding box center [1256, 203] width 133 height 15
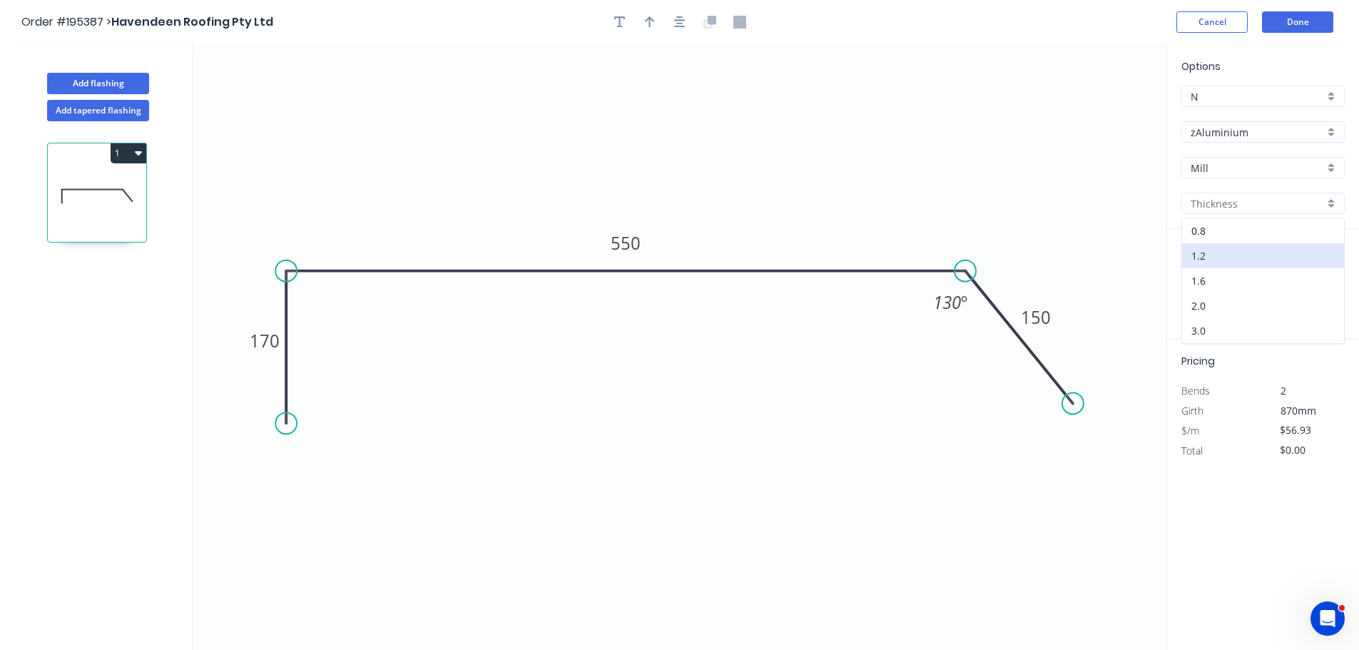
click at [1223, 325] on div "3.0" at bounding box center [1263, 330] width 162 height 25
type input "3.0"
click at [1203, 287] on input "text" at bounding box center [1202, 285] width 43 height 19
click at [1306, 425] on input "$0.00" at bounding box center [1304, 430] width 49 height 20
click at [1306, 424] on input "$0.00" at bounding box center [1304, 430] width 49 height 20
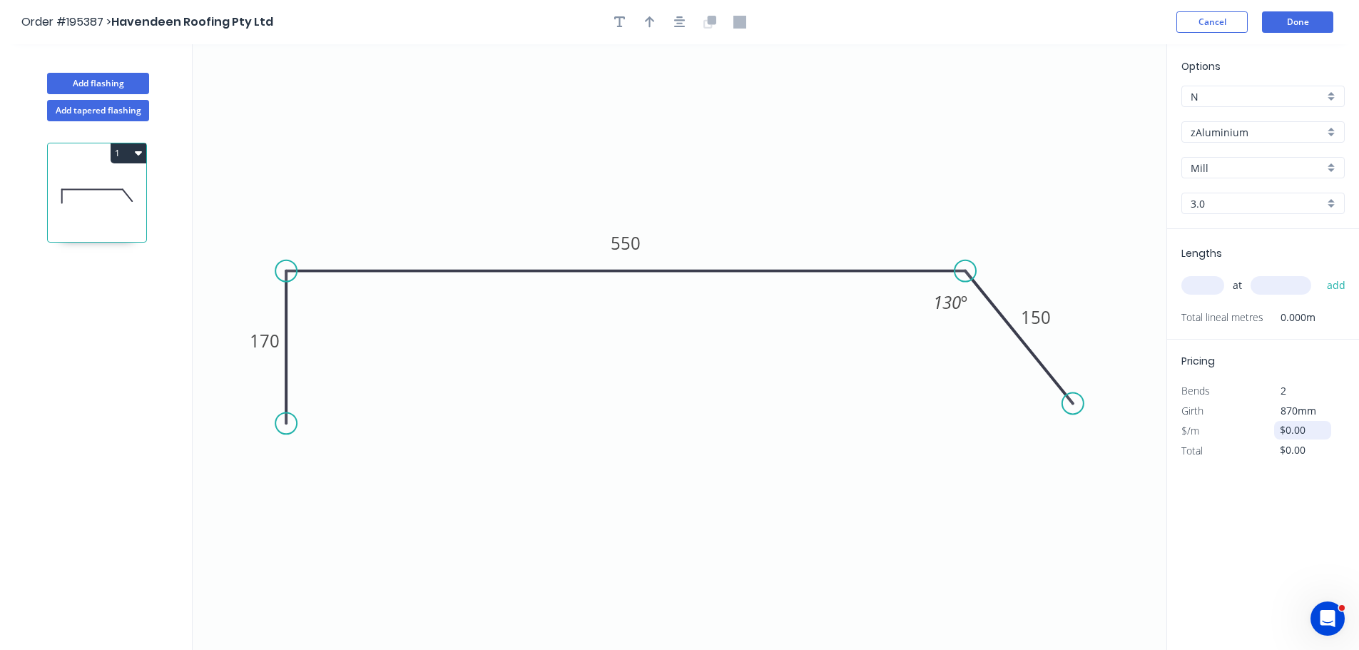
click at [1306, 424] on input "$0.00" at bounding box center [1304, 430] width 49 height 20
type input "$142.32"
click at [1210, 287] on input "text" at bounding box center [1202, 285] width 43 height 19
type input "24"
type input "3000"
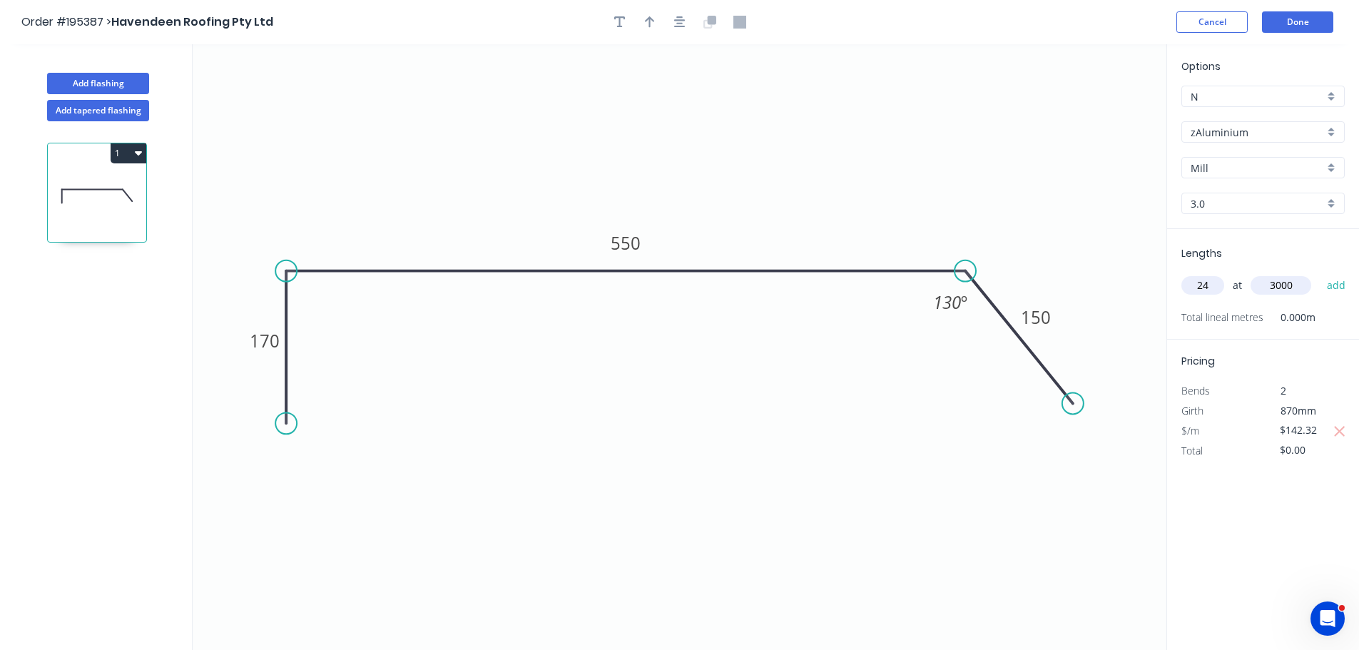
click at [1320, 273] on button "add" at bounding box center [1337, 285] width 34 height 24
click at [136, 153] on icon "button" at bounding box center [138, 152] width 7 height 11
click at [118, 192] on div "Duplicate" at bounding box center [79, 188] width 110 height 21
type input "$0.00"
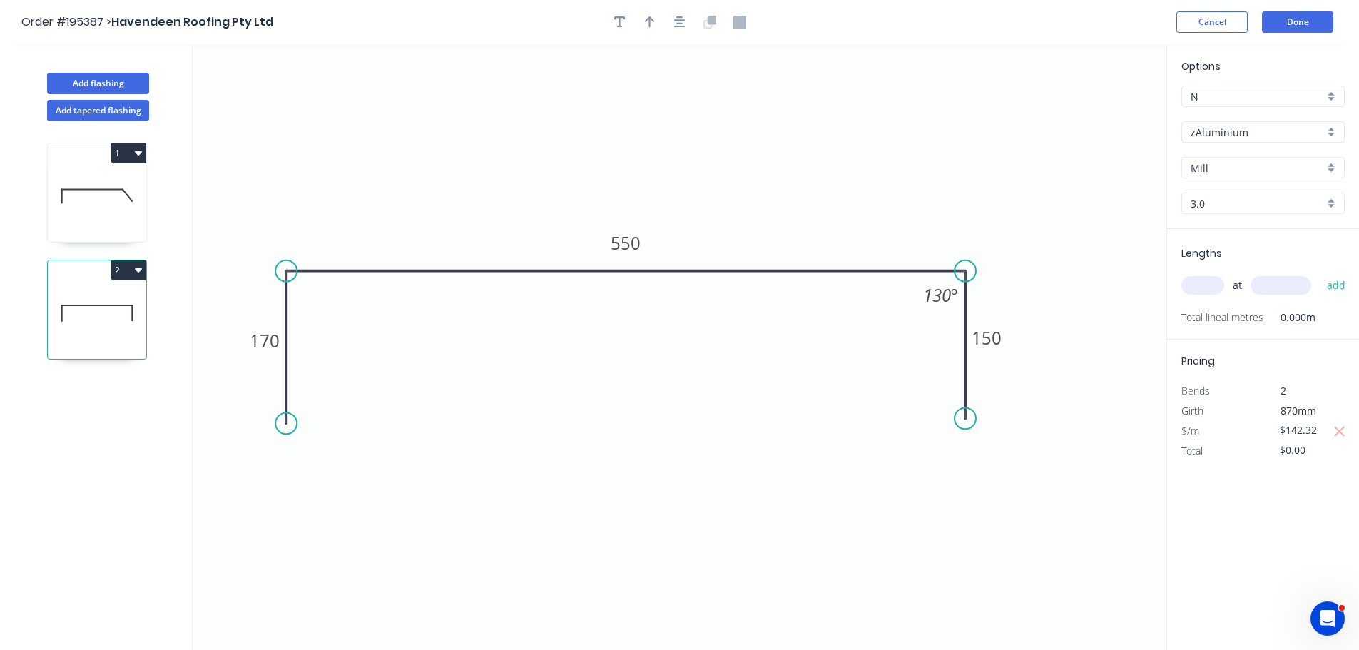
drag, startPoint x: 1069, startPoint y: 406, endPoint x: 967, endPoint y: 419, distance: 103.6
click at [967, 419] on circle at bounding box center [964, 417] width 21 height 21
click at [965, 327] on div "Hide angle" at bounding box center [1018, 334] width 143 height 29
drag, startPoint x: 285, startPoint y: 427, endPoint x: 285, endPoint y: 435, distance: 7.8
click at [285, 435] on circle at bounding box center [285, 434] width 21 height 21
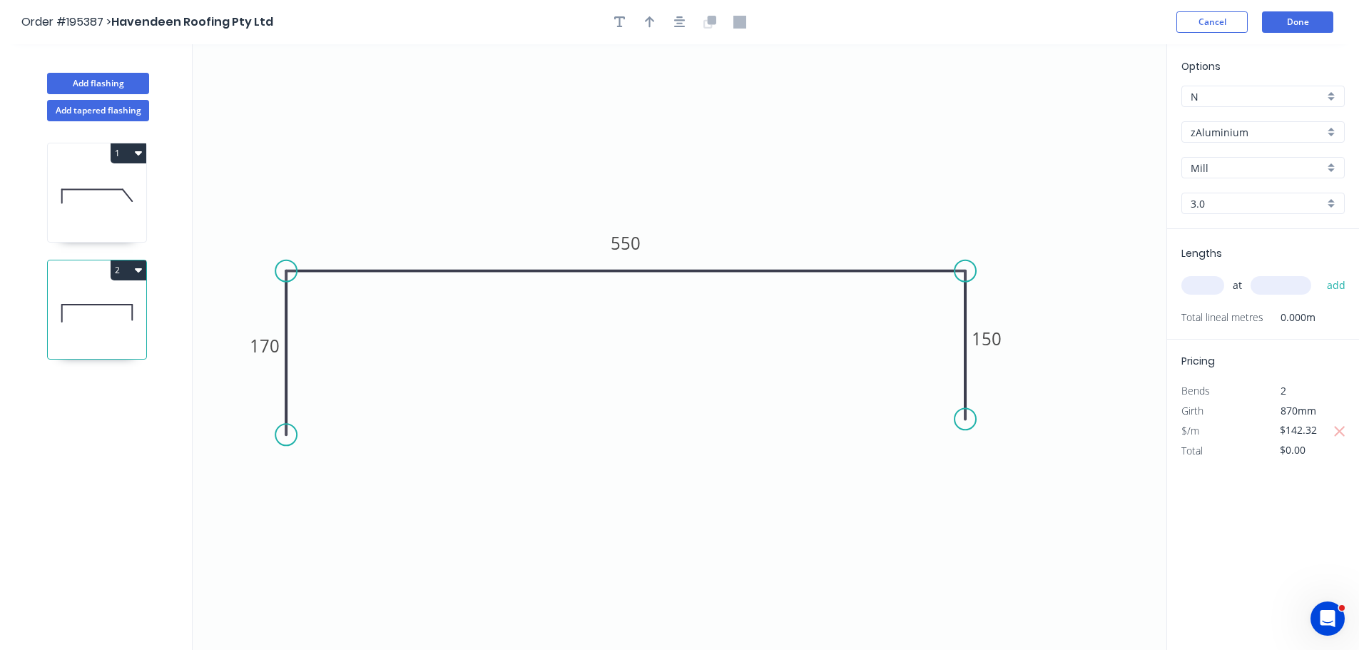
click at [1199, 292] on input "text" at bounding box center [1202, 285] width 43 height 19
type input "24"
type input "3000"
click at [1320, 273] on button "add" at bounding box center [1337, 285] width 34 height 24
type input "$10,247.04"
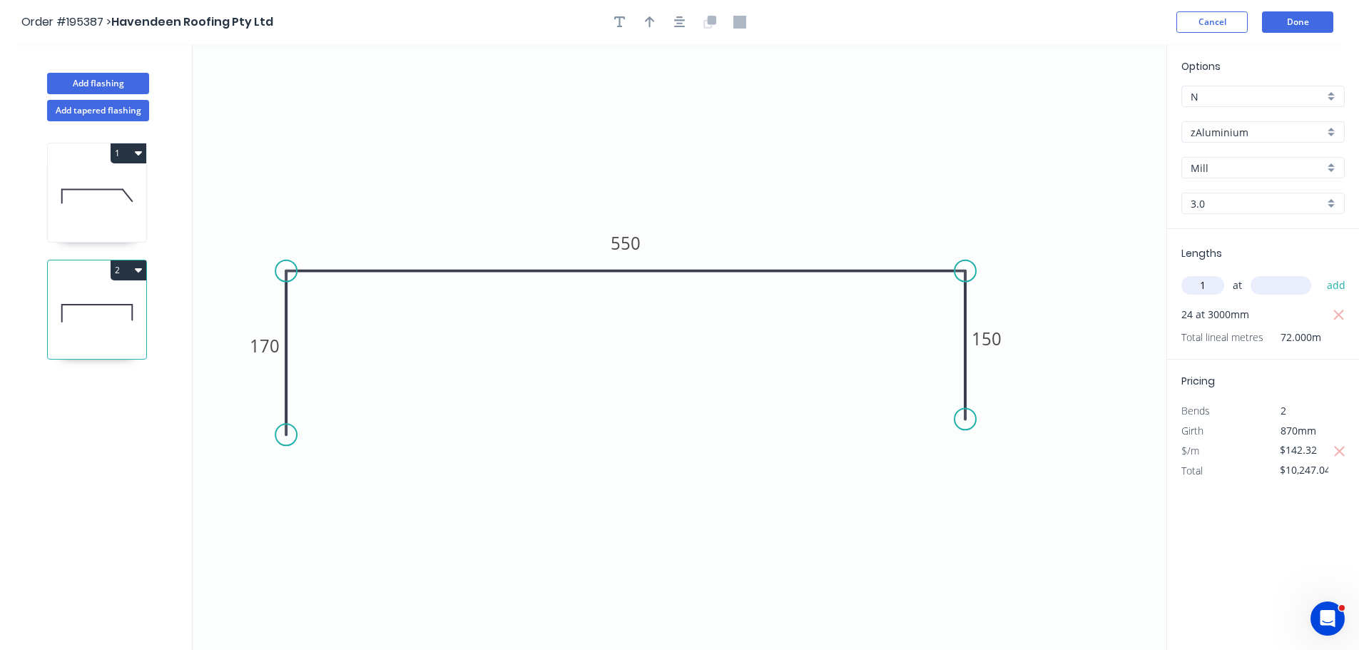
type input "1"
type input "1300"
click at [1320, 273] on button "add" at bounding box center [1337, 285] width 34 height 24
click at [152, 186] on div "1 2" at bounding box center [98, 398] width 188 height 555
click at [140, 195] on icon at bounding box center [97, 196] width 98 height 91
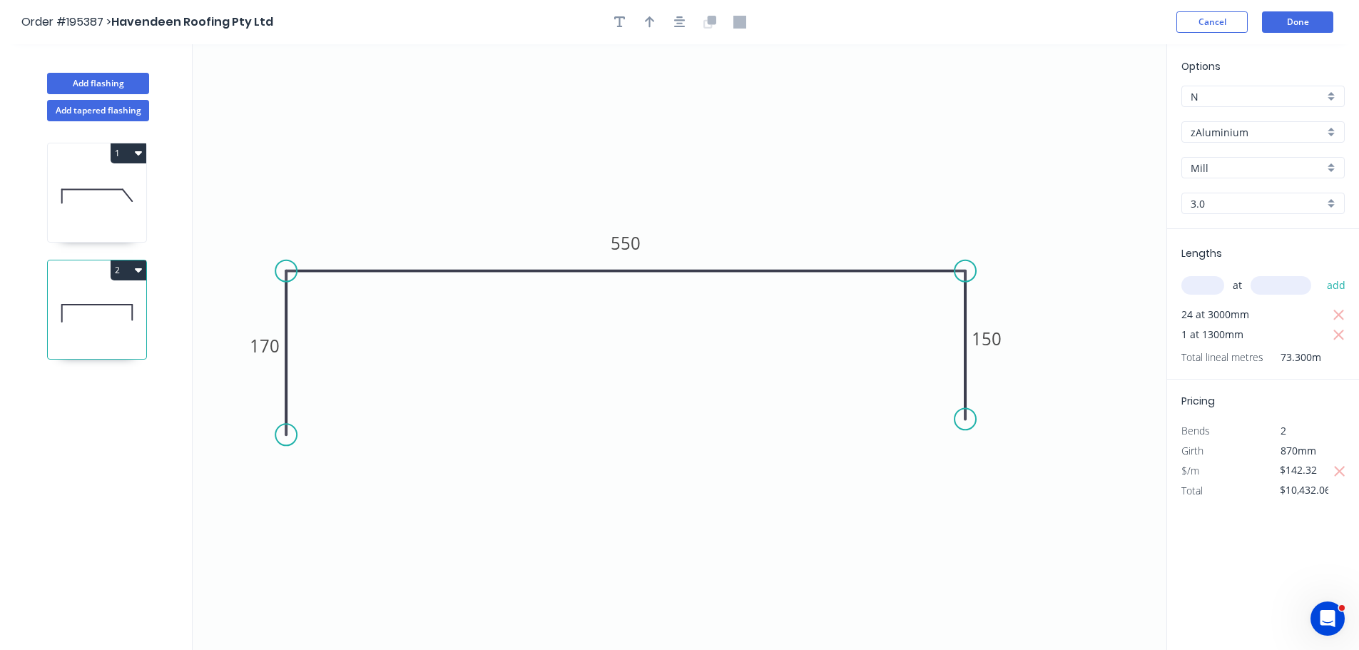
type input "$10,247.04"
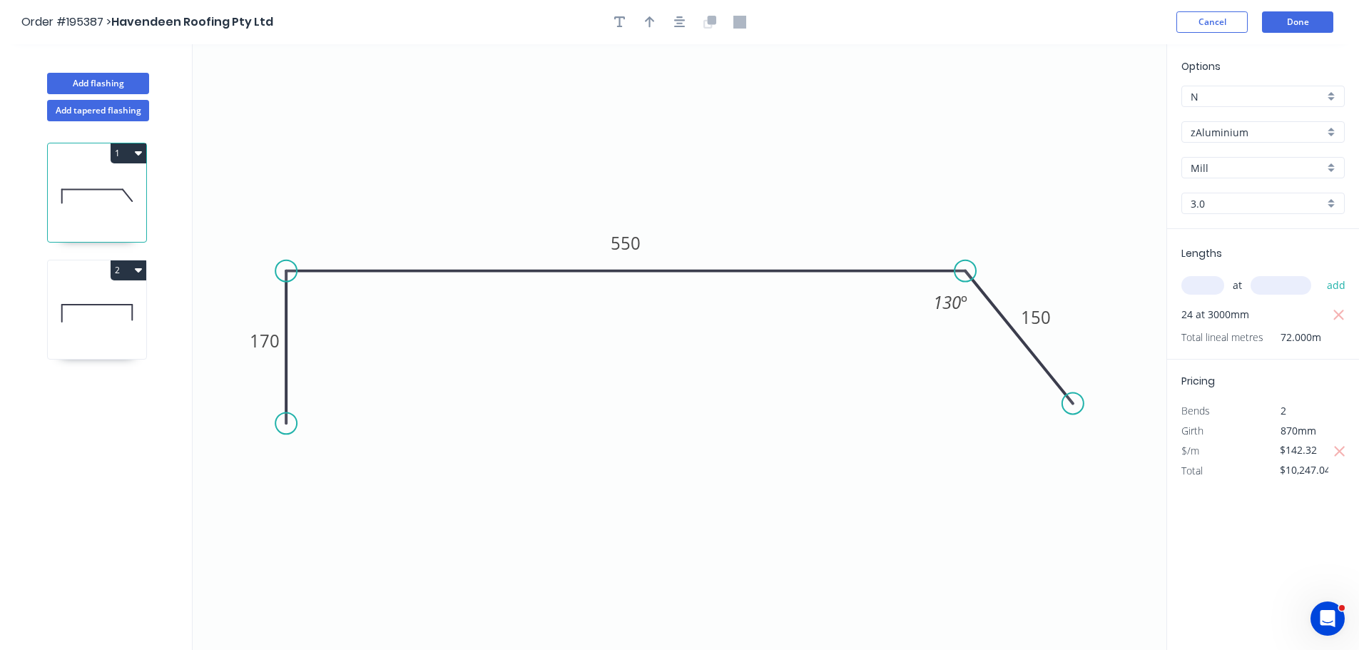
click at [1200, 279] on input "text" at bounding box center [1202, 285] width 43 height 19
type input "1"
type input "1300"
click at [1320, 273] on button "add" at bounding box center [1337, 285] width 34 height 24
type input "$10,432.06"
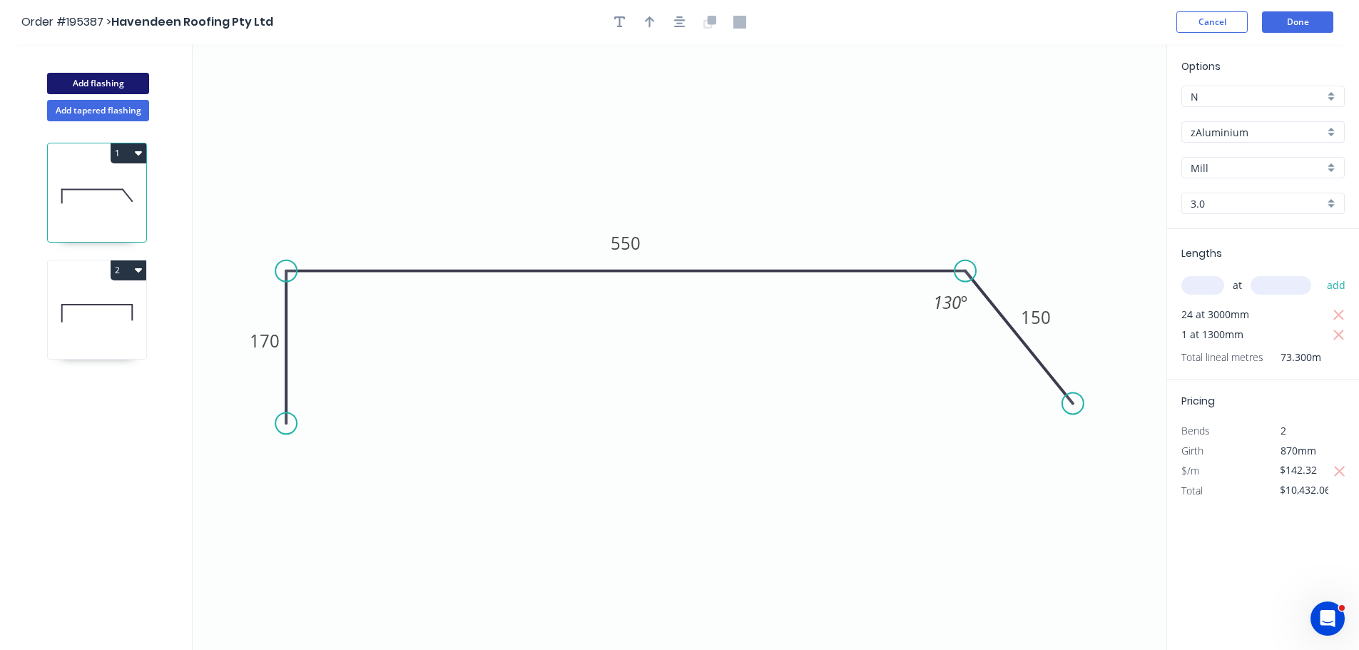
click at [93, 86] on button "Add flashing" at bounding box center [98, 83] width 102 height 21
type input "$0.00"
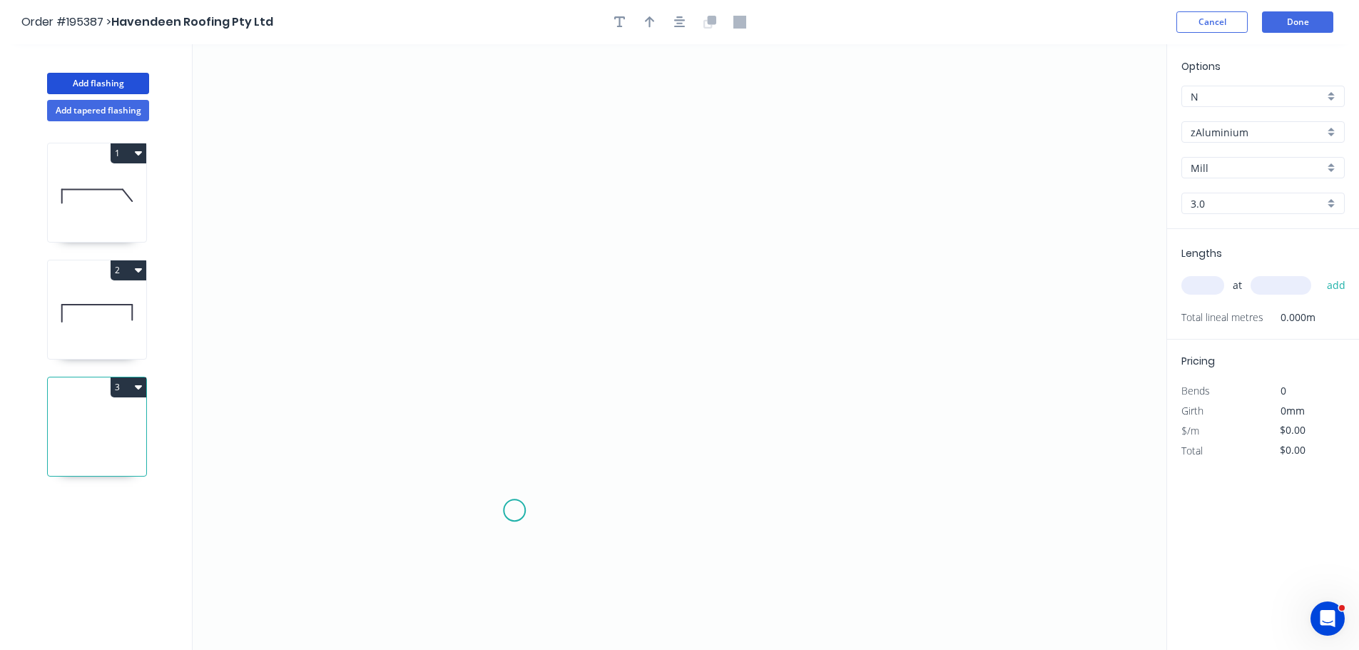
click at [514, 509] on icon "0" at bounding box center [680, 347] width 974 height 606
click at [528, 116] on icon "0" at bounding box center [680, 347] width 974 height 606
click at [761, 118] on icon "0 ?" at bounding box center [680, 347] width 974 height 606
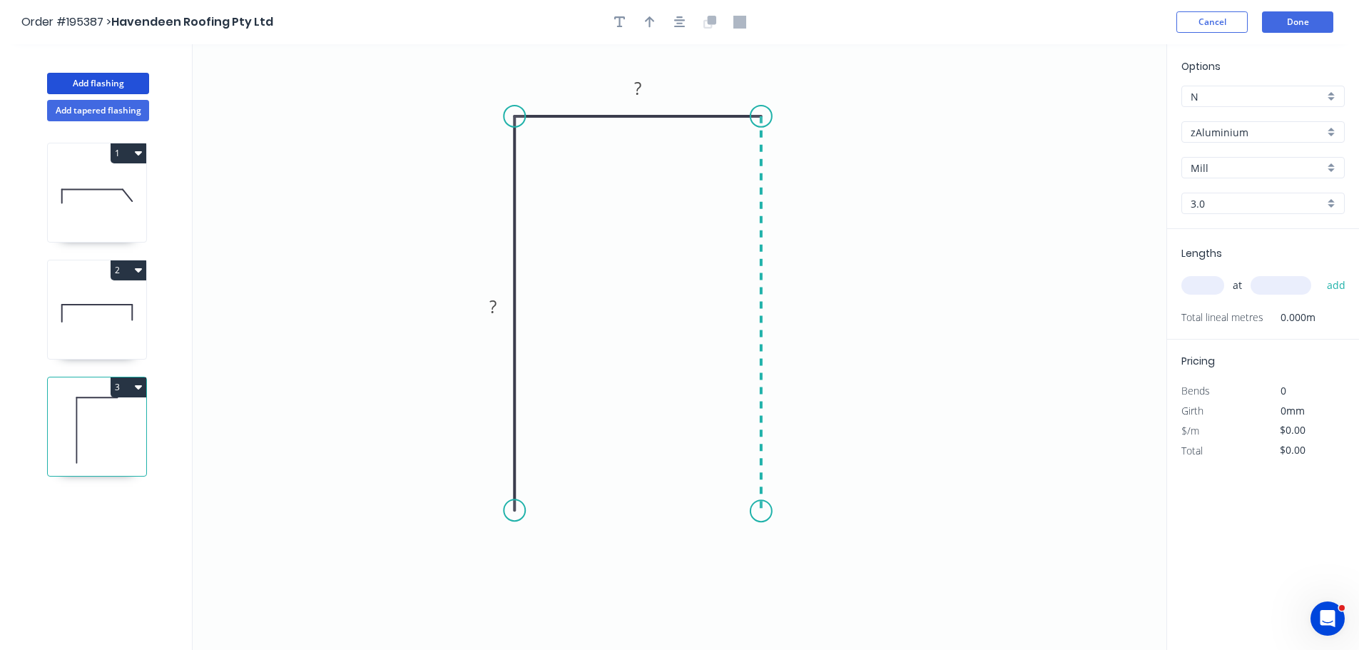
drag, startPoint x: 749, startPoint y: 511, endPoint x: 730, endPoint y: 337, distance: 175.1
click at [749, 511] on icon "0 ? ?" at bounding box center [680, 347] width 974 height 606
click at [683, 23] on icon "button" at bounding box center [679, 22] width 11 height 13
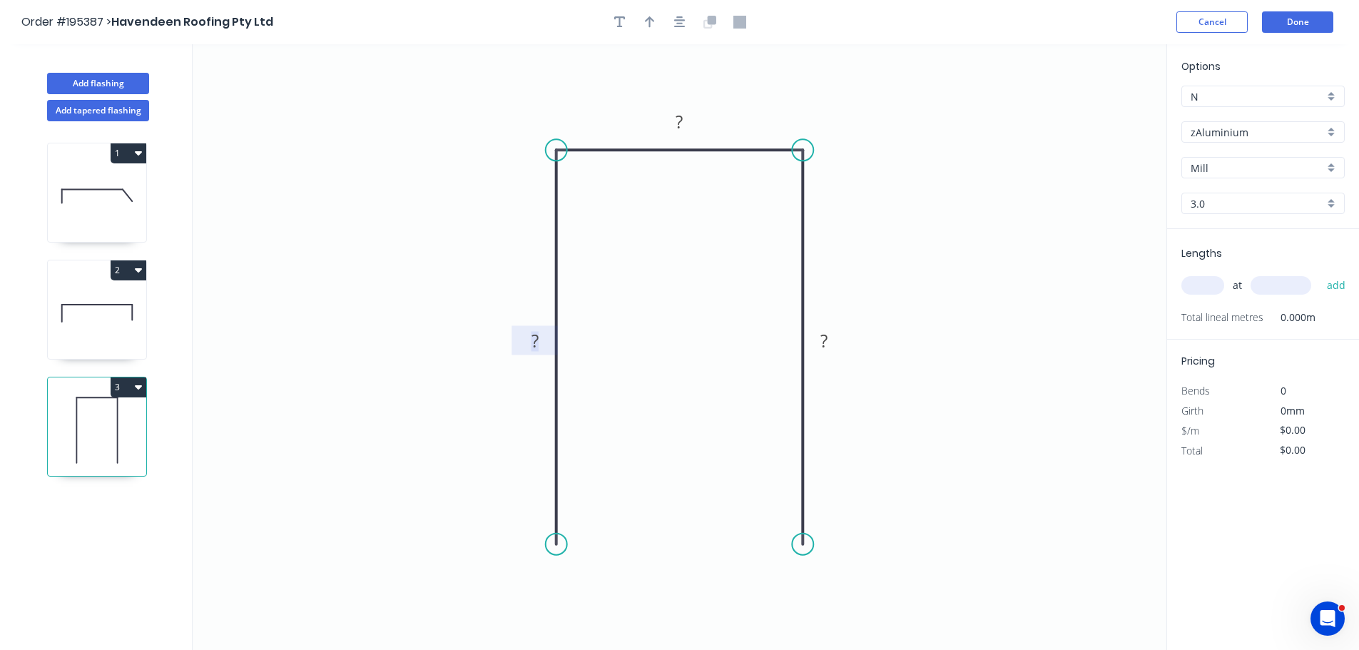
click at [536, 336] on tspan "?" at bounding box center [534, 341] width 7 height 24
click at [1199, 290] on input "text" at bounding box center [1202, 285] width 43 height 19
type input "6"
type input "2200"
click at [1320, 273] on button "add" at bounding box center [1337, 285] width 34 height 24
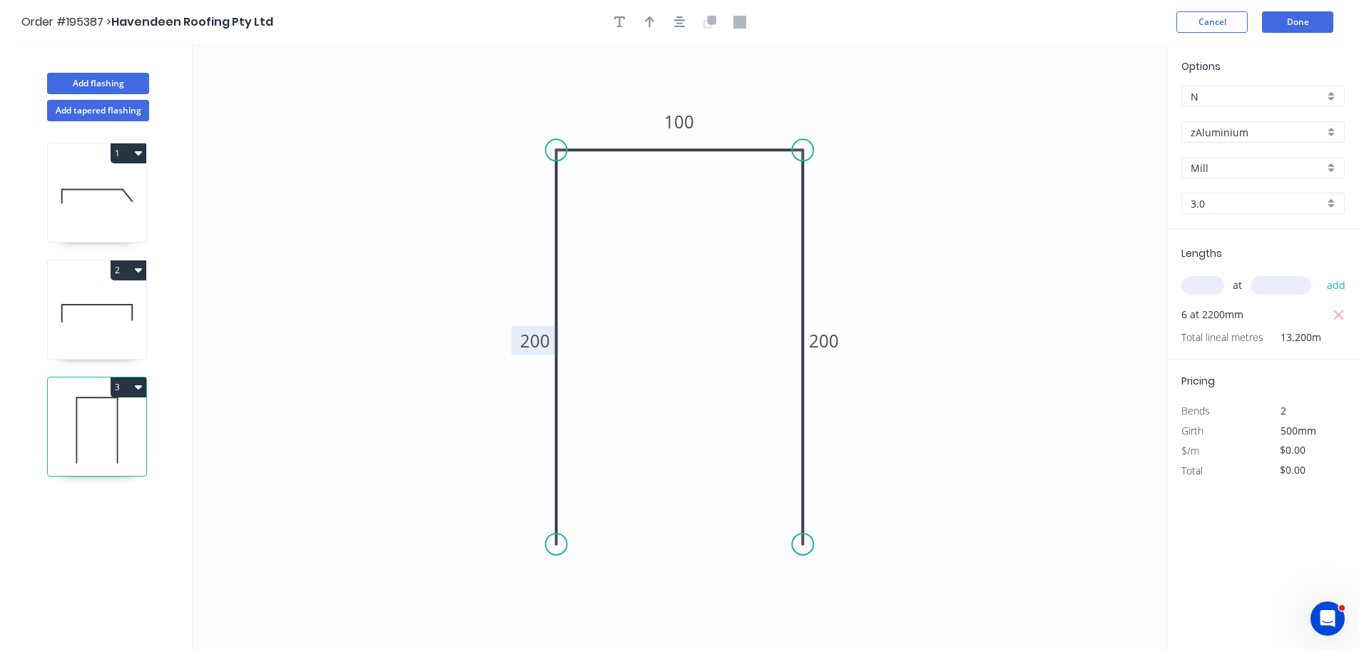
click at [1233, 200] on input "3.0" at bounding box center [1256, 203] width 133 height 15
click at [1215, 256] on div "1.2" at bounding box center [1263, 255] width 162 height 25
type input "1.2"
type input "$39.61"
type input "$522.85"
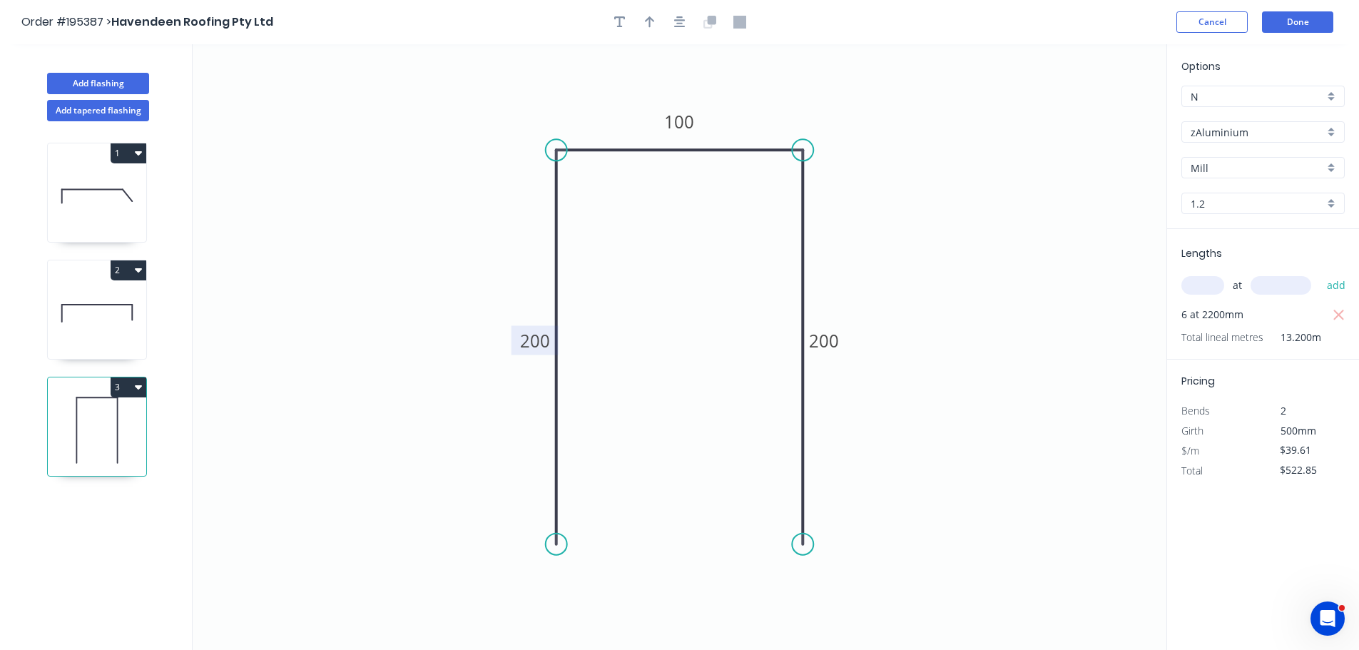
click at [1224, 196] on input "1.2" at bounding box center [1256, 203] width 133 height 15
click at [1230, 325] on div "3.0" at bounding box center [1263, 330] width 162 height 25
type input "3.0"
type input "$0.00"
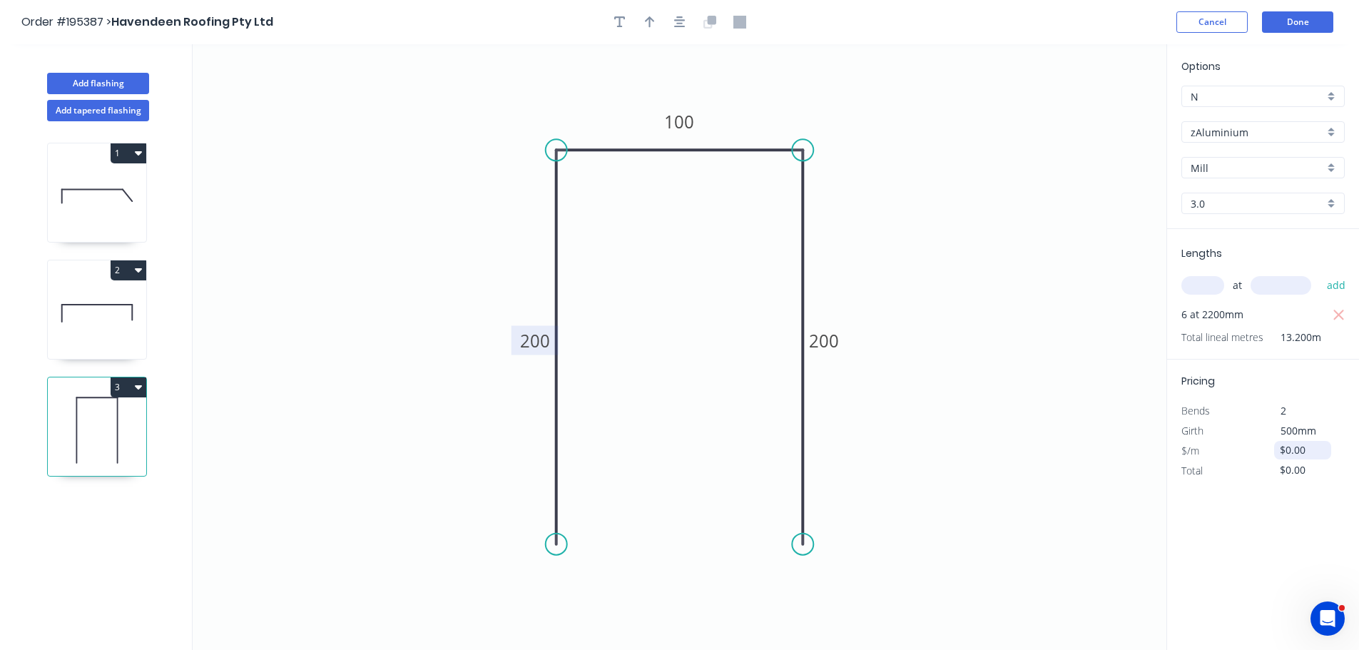
click at [1297, 454] on input "$0.00" at bounding box center [1304, 450] width 49 height 20
type input "$99.02"
type input "$1,307.06"
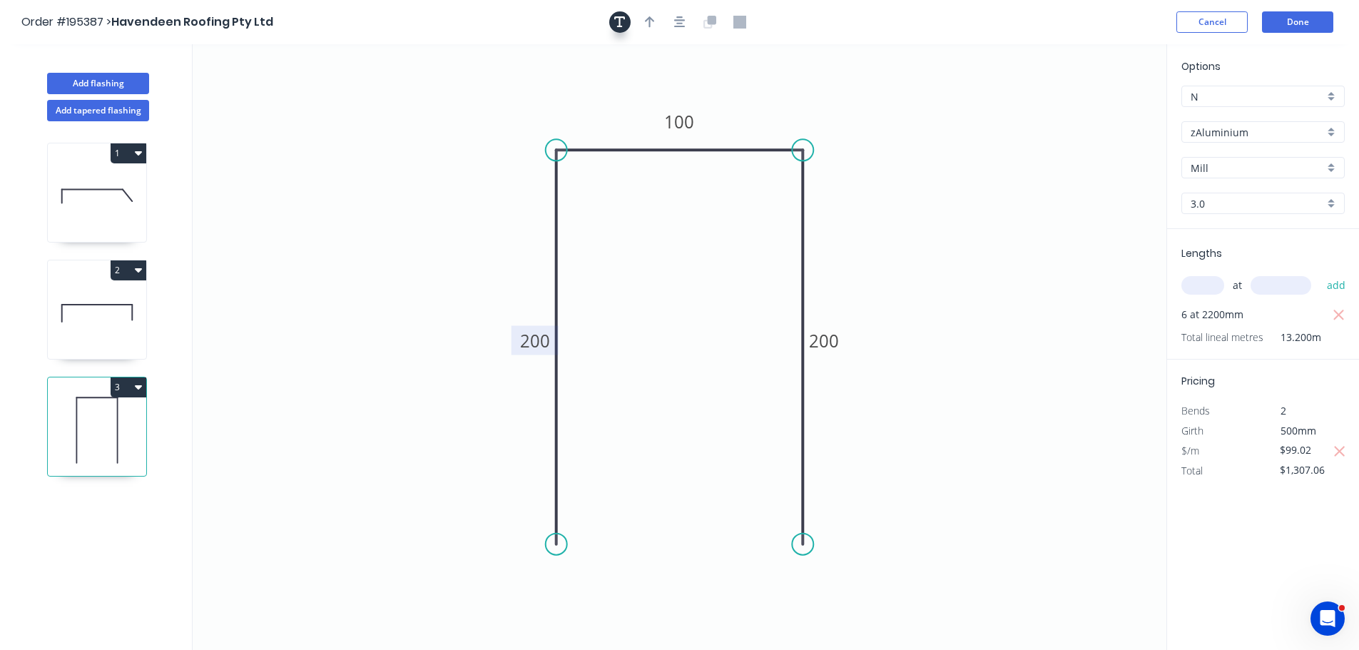
click at [624, 22] on icon "button" at bounding box center [619, 22] width 11 height 13
click at [291, 105] on textarea at bounding box center [285, 100] width 116 height 53
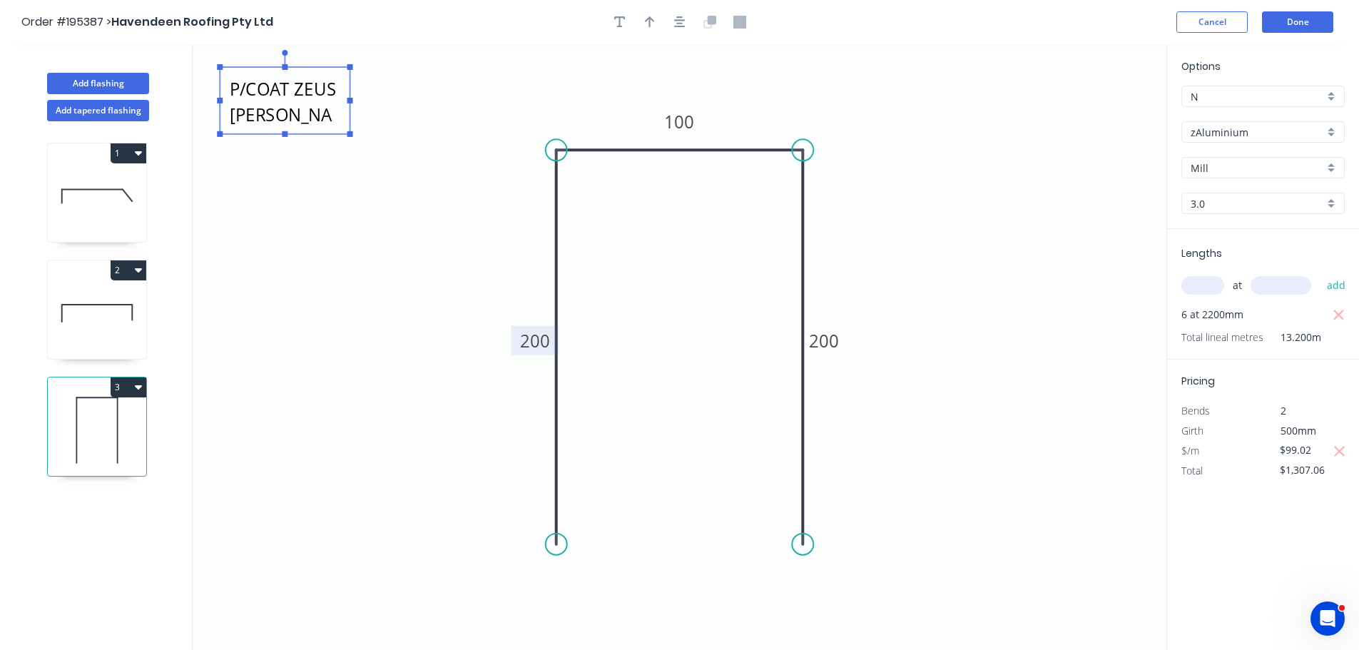
click at [367, 217] on icon "P/COAT ZEUS WHITE MATT 200 100 200" at bounding box center [680, 347] width 974 height 606
type textarea "P/COAT ZEUS WHITE MATT"
click at [91, 198] on icon at bounding box center [97, 196] width 98 height 91
type input "$142.32"
type input "$10,432.06"
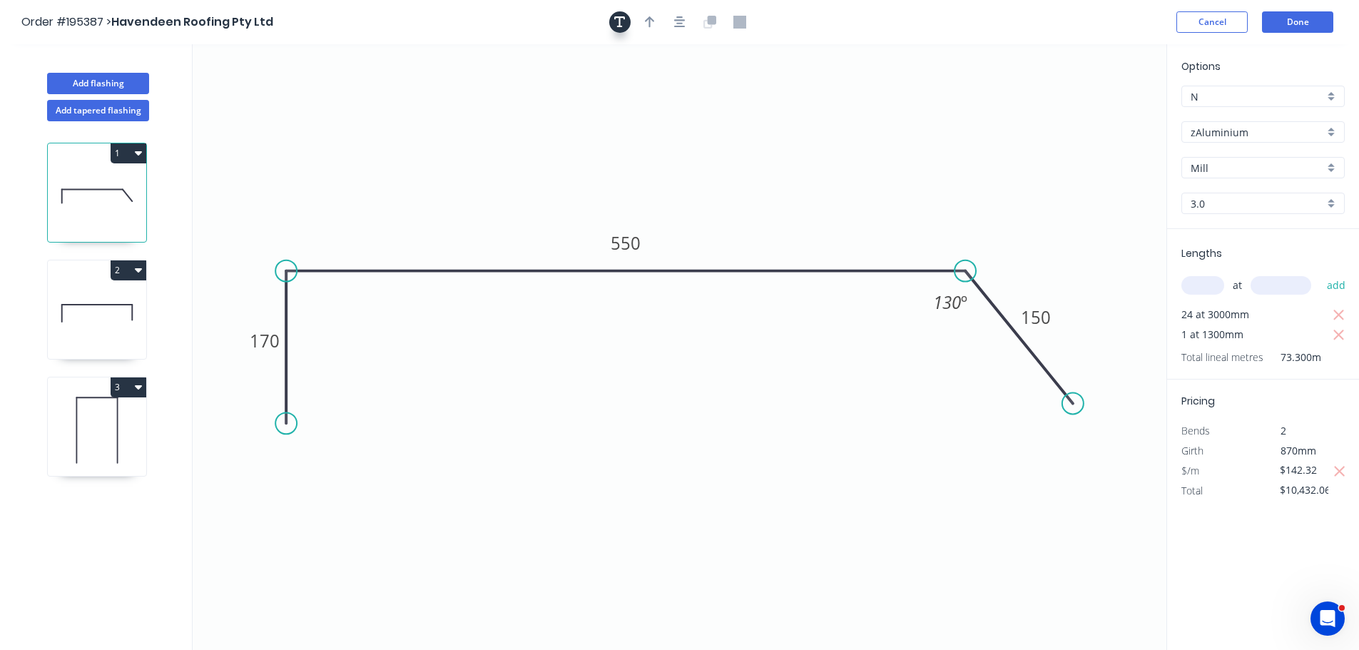
click at [617, 25] on icon "button" at bounding box center [619, 22] width 11 height 13
click at [282, 88] on textarea at bounding box center [285, 100] width 116 height 53
drag, startPoint x: 283, startPoint y: 133, endPoint x: 280, endPoint y: 144, distance: 12.0
click at [280, 144] on icon "P/COAT SHALE GREY MATT 170 550 150 130 º" at bounding box center [680, 347] width 974 height 606
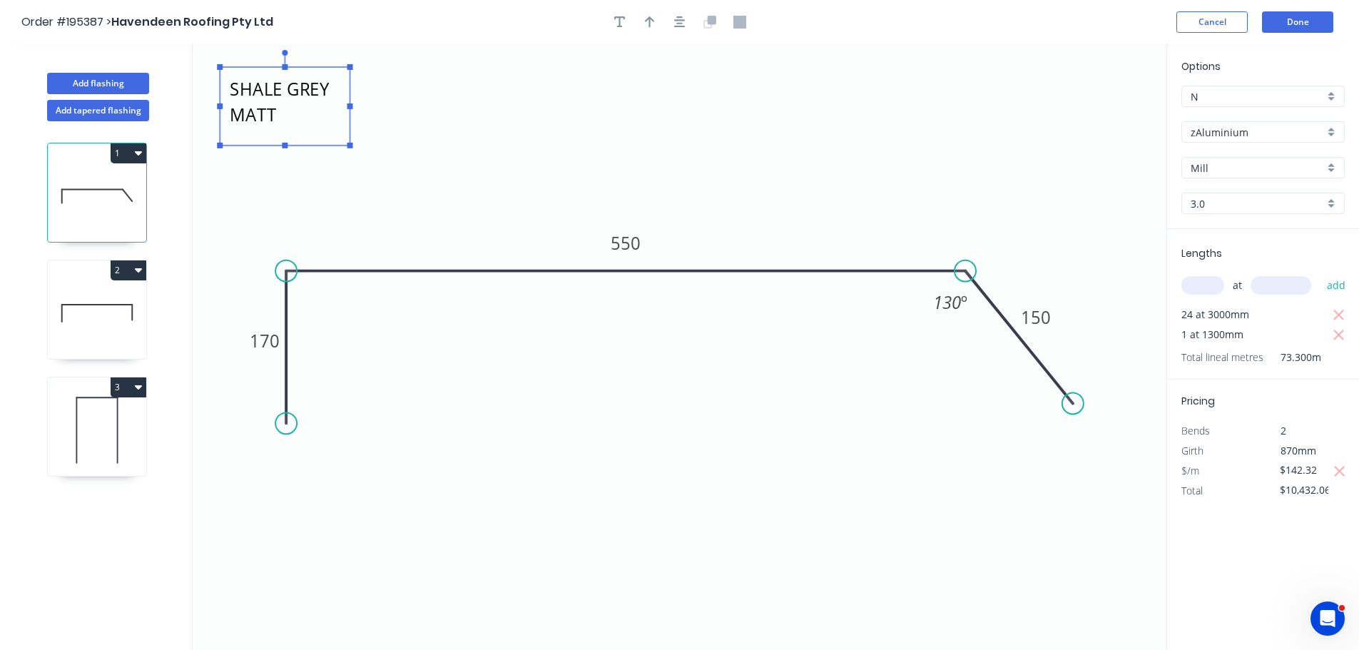
type textarea "P/COAT SHALE GREY MATT"
click at [280, 141] on rect at bounding box center [285, 106] width 130 height 78
drag, startPoint x: 284, startPoint y: 144, endPoint x: 286, endPoint y: 161, distance: 17.3
click at [286, 161] on rect at bounding box center [285, 163] width 6 height 6
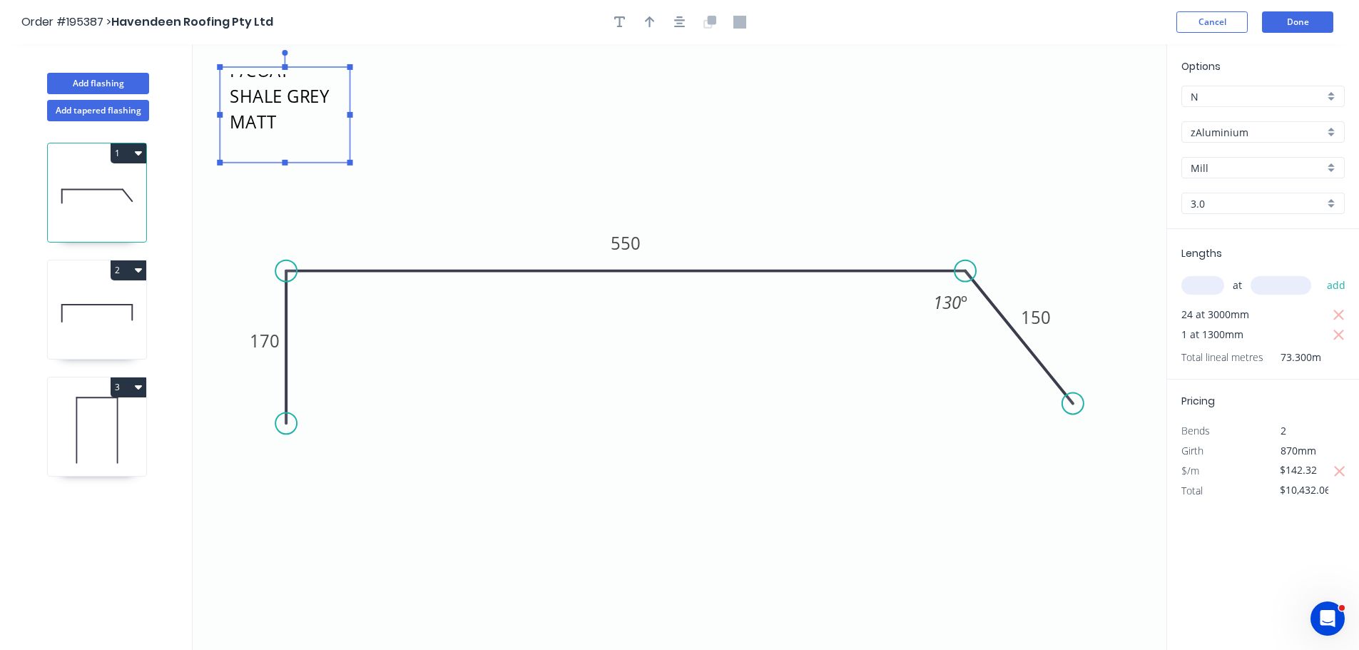
scroll to position [1, 0]
click at [156, 296] on div "1 2 3" at bounding box center [98, 398] width 188 height 555
click at [139, 302] on icon at bounding box center [97, 312] width 98 height 91
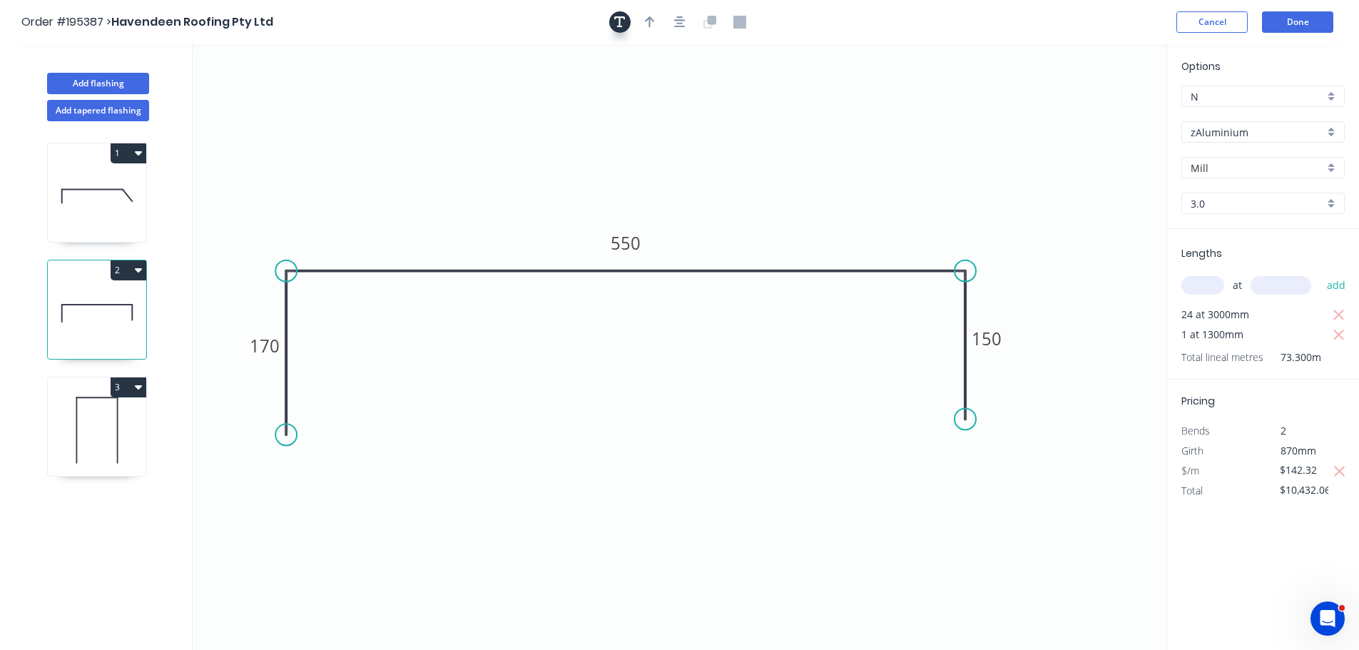
click at [620, 25] on icon "button" at bounding box center [619, 21] width 11 height 11
click at [245, 100] on textarea at bounding box center [285, 100] width 116 height 53
click at [283, 150] on icon "P/COAT SHALE GREY MATT 170 550 150" at bounding box center [680, 347] width 974 height 606
type textarea "P/COAT SHALE GREY MATT"
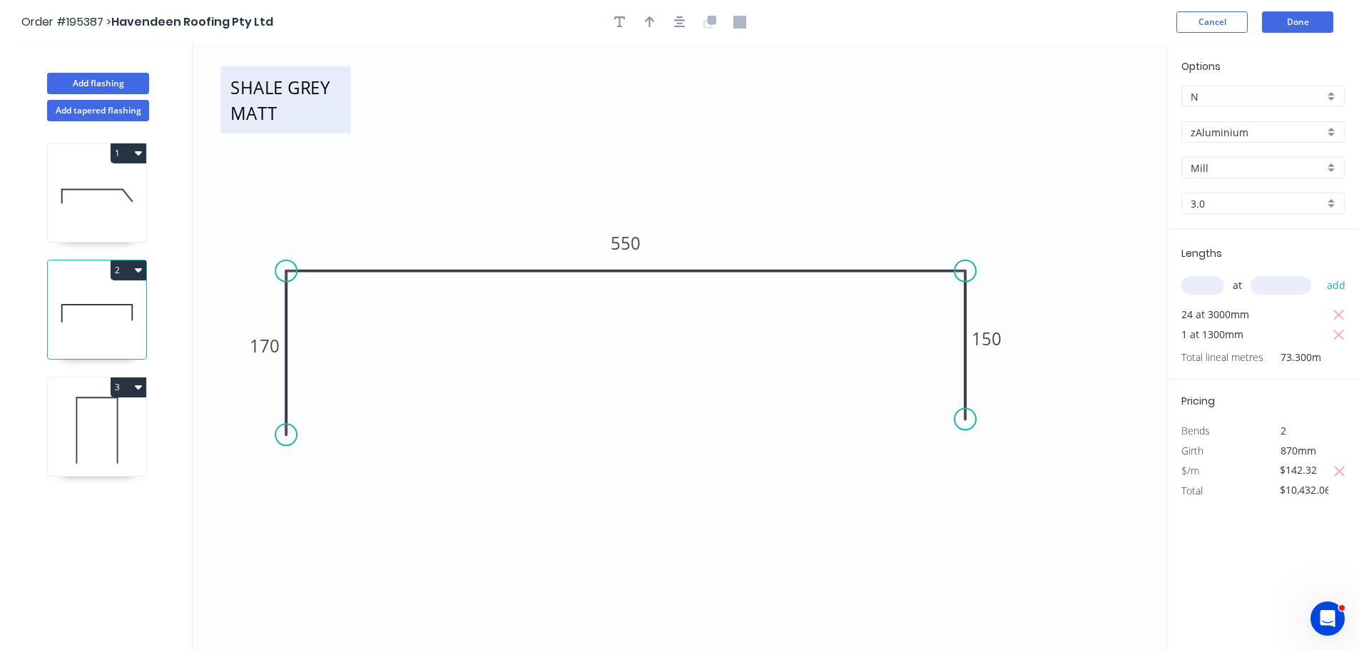
click at [278, 121] on textarea "P/COAT SHALE GREY MATT" at bounding box center [286, 99] width 116 height 53
drag, startPoint x: 284, startPoint y: 133, endPoint x: 293, endPoint y: 161, distance: 30.0
click at [293, 151] on g at bounding box center [286, 100] width 136 height 102
click at [522, 154] on icon "P/COAT SHALE GREY MATT 170 550 150" at bounding box center [680, 347] width 974 height 606
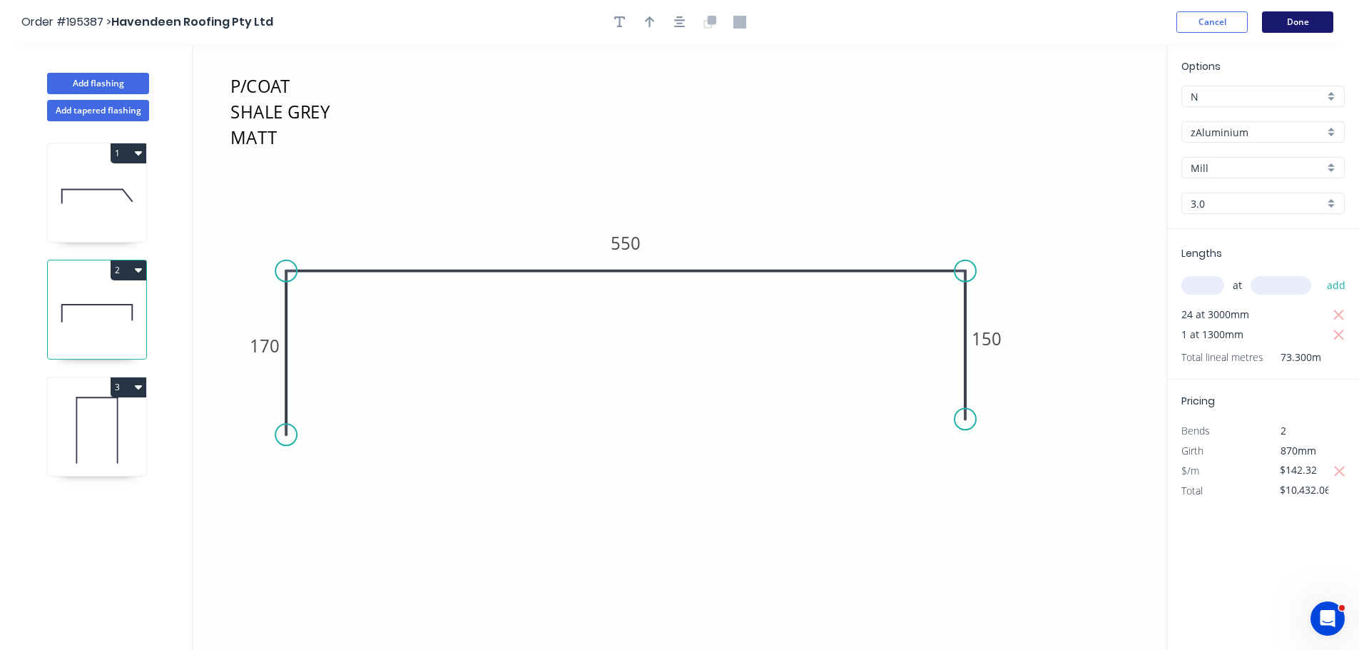
click at [1293, 21] on button "Done" at bounding box center [1297, 21] width 71 height 21
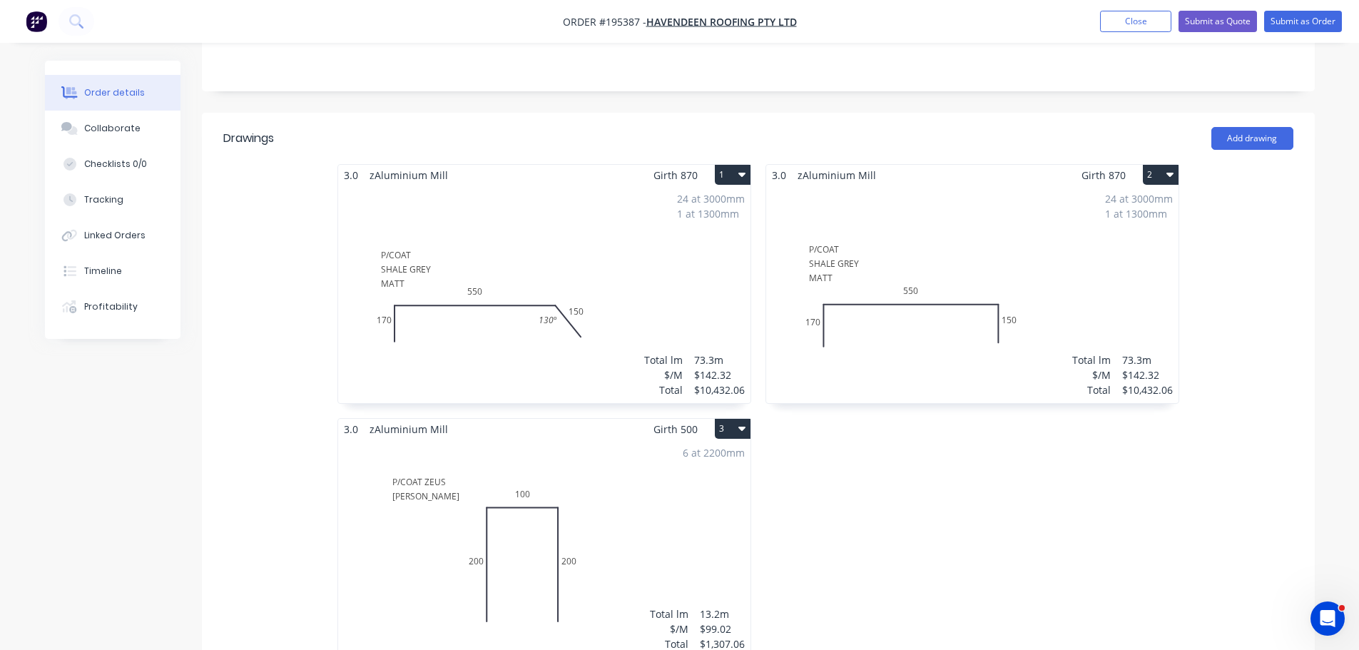
scroll to position [357, 0]
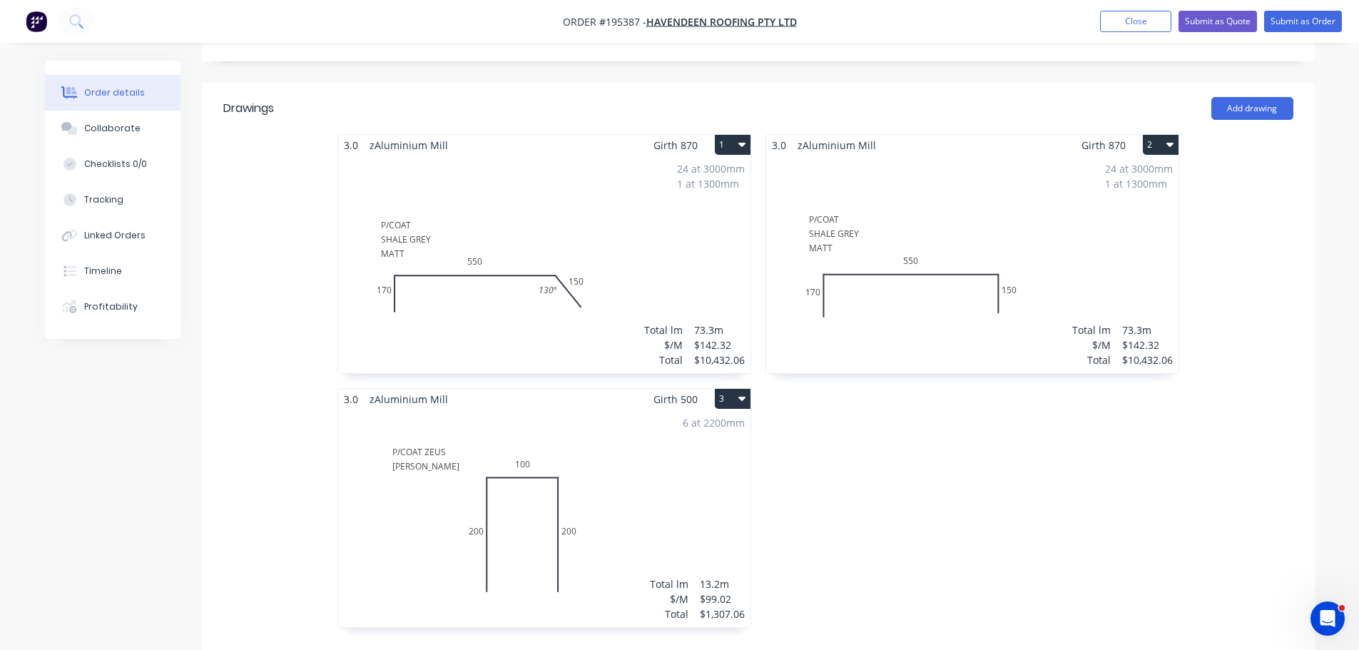
click at [516, 180] on div "24 at 3000mm 1 at 1300mm Total lm $/M Total 73.3m $142.32 $10,432.06" at bounding box center [544, 264] width 412 height 218
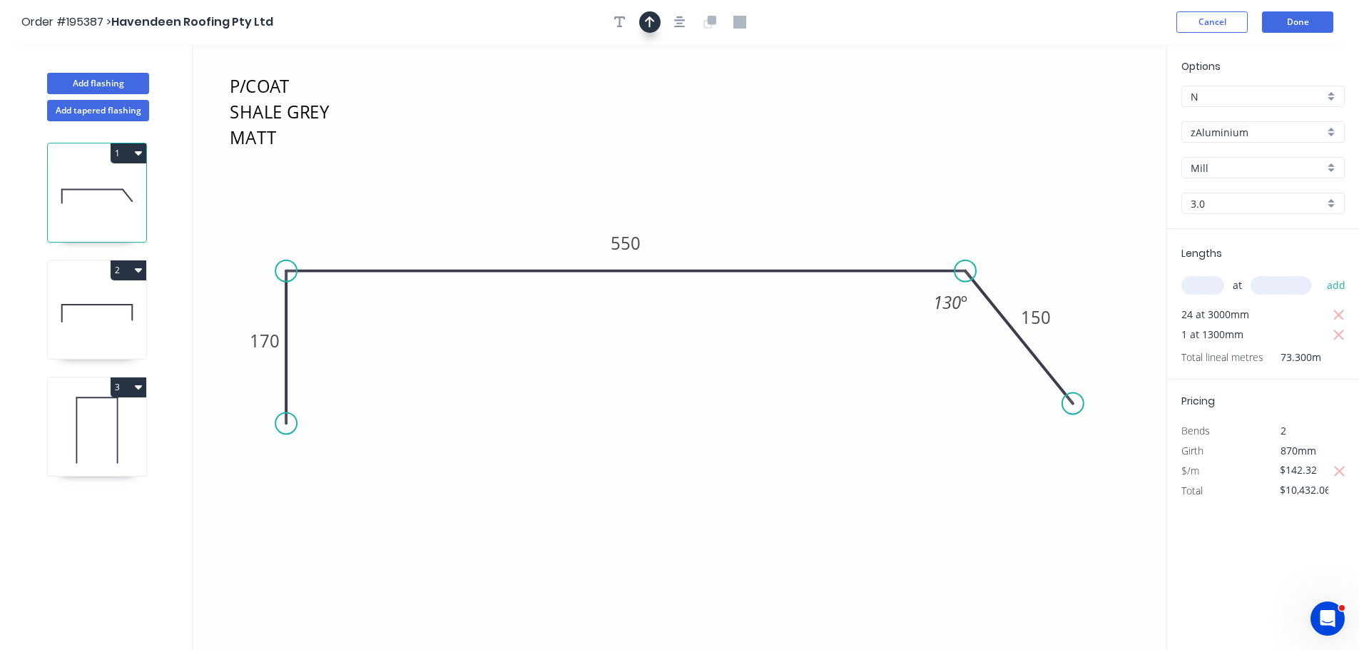
click at [652, 21] on icon "button" at bounding box center [650, 21] width 10 height 11
drag, startPoint x: 1082, startPoint y: 113, endPoint x: 768, endPoint y: 253, distance: 344.2
click at [768, 252] on icon at bounding box center [770, 234] width 13 height 46
click at [106, 319] on icon at bounding box center [97, 312] width 98 height 91
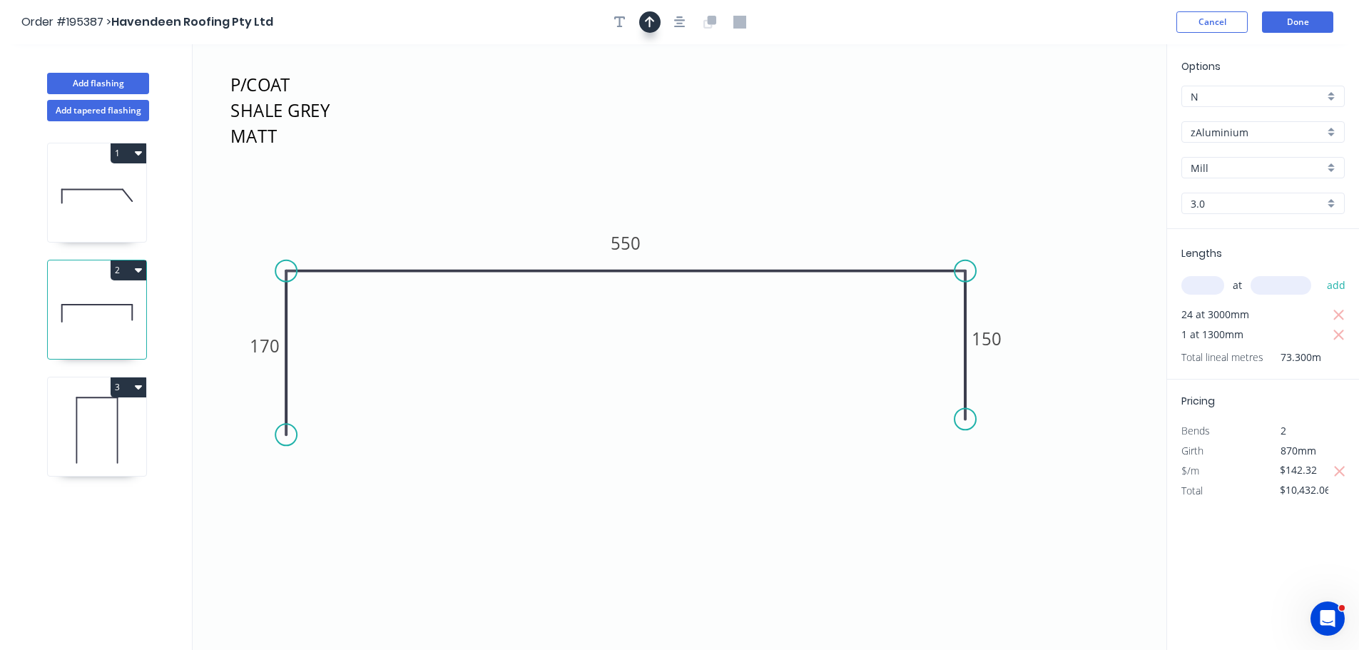
click at [646, 26] on icon "button" at bounding box center [650, 22] width 10 height 13
drag, startPoint x: 1086, startPoint y: 118, endPoint x: 672, endPoint y: 102, distance: 414.7
click at [742, 250] on icon at bounding box center [748, 233] width 13 height 46
click at [677, 31] on button "button" at bounding box center [679, 21] width 21 height 21
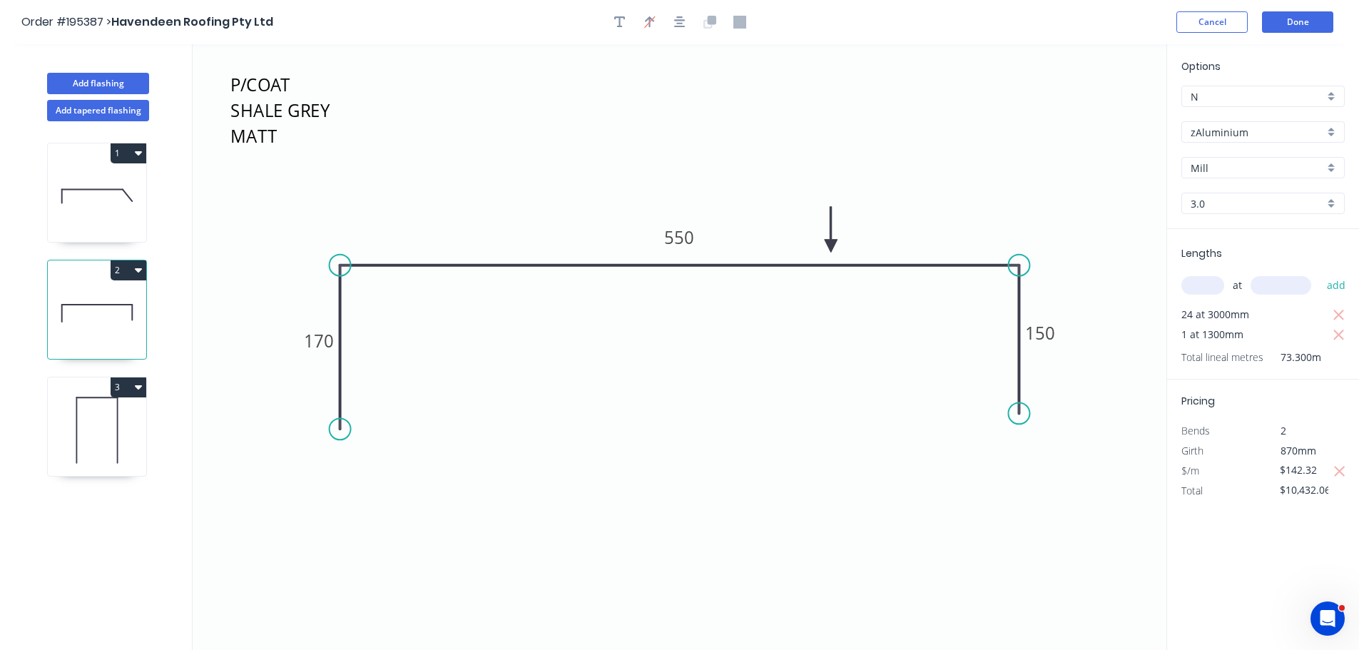
drag, startPoint x: 736, startPoint y: 246, endPoint x: 831, endPoint y: 246, distance: 94.9
click at [831, 246] on icon at bounding box center [831, 230] width 13 height 46
click at [96, 197] on icon at bounding box center [97, 196] width 98 height 91
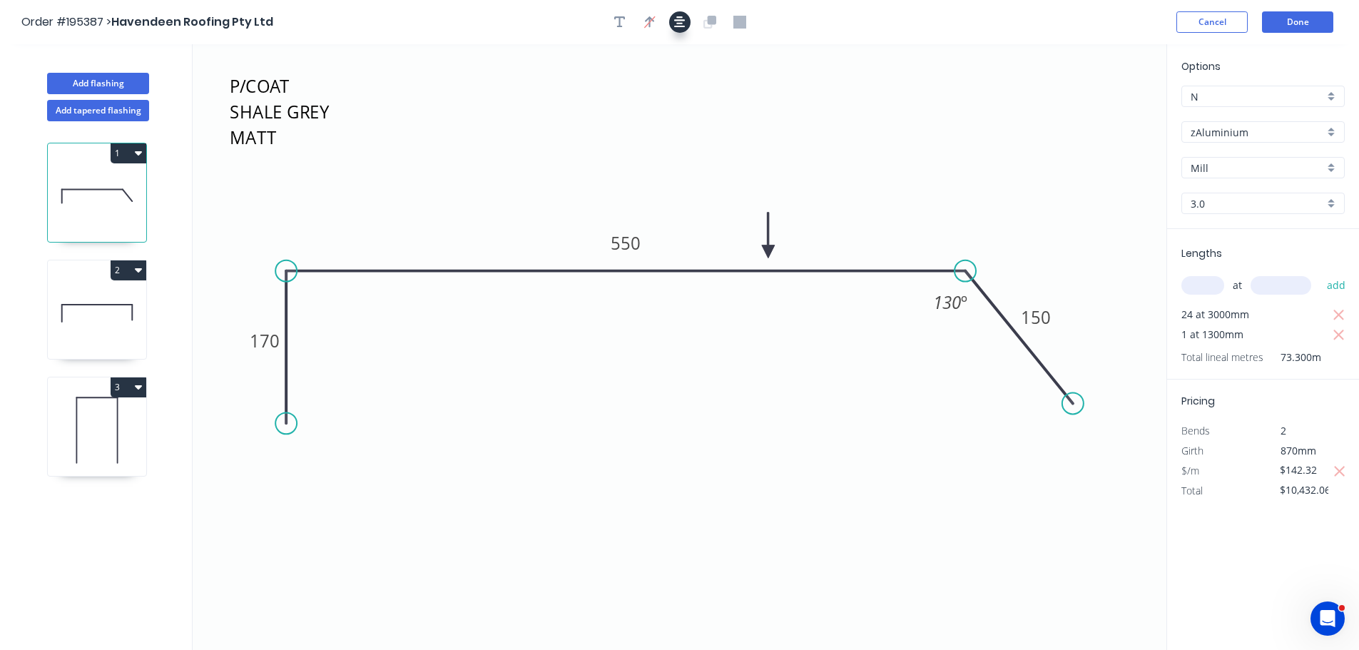
click at [678, 24] on icon "button" at bounding box center [679, 21] width 11 height 11
click at [98, 434] on icon at bounding box center [97, 429] width 98 height 91
type input "$99.02"
type input "$1,307.06"
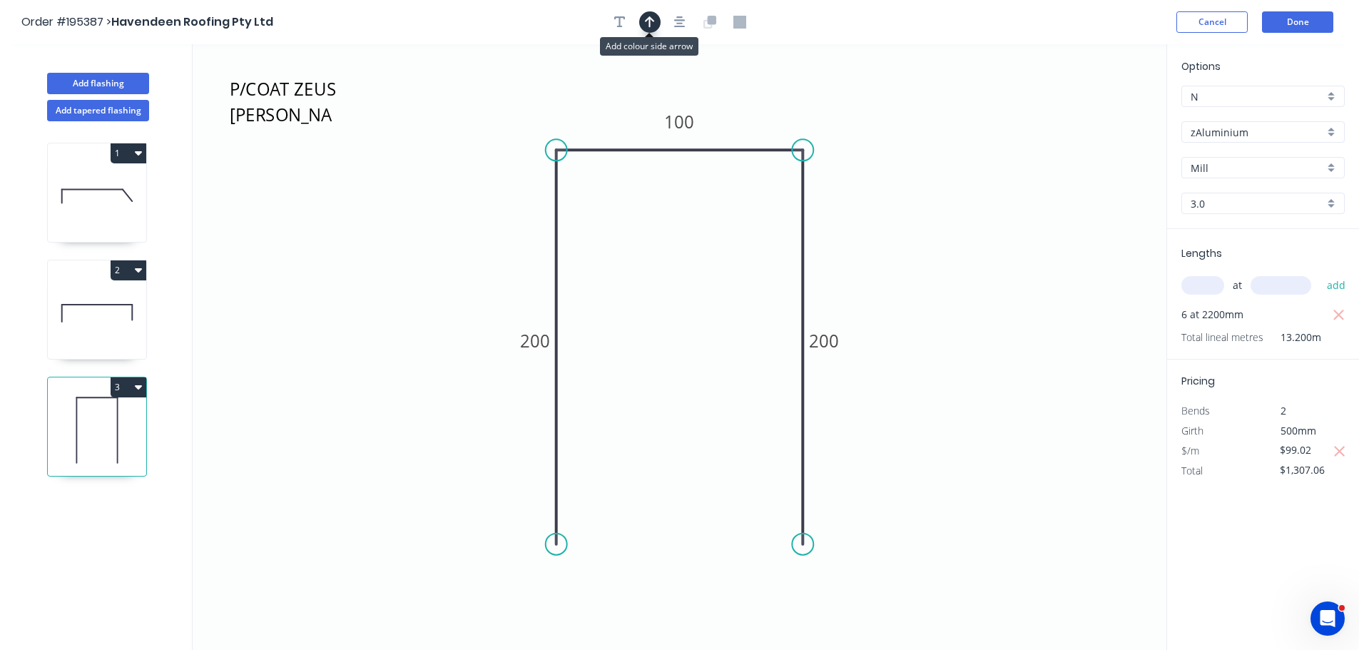
click at [651, 19] on icon "button" at bounding box center [650, 21] width 10 height 11
click at [1096, 113] on icon at bounding box center [1094, 99] width 13 height 46
click at [1096, 113] on icon at bounding box center [1106, 103] width 41 height 41
drag, startPoint x: 1096, startPoint y: 113, endPoint x: 824, endPoint y: 230, distance: 295.6
click at [834, 230] on icon at bounding box center [857, 229] width 46 height 13
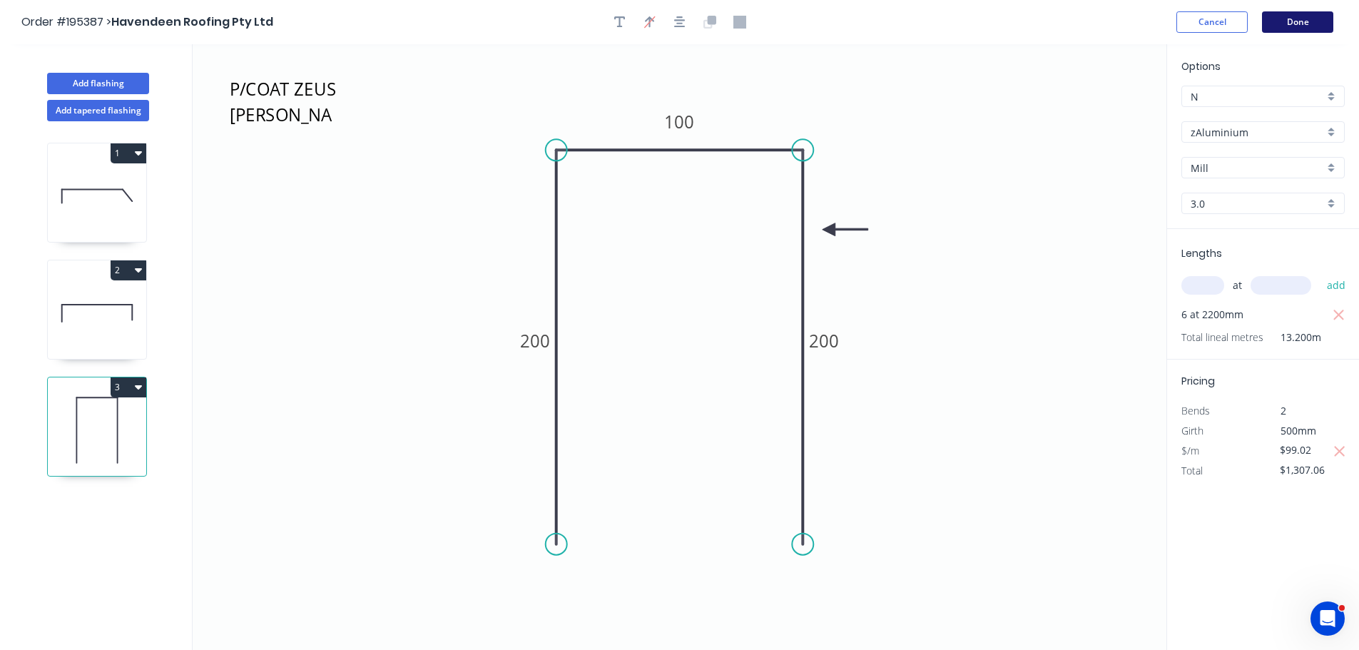
click at [1287, 26] on button "Done" at bounding box center [1297, 21] width 71 height 21
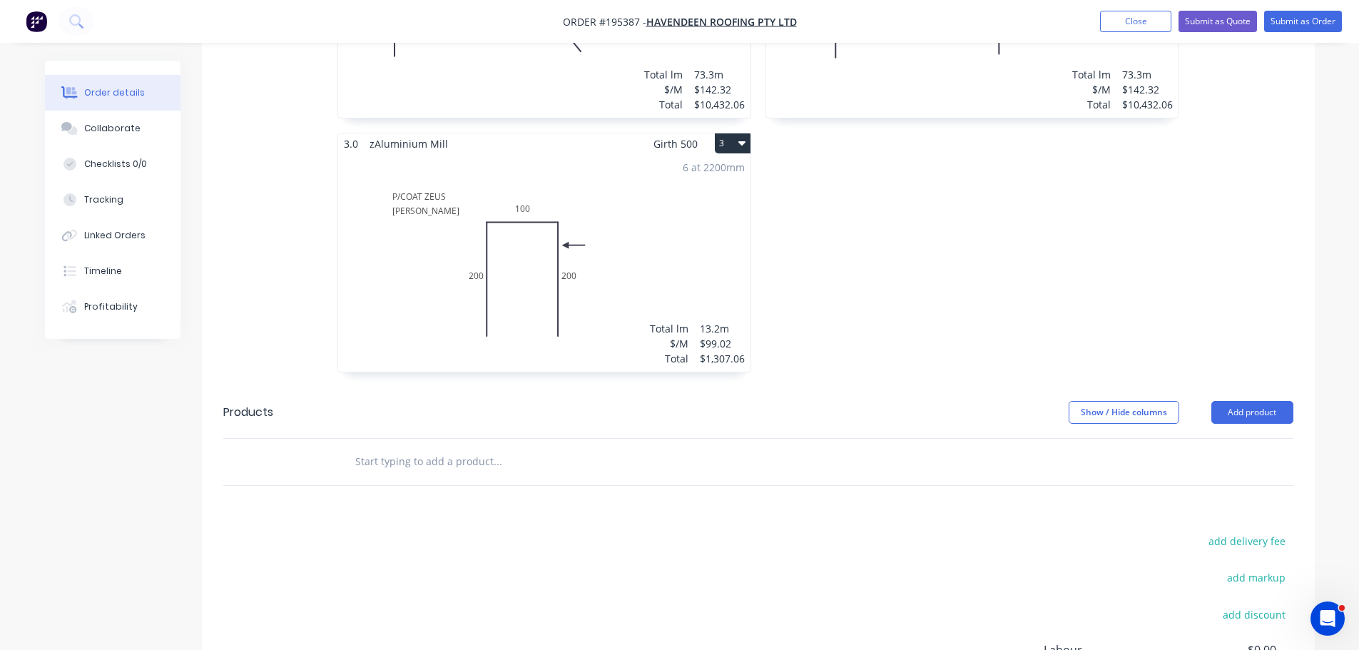
scroll to position [642, 0]
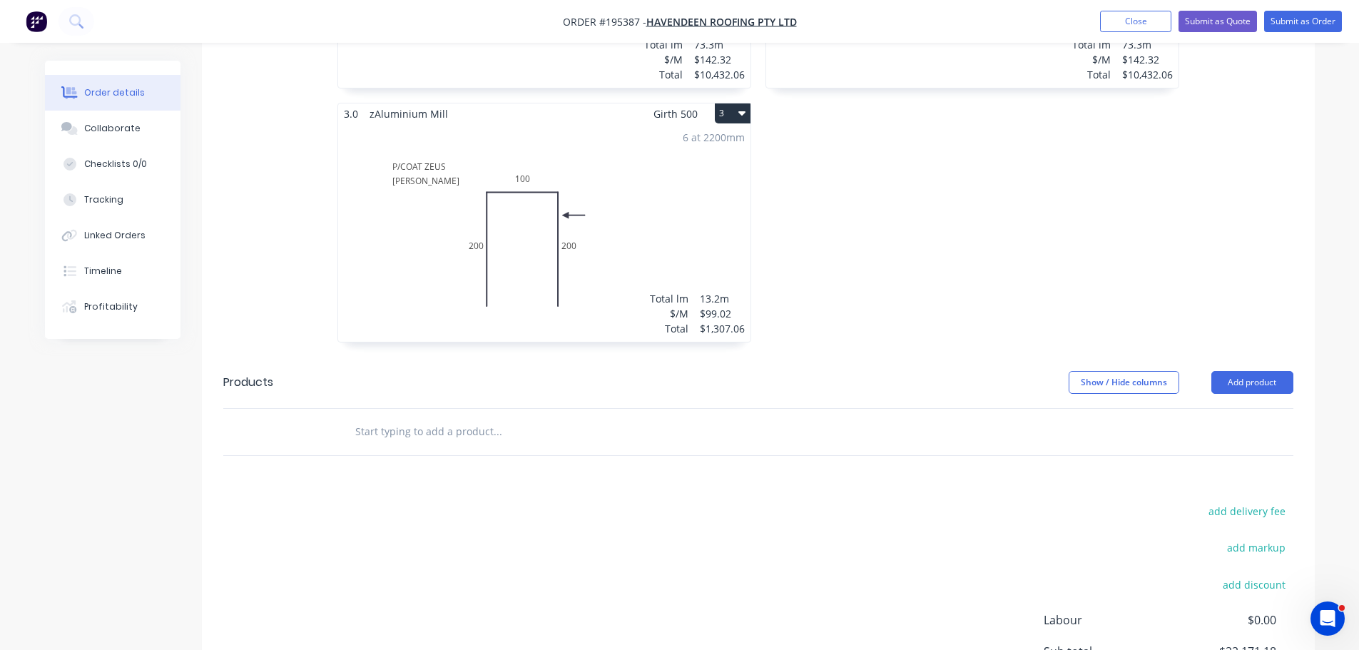
drag, startPoint x: 882, startPoint y: 278, endPoint x: 867, endPoint y: 272, distance: 15.4
click at [882, 278] on div "3.0 zAluminium Mill Girth 870 2 P/COAT SHALE GREY MATT 170 550 150 P/COAT SHALE…" at bounding box center [972, 103] width 428 height 508
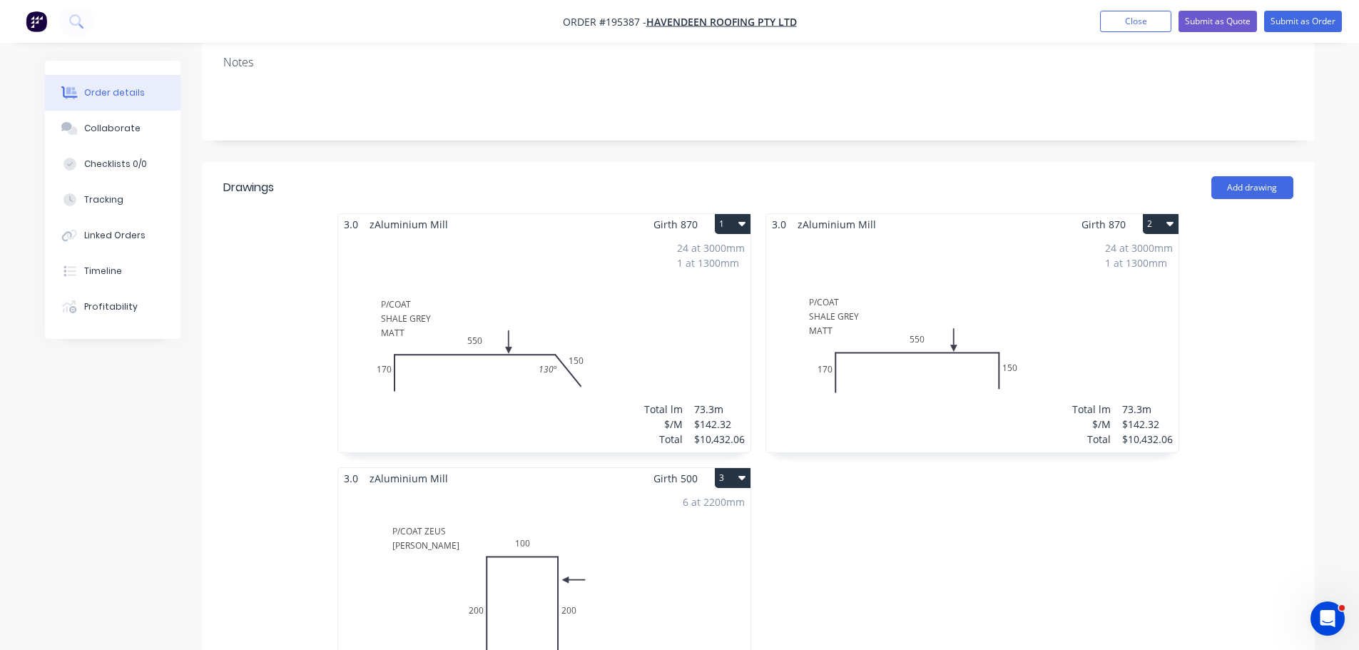
scroll to position [214, 0]
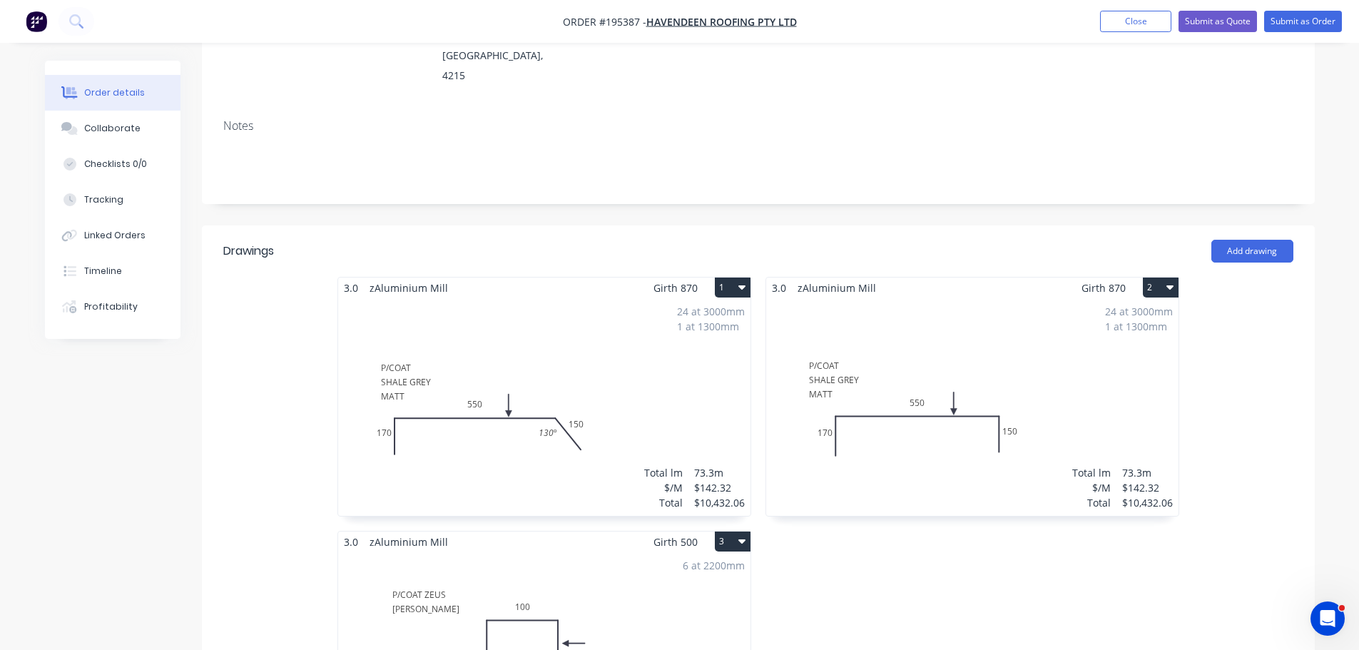
click at [1279, 336] on div "3.0 zAluminium Mill Girth 870 1 P/COAT SHALE GREY MATT 170 550 150 130 º P/COAT…" at bounding box center [758, 531] width 1113 height 508
